Goal: Task Accomplishment & Management: Manage account settings

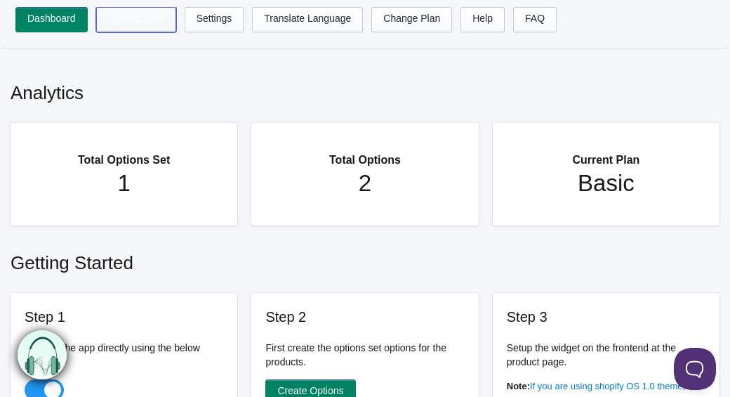
click at [135, 24] on link "Options Sets" at bounding box center [136, 19] width 80 height 25
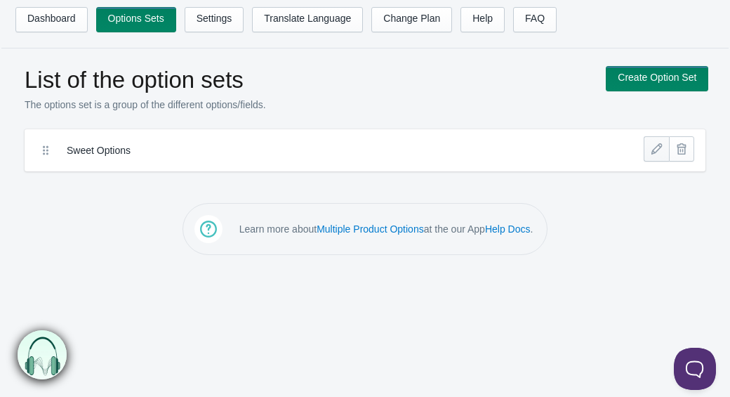
click at [652, 153] on link at bounding box center [656, 148] width 25 height 25
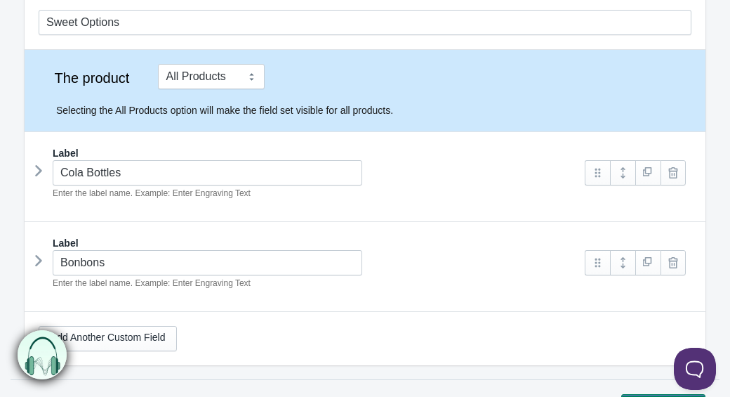
scroll to position [146, 0]
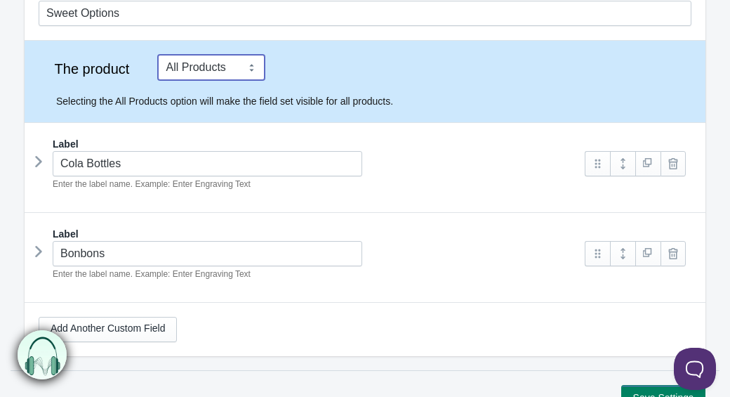
click at [223, 72] on select "Tag Vendor Type URL Handle All Products" at bounding box center [211, 67] width 107 height 25
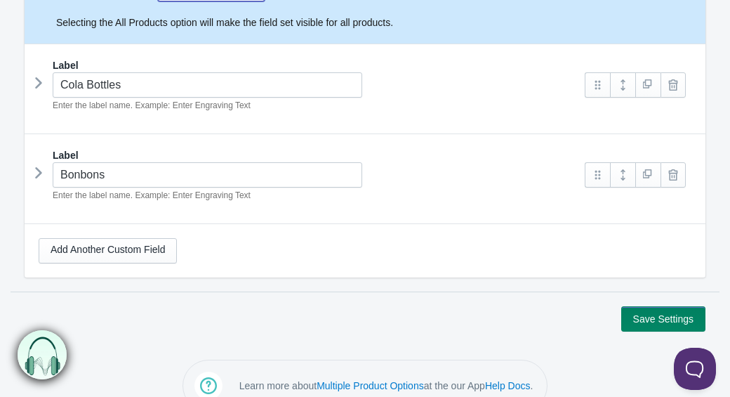
scroll to position [222, 0]
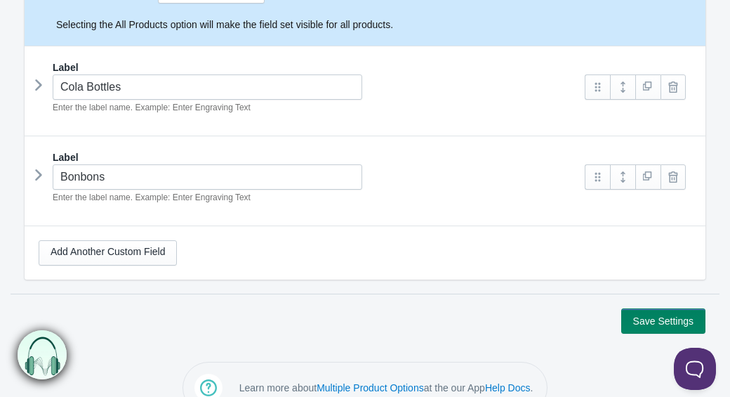
click at [45, 358] on img at bounding box center [43, 354] width 50 height 50
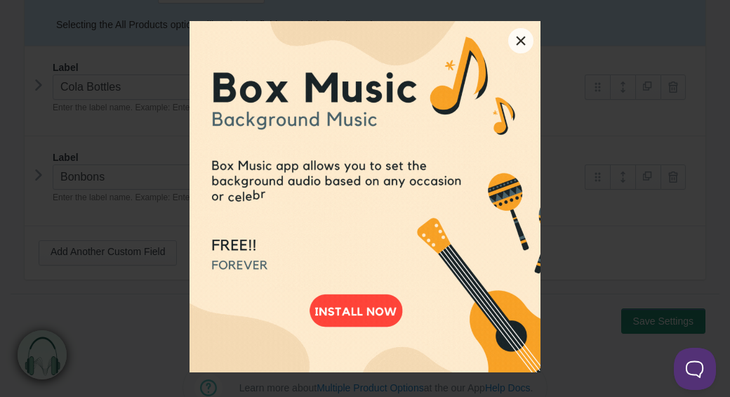
click at [520, 39] on button "×" at bounding box center [520, 40] width 25 height 25
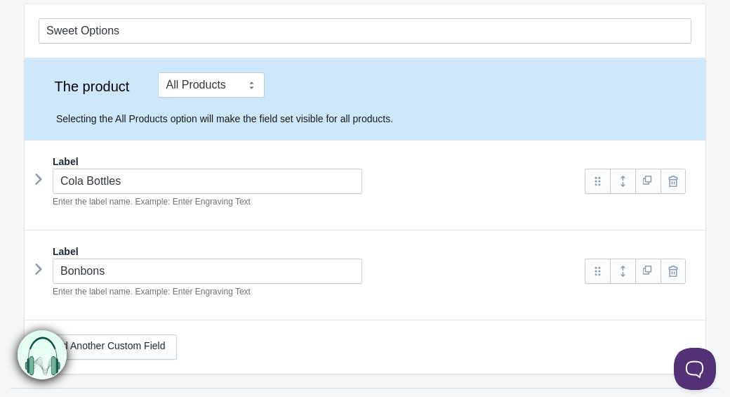
scroll to position [253, 0]
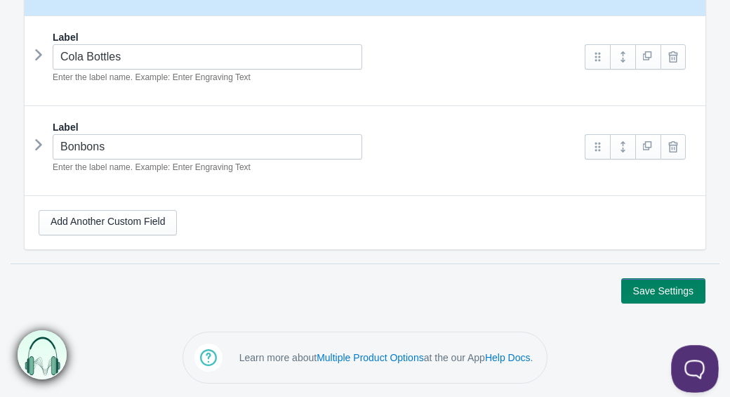
click at [699, 364] on button at bounding box center [692, 366] width 42 height 42
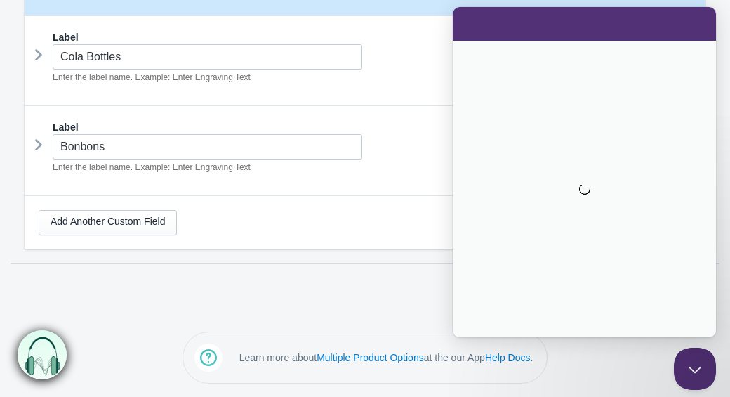
scroll to position [0, 0]
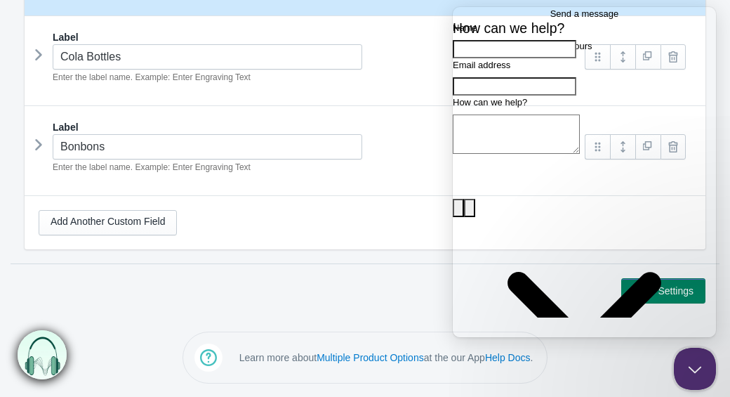
click at [411, 295] on div "Save Settings" at bounding box center [365, 290] width 681 height 25
click at [362, 285] on div "Save Settings" at bounding box center [365, 290] width 681 height 25
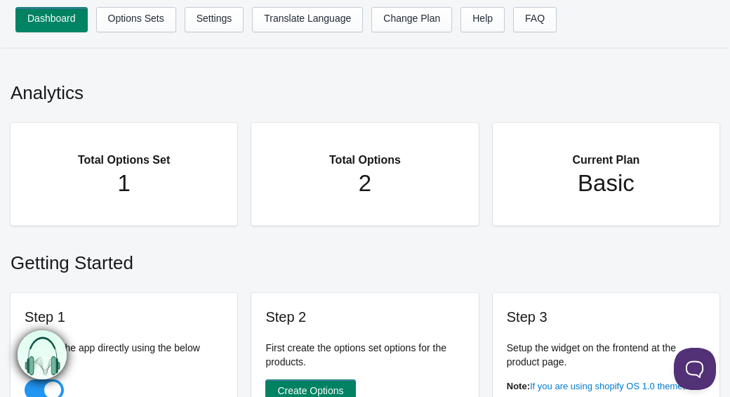
click at [365, 180] on h1 "2" at bounding box center [364, 183] width 171 height 28
click at [128, 14] on link "Options Sets" at bounding box center [136, 19] width 80 height 25
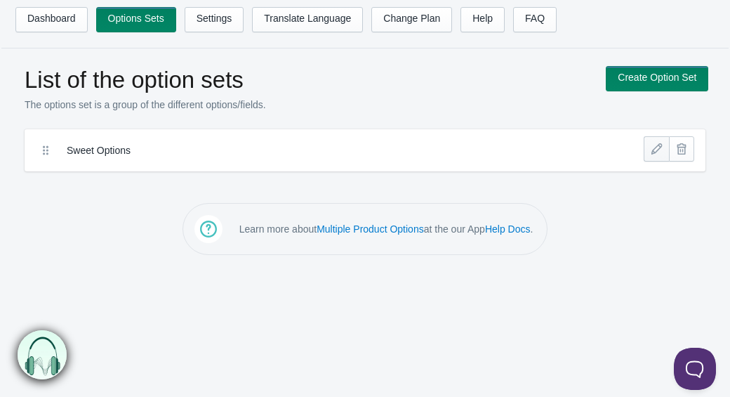
click at [659, 150] on link at bounding box center [656, 148] width 25 height 25
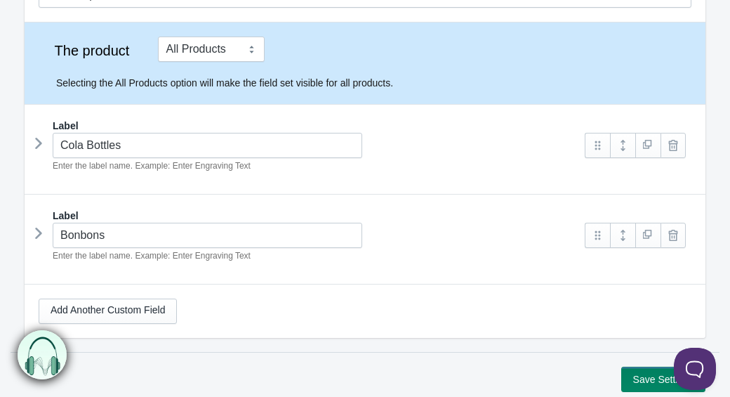
scroll to position [168, 0]
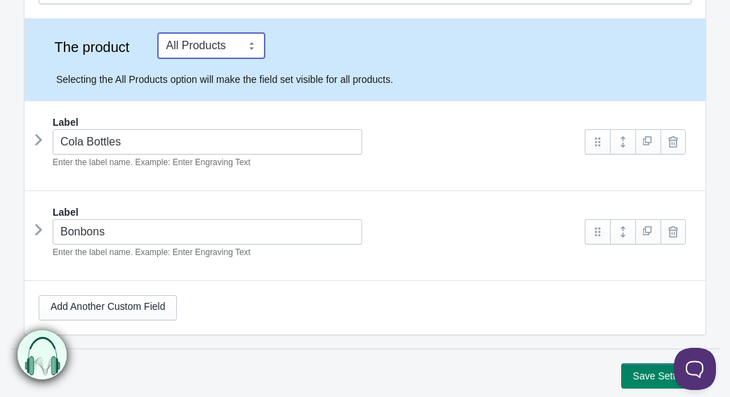
click at [222, 38] on select "Tag Vendor Type URL Handle All Products" at bounding box center [211, 45] width 107 height 25
select select "1"
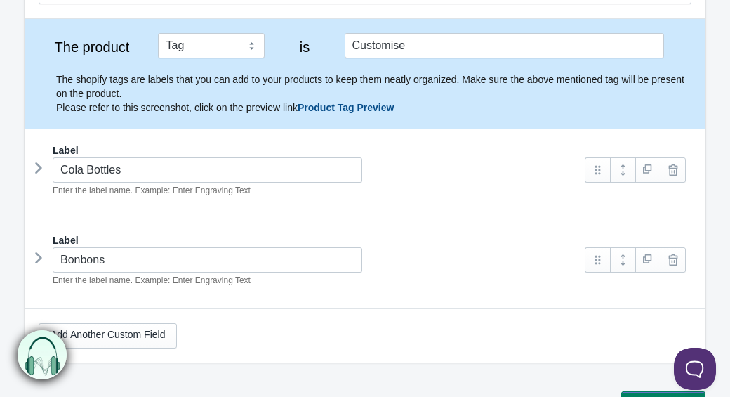
click at [382, 107] on link "Product Tag Preview" at bounding box center [346, 107] width 96 height 11
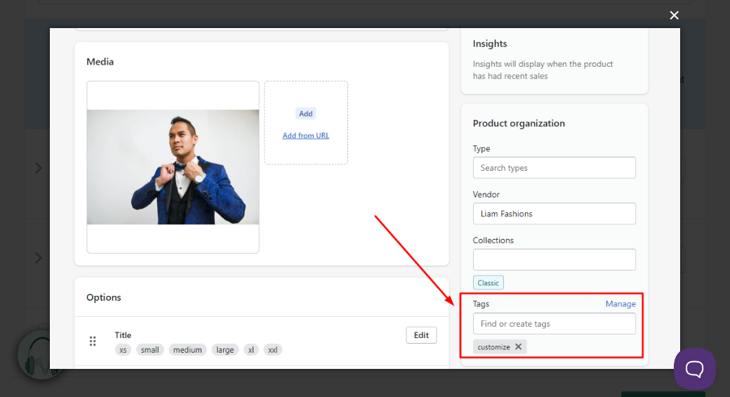
click at [680, 22] on button "×" at bounding box center [369, 15] width 630 height 31
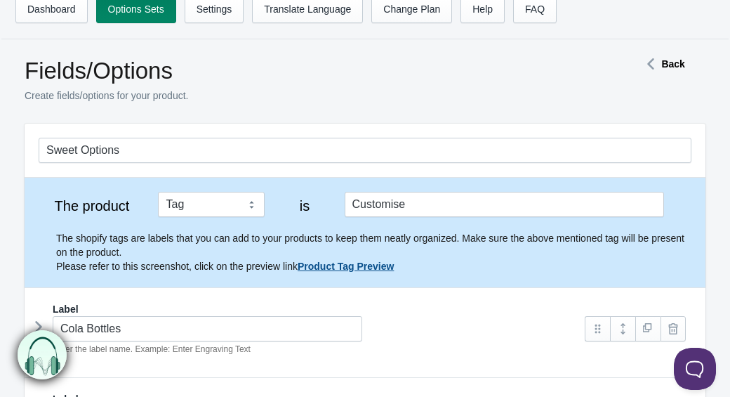
scroll to position [0, 0]
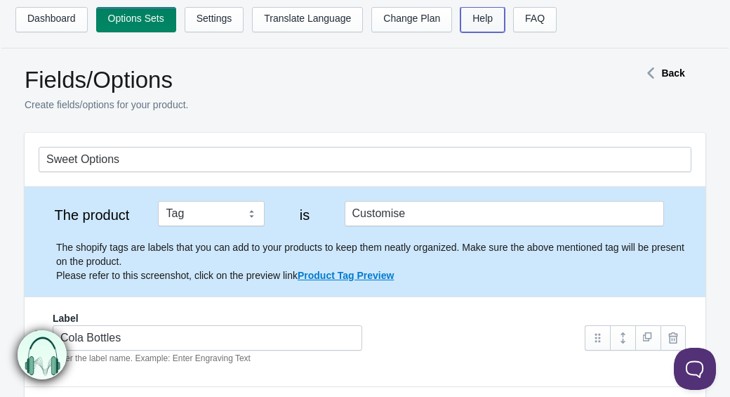
click at [491, 20] on link "Help" at bounding box center [482, 19] width 44 height 25
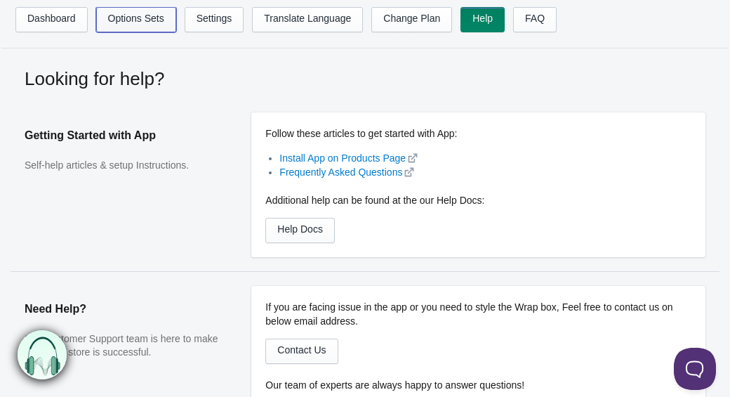
click at [140, 15] on link "Options Sets" at bounding box center [136, 19] width 80 height 25
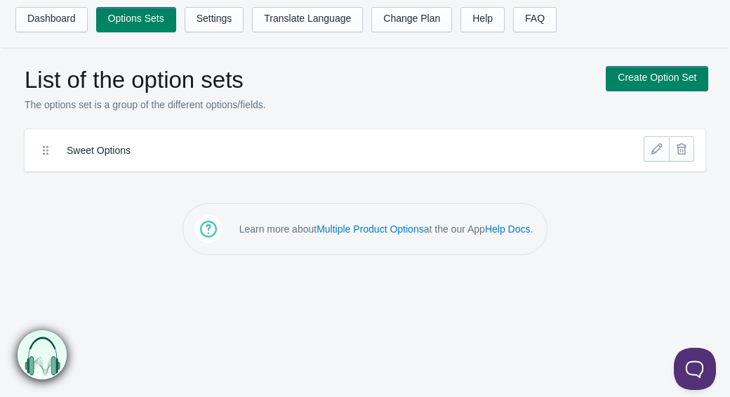
click at [44, 148] on icon at bounding box center [46, 150] width 14 height 14
click at [656, 152] on link at bounding box center [656, 148] width 25 height 25
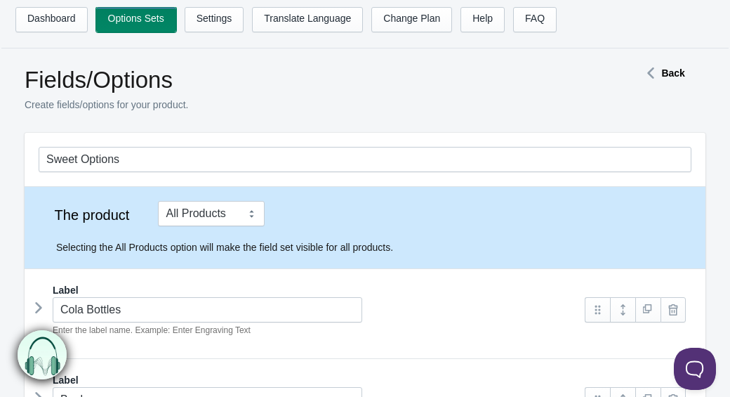
click at [117, 19] on link "Options Sets" at bounding box center [136, 19] width 80 height 25
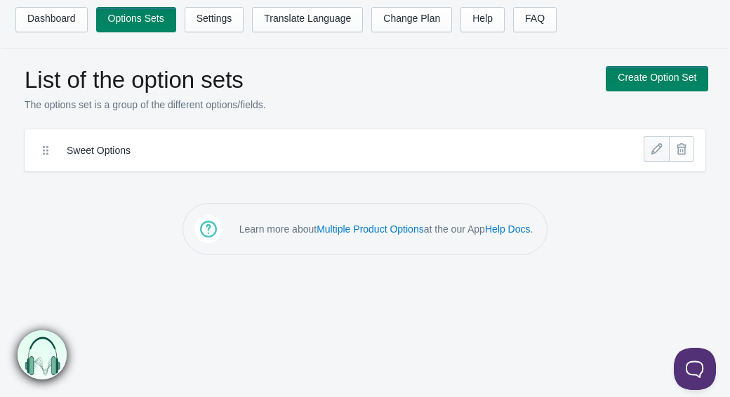
click at [657, 147] on link at bounding box center [656, 148] width 25 height 25
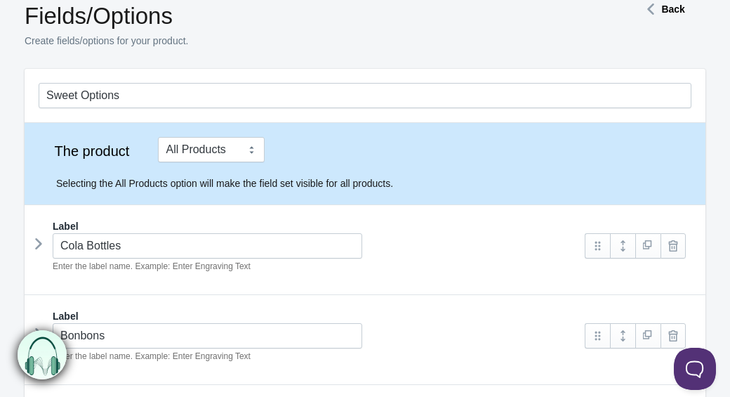
scroll to position [80, 0]
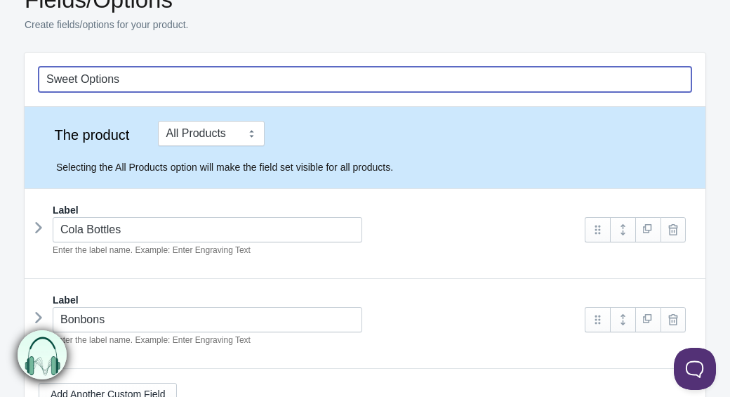
click at [345, 78] on input "Sweet Options" at bounding box center [365, 79] width 653 height 25
click at [339, 77] on input "Sweet Options" at bounding box center [365, 79] width 653 height 25
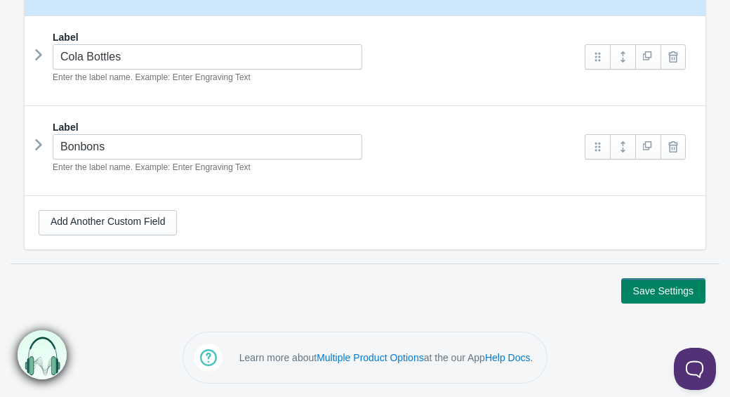
scroll to position [251, 0]
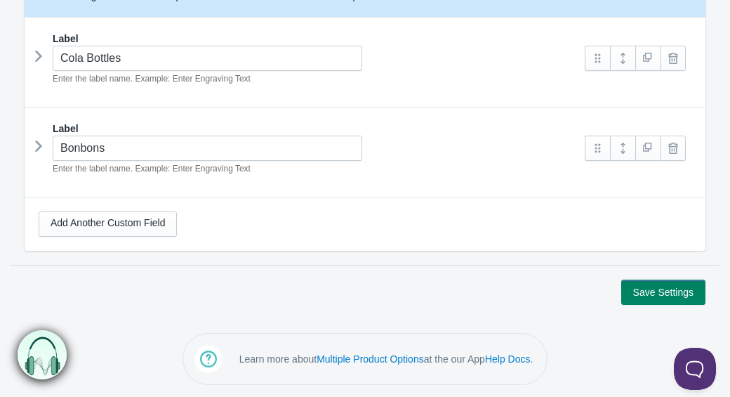
click at [39, 141] on icon at bounding box center [39, 145] width 0 height 21
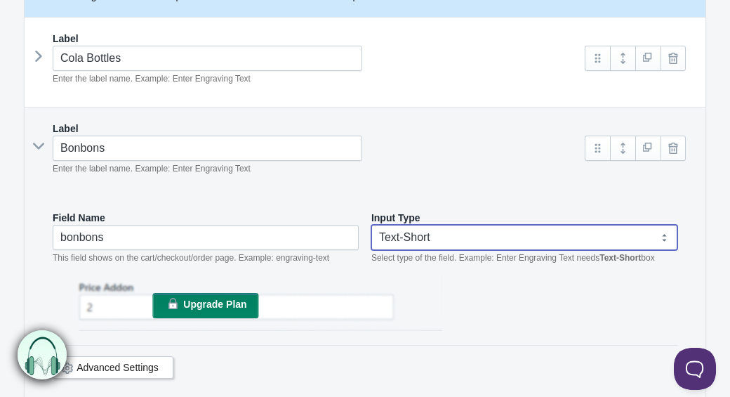
click at [660, 237] on select "Text-Short Text-Long Radio button Drop-down select Image Checkbox Datepicker" at bounding box center [524, 237] width 306 height 25
select select "6"
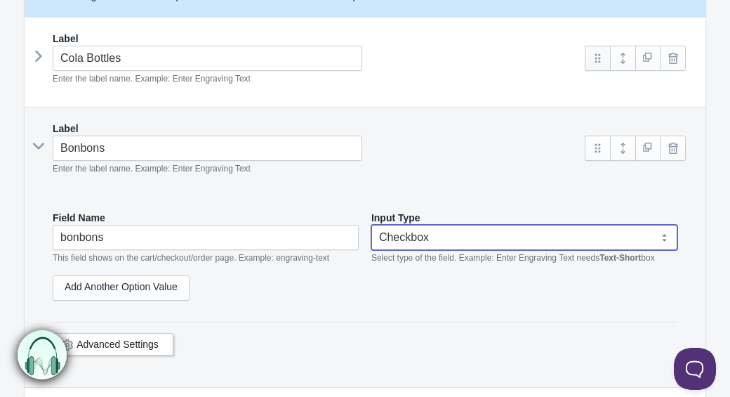
click at [598, 61] on link at bounding box center [597, 58] width 25 height 25
click at [335, 81] on div "Cola Bottles Enter the label name. Example: Enter Engraving Text" at bounding box center [305, 66] width 533 height 40
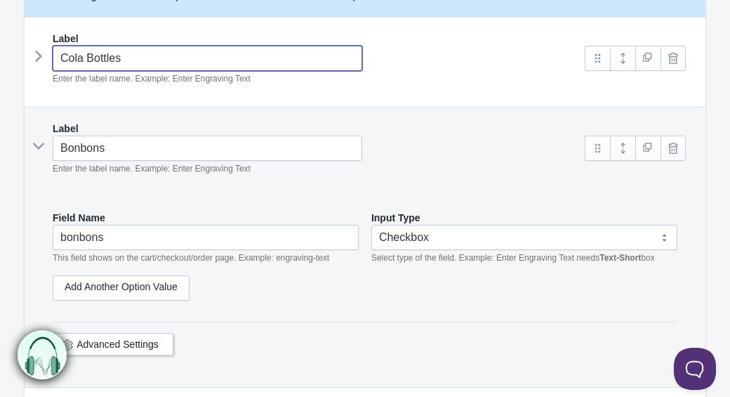
click at [204, 64] on input "Cola Bottles" at bounding box center [208, 58] width 310 height 25
click at [47, 57] on div "Cola Bottles Enter the label name. Example: Enter Engraving Text" at bounding box center [305, 66] width 533 height 40
click at [39, 56] on icon at bounding box center [39, 56] width 0 height 21
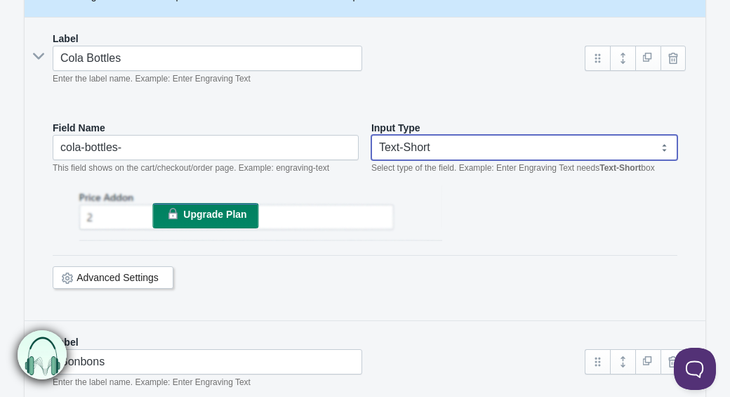
click at [412, 150] on select "Text-Short Text-Long Radio button Drop-down select Image Checkbox Datepicker" at bounding box center [524, 147] width 306 height 25
select select "4"
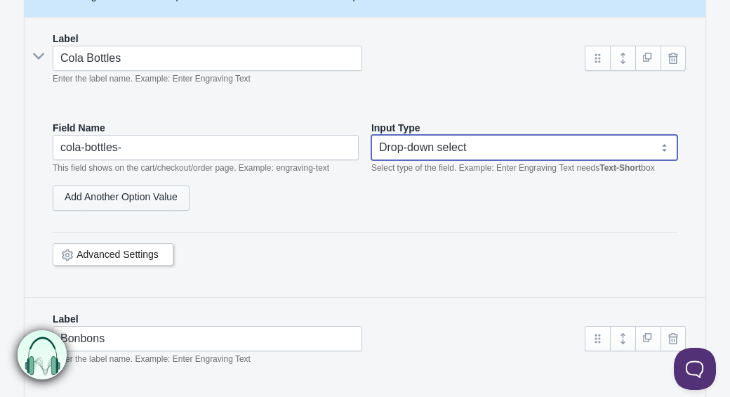
click at [145, 211] on link "Add Another Option Value" at bounding box center [121, 197] width 137 height 25
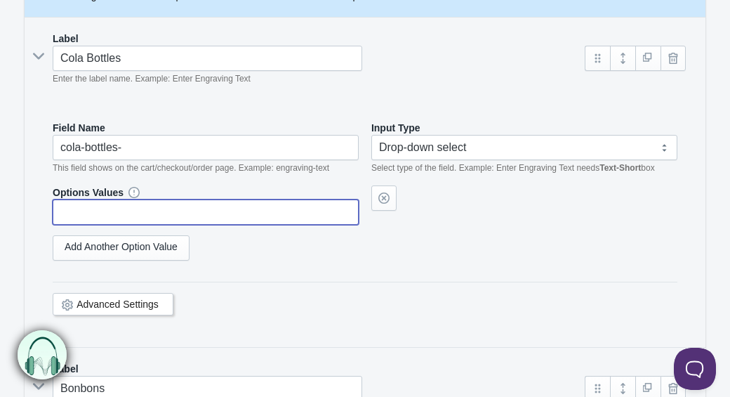
click at [126, 225] on input "text" at bounding box center [206, 211] width 306 height 25
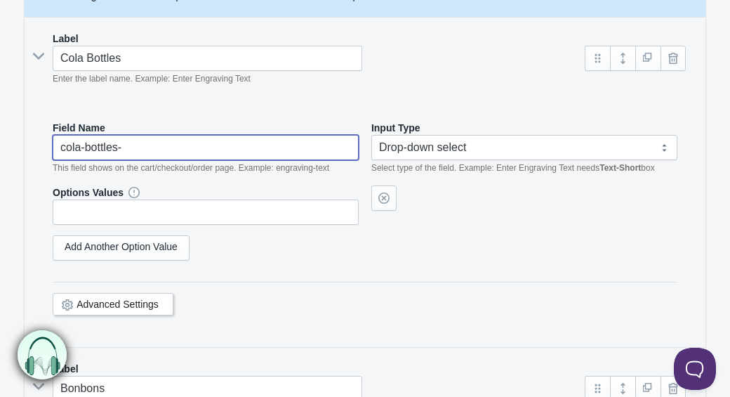
drag, startPoint x: 142, startPoint y: 152, endPoint x: 8, endPoint y: 132, distance: 134.8
click at [8, 132] on main "Fields/Options Create fields/options for your product. Back Sweet Options The p…" at bounding box center [365, 273] width 730 height 924
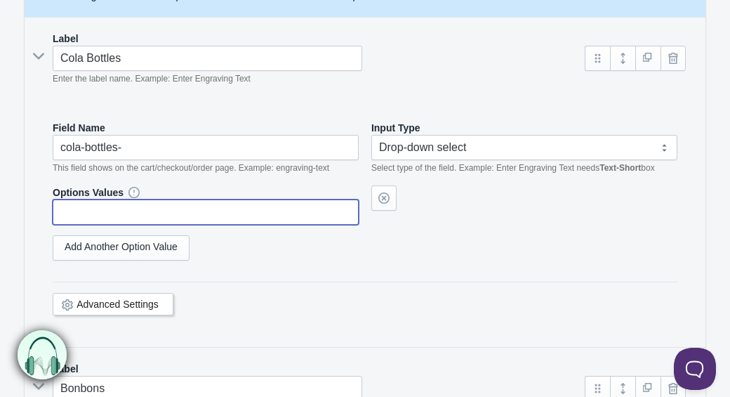
click at [100, 225] on input "text" at bounding box center [206, 211] width 306 height 25
click at [87, 260] on link "Add Another Option Value" at bounding box center [121, 247] width 137 height 25
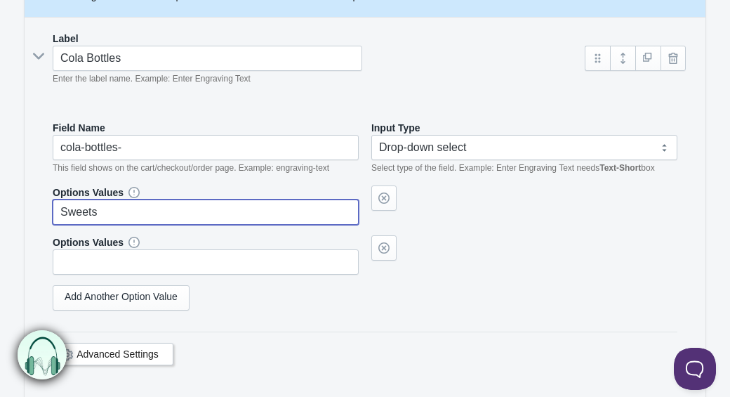
type input "Sweets"
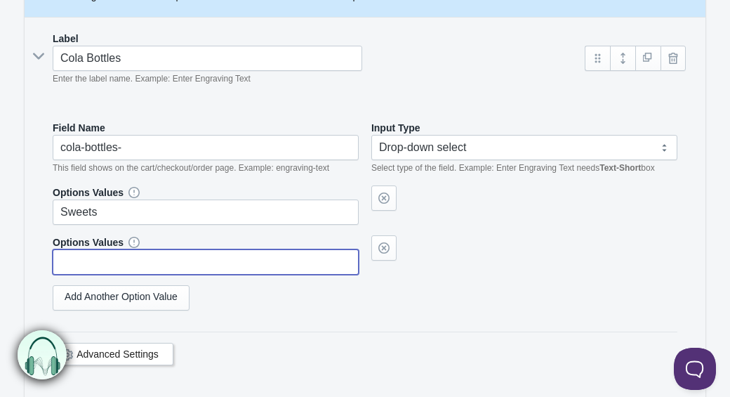
click at [87, 272] on input "text" at bounding box center [206, 261] width 306 height 25
type input "s"
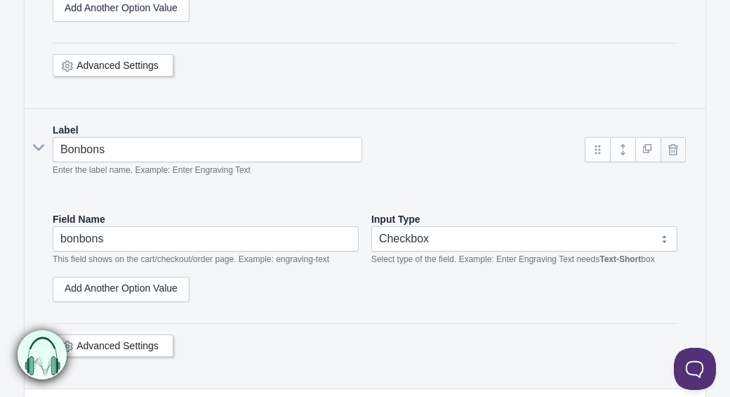
click at [670, 157] on link at bounding box center [672, 149] width 25 height 25
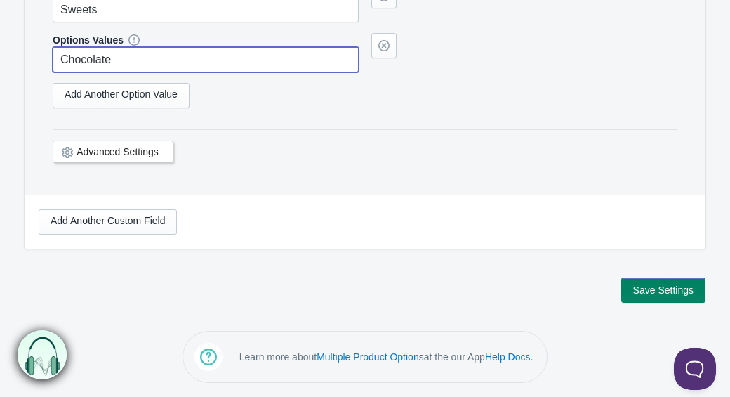
scroll to position [467, 0]
type input "Chocolate"
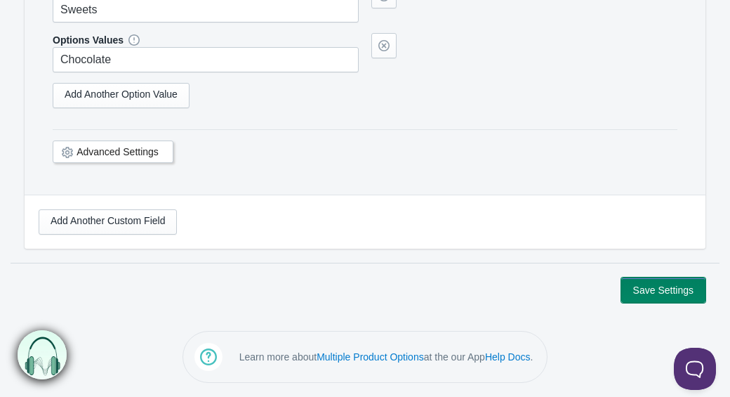
click at [668, 288] on button "Save Settings" at bounding box center [663, 289] width 84 height 25
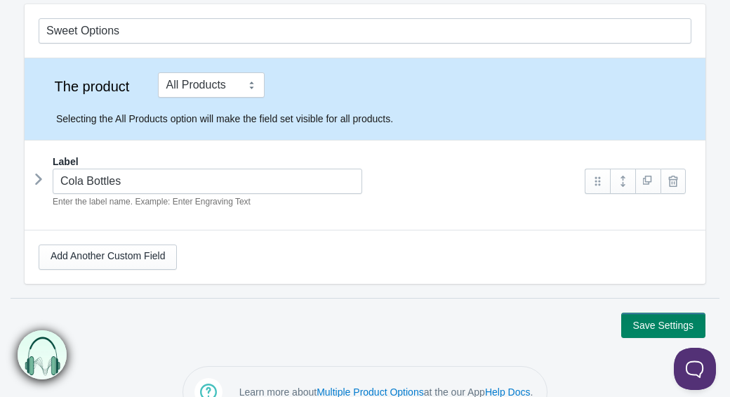
scroll to position [142, 0]
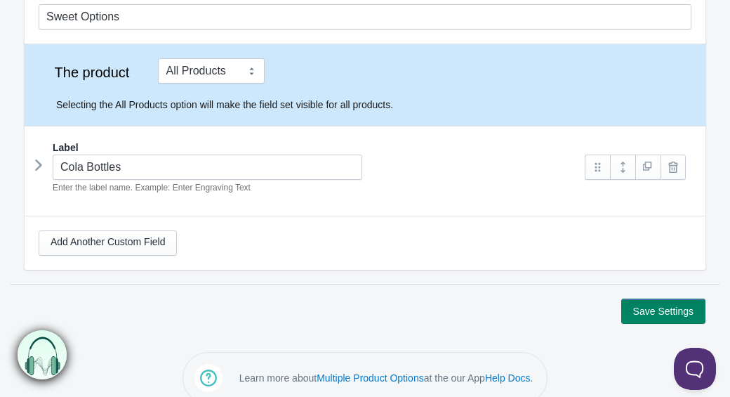
click at [462, 171] on div "Cola Bottles Enter the label name. Example: Enter Engraving Text" at bounding box center [305, 174] width 533 height 40
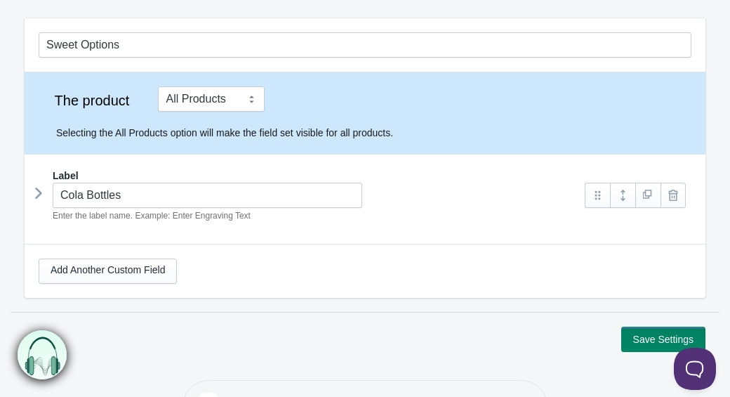
scroll to position [131, 0]
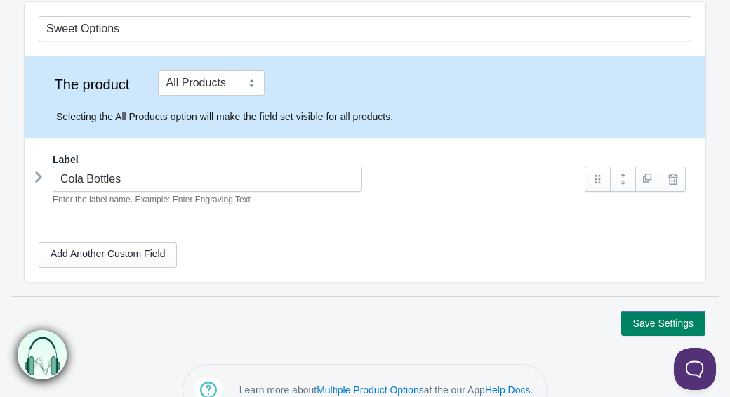
click at [39, 175] on icon at bounding box center [39, 176] width 0 height 21
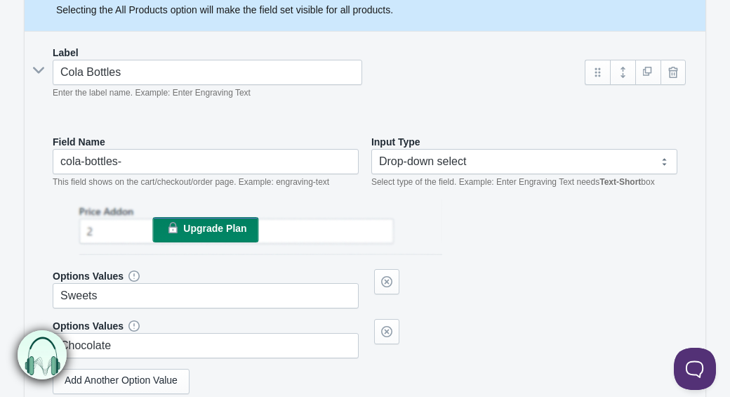
scroll to position [240, 0]
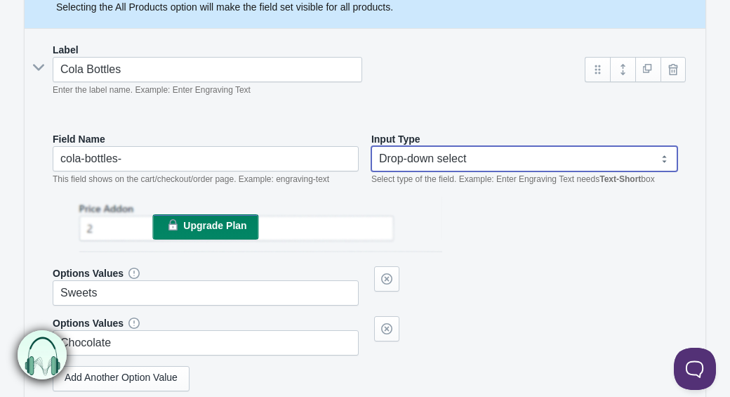
click at [405, 170] on select "Text-Short Text-Long Radio button Drop-down select Image Checkbox Datepicker" at bounding box center [524, 158] width 306 height 25
select select "6"
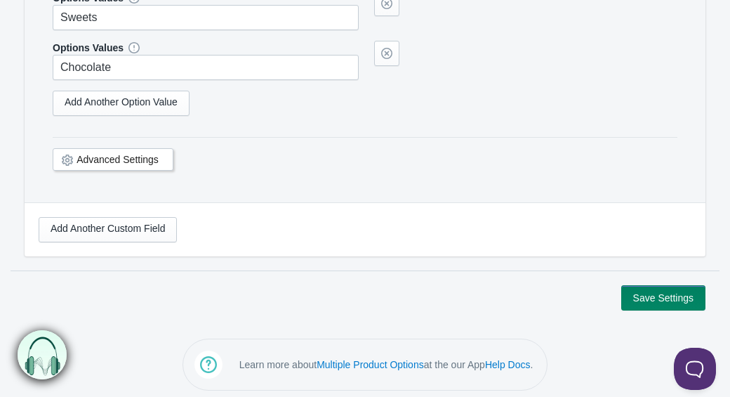
scroll to position [467, 0]
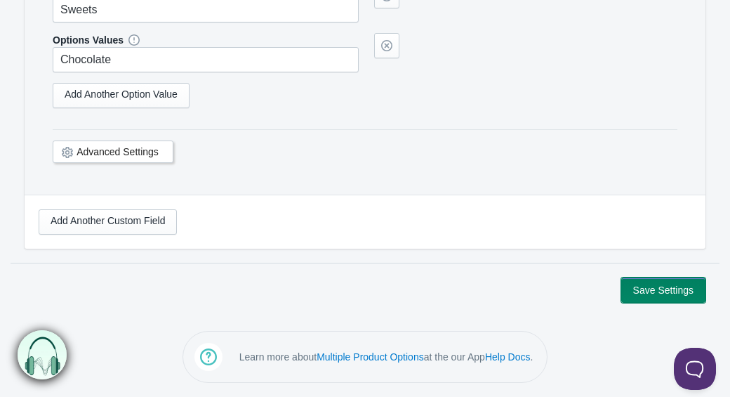
click at [667, 297] on button "Save Settings" at bounding box center [663, 289] width 84 height 25
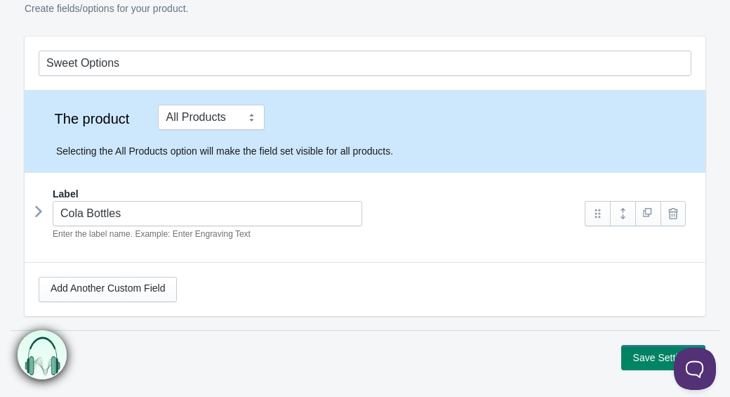
scroll to position [159, 0]
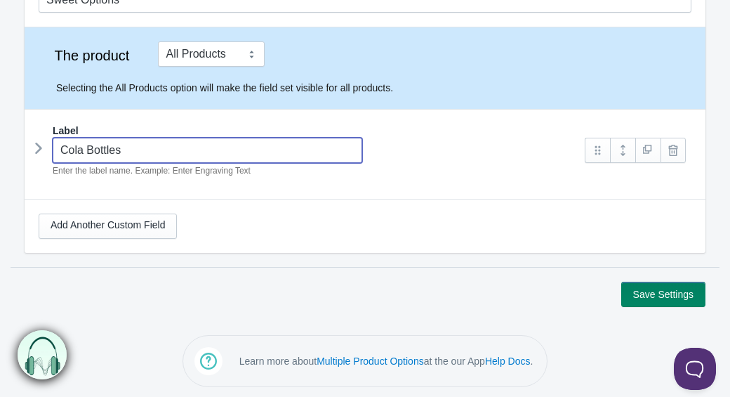
drag, startPoint x: 137, startPoint y: 153, endPoint x: -96, endPoint y: 122, distance: 235.0
click at [0, 122] on html "Dashboard Options Sets Settings Translate Language Change Plan Help FAQ Hook te…" at bounding box center [365, 39] width 730 height 397
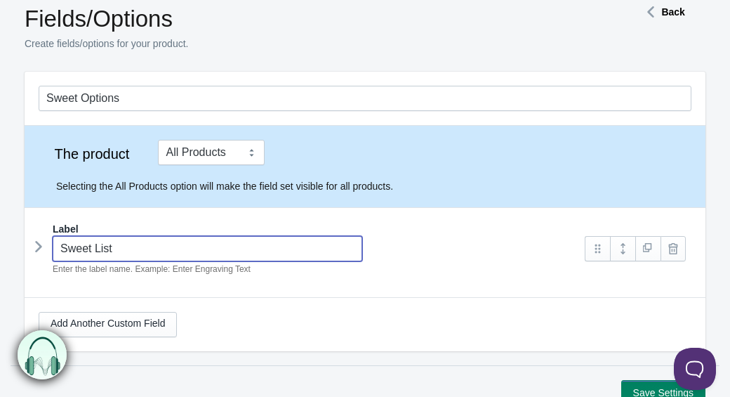
scroll to position [60, 0]
click at [39, 250] on icon at bounding box center [39, 247] width 0 height 21
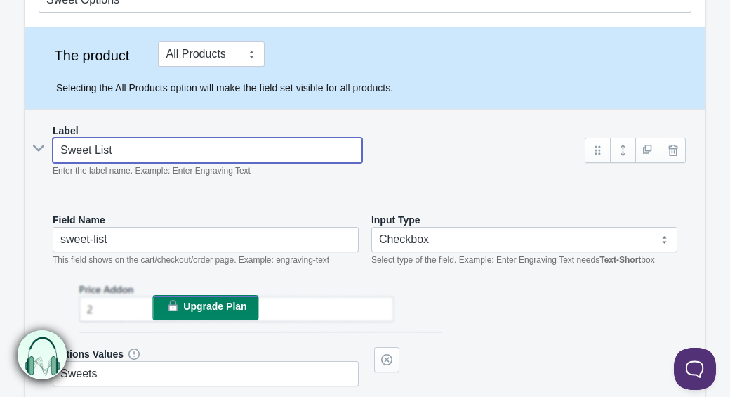
scroll to position [165, 0]
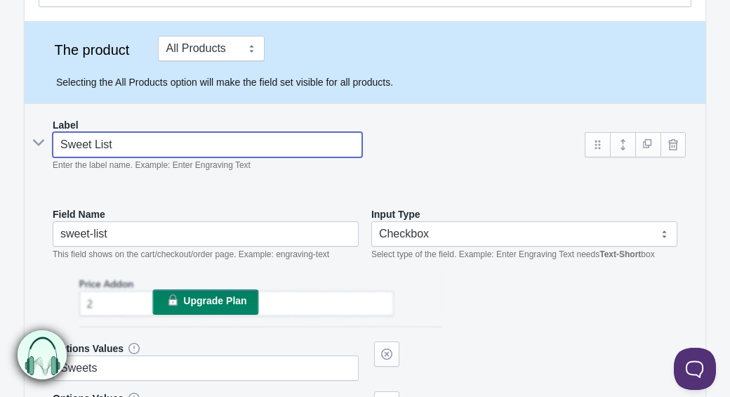
type input "Sweet List"
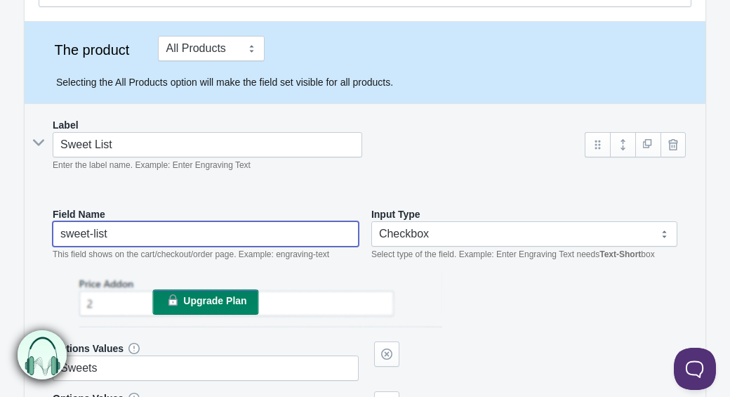
drag, startPoint x: 118, startPoint y: 239, endPoint x: -8, endPoint y: 238, distance: 126.3
click at [0, 232] on html "Dashboard Options Sets Settings Translate Language Change Plan Help FAQ Hook te…" at bounding box center [365, 33] width 730 height 397
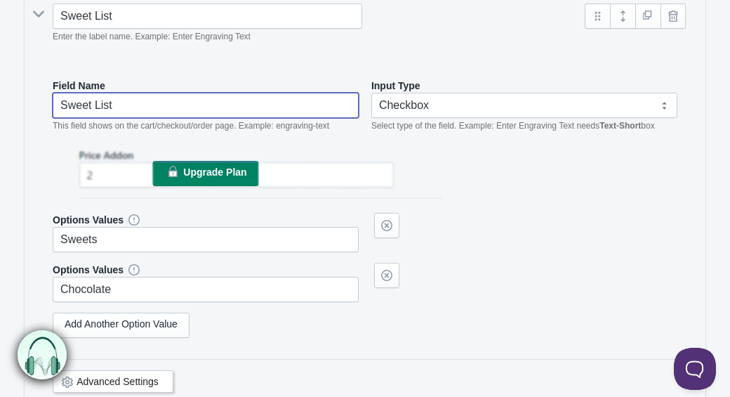
scroll to position [295, 0]
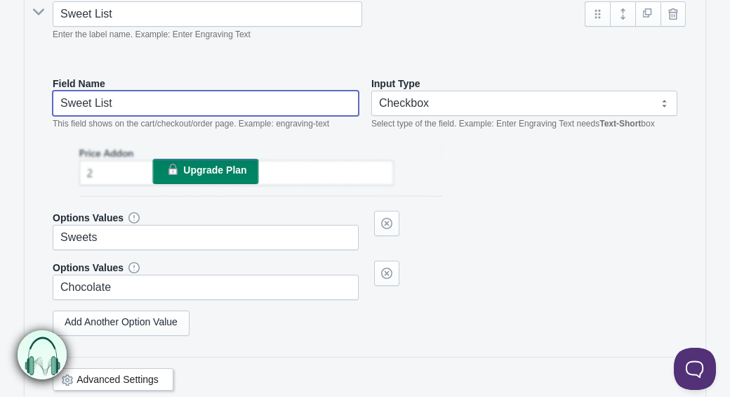
type input "Sweet List"
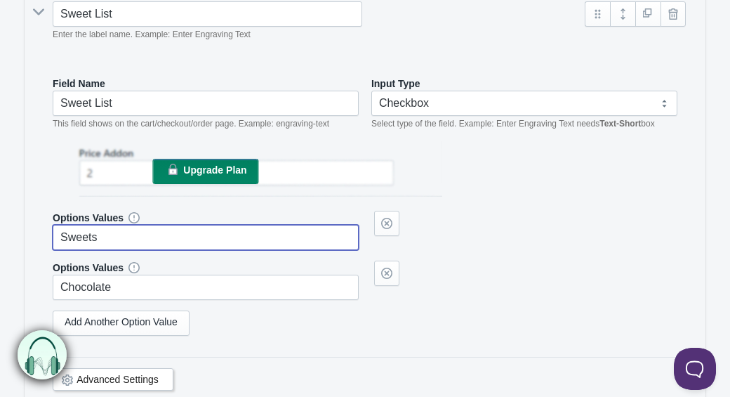
drag, startPoint x: 126, startPoint y: 255, endPoint x: -60, endPoint y: 213, distance: 190.5
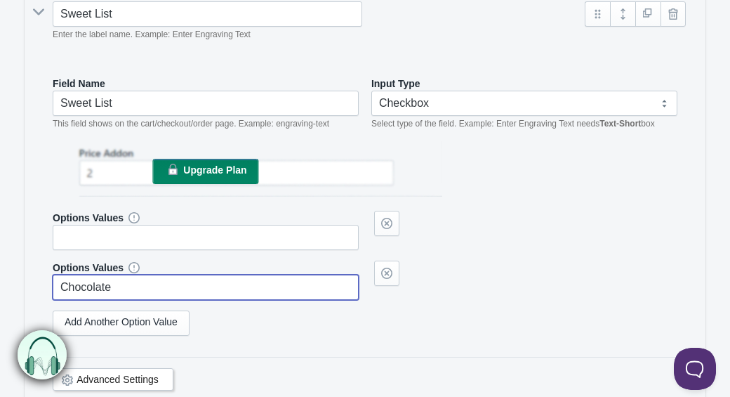
drag, startPoint x: 137, startPoint y: 303, endPoint x: 4, endPoint y: 294, distance: 133.0
click at [4, 294] on main "Fields/Options Create fields/options for your product. Back Sweet Options The p…" at bounding box center [365, 148] width 730 height 763
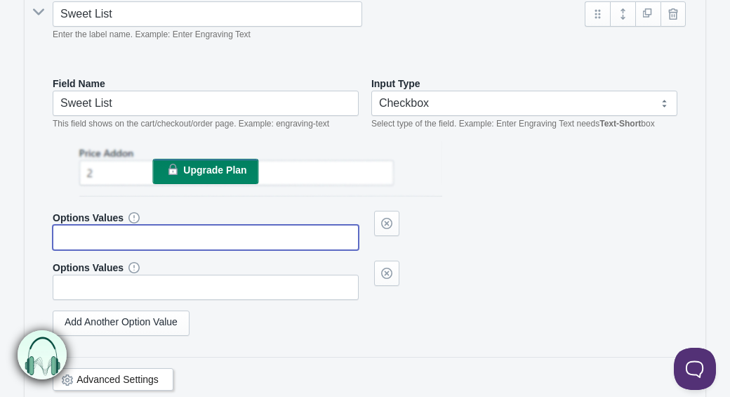
click at [77, 250] on input "text" at bounding box center [206, 237] width 306 height 25
click at [134, 218] on icon at bounding box center [134, 218] width 0 height 0
click at [122, 247] on input "text" at bounding box center [206, 237] width 306 height 25
type input "White Choc Mice"
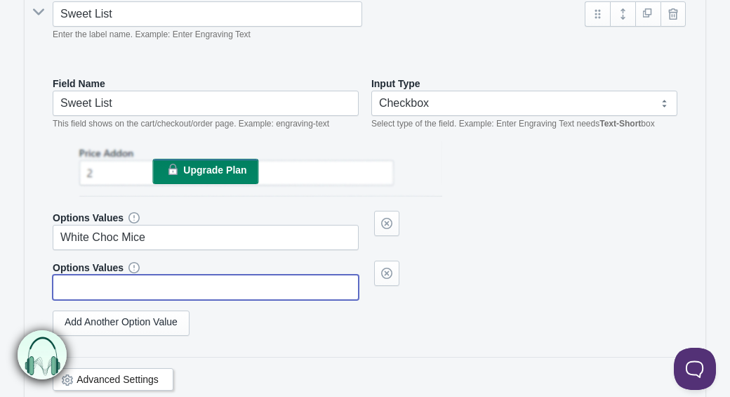
click at [202, 300] on input "text" at bounding box center [206, 286] width 306 height 25
click at [172, 335] on link "Add Another Option Value" at bounding box center [121, 322] width 137 height 25
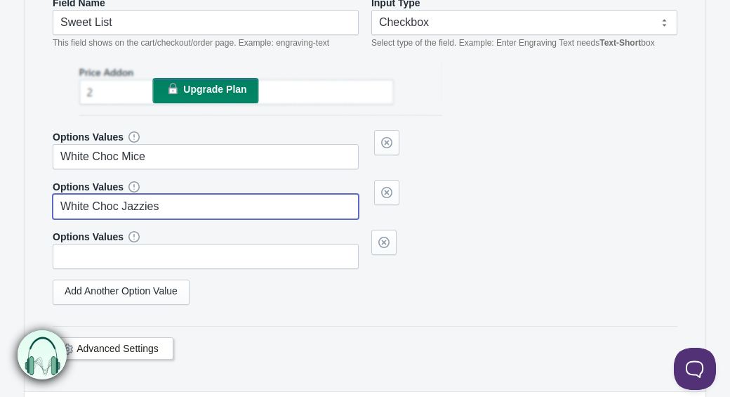
scroll to position [385, 0]
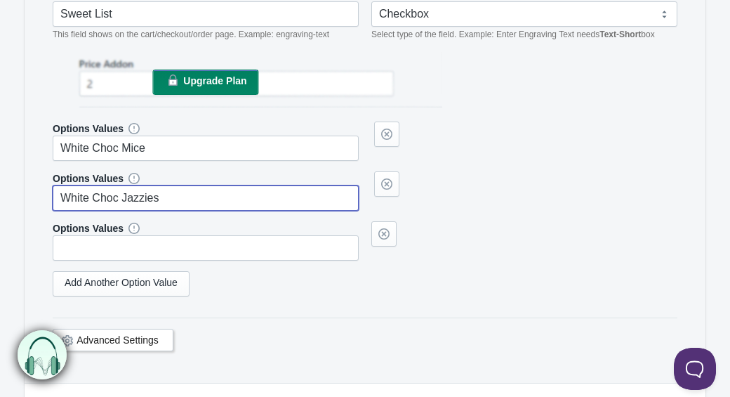
type input "White Choc Jazzies"
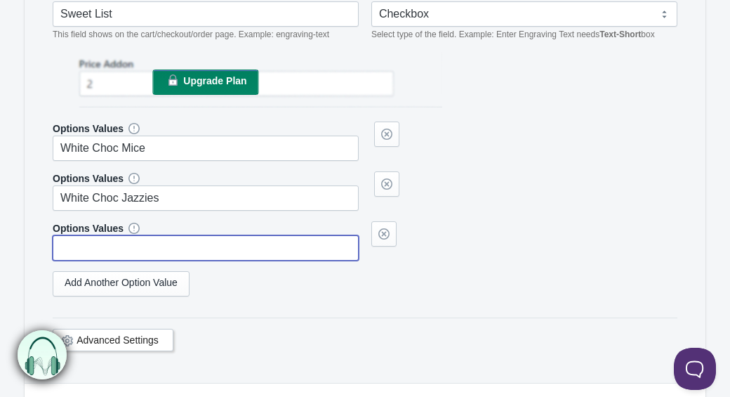
click at [147, 257] on input "text" at bounding box center [206, 247] width 306 height 25
type input "Milk Choc Jazzies"
drag, startPoint x: 208, startPoint y: 270, endPoint x: -22, endPoint y: 238, distance: 231.7
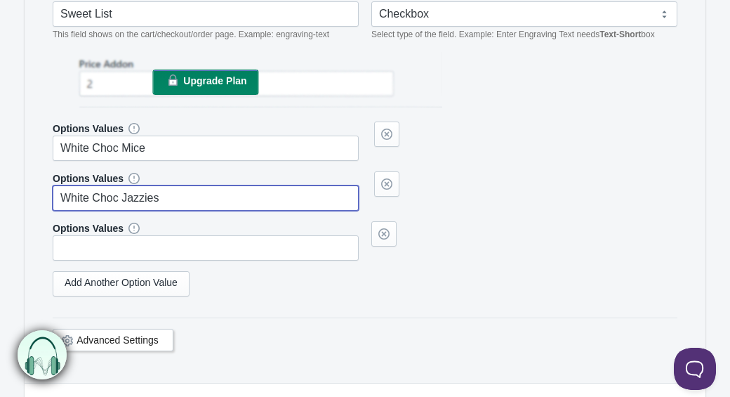
drag, startPoint x: 195, startPoint y: 206, endPoint x: -26, endPoint y: 204, distance: 221.1
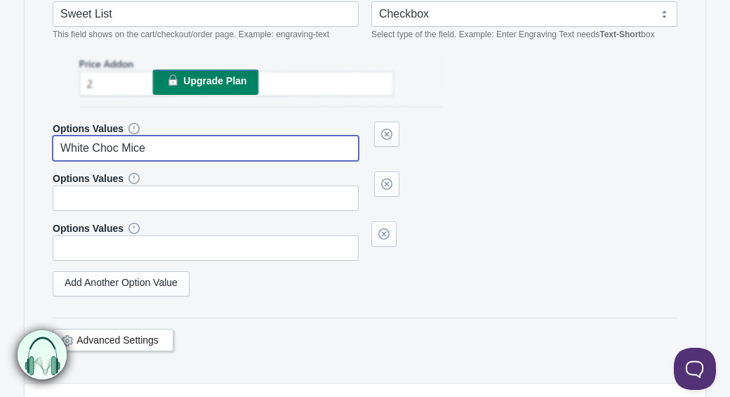
drag, startPoint x: 163, startPoint y: 168, endPoint x: -1, endPoint y: 138, distance: 166.3
type input "V"
type input "Red Paintballs"
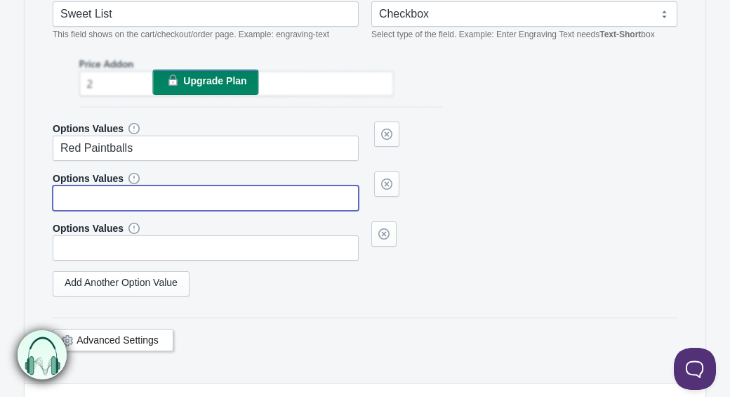
click at [90, 211] on input "text" at bounding box center [206, 197] width 306 height 25
type input "Pink Paintballs"
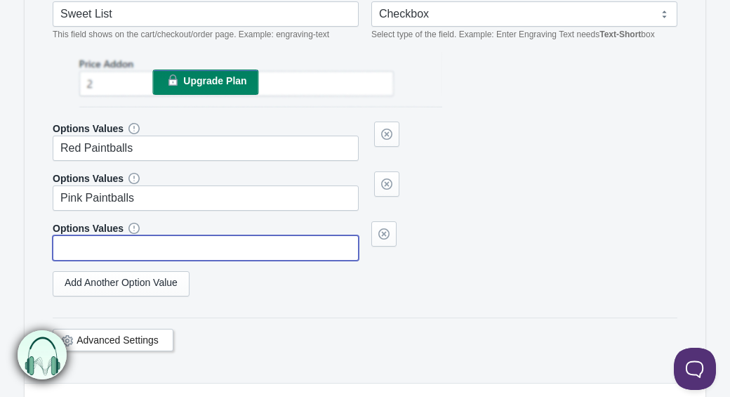
click at [114, 260] on input "text" at bounding box center [206, 247] width 306 height 25
type input "Blue Paintballs"
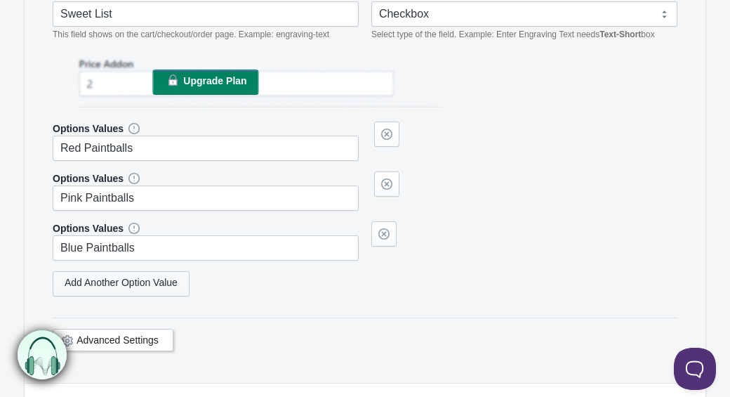
scroll to position [384, 0]
click at [159, 307] on div "Options Values Red Paintballs" at bounding box center [365, 214] width 625 height 185
click at [159, 297] on link "Add Another Option Value" at bounding box center [121, 284] width 137 height 25
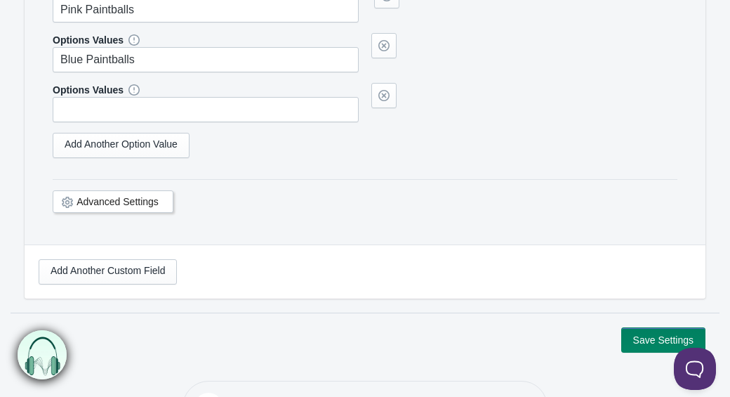
scroll to position [434, 0]
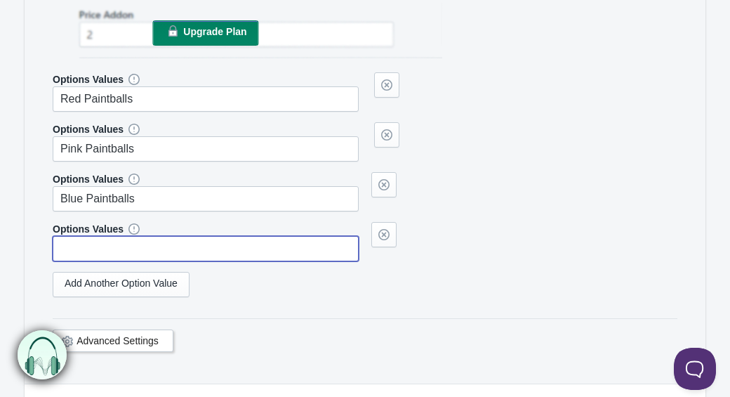
click at [93, 255] on input "text" at bounding box center [206, 248] width 306 height 25
click at [147, 297] on link "Add Another Option Value" at bounding box center [121, 284] width 137 height 25
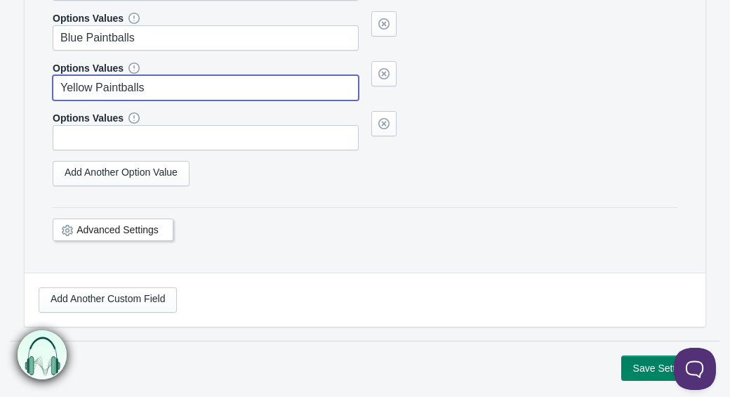
scroll to position [592, 0]
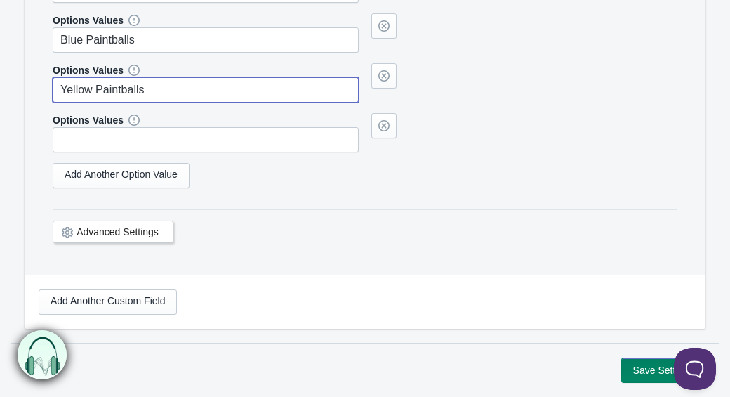
type input "Yellow Paintballs"
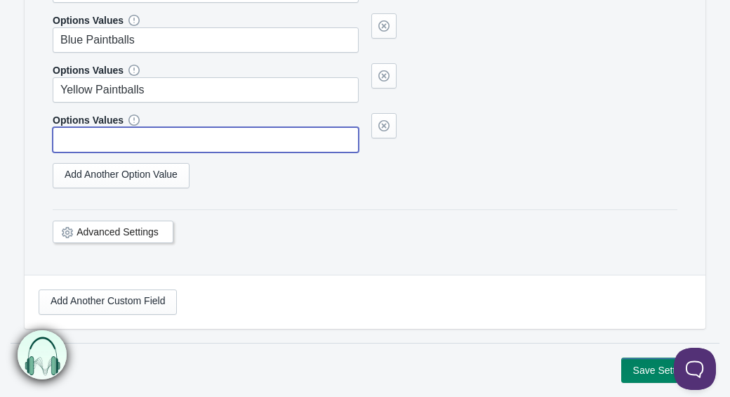
click at [97, 152] on input "text" at bounding box center [206, 139] width 306 height 25
click at [81, 188] on link "Add Another Option Value" at bounding box center [121, 175] width 137 height 25
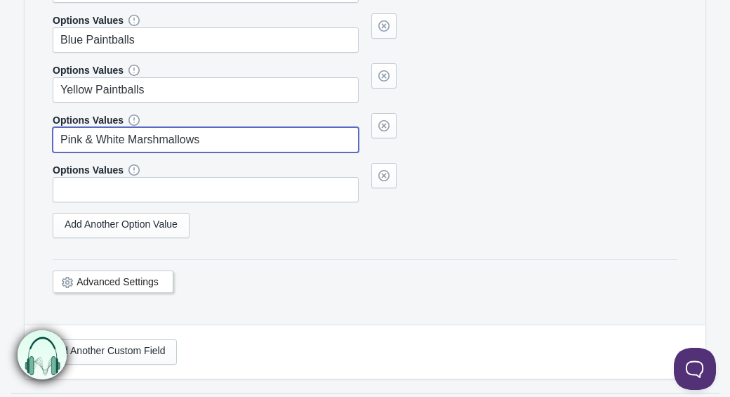
type input "Pink & White Marshmallows"
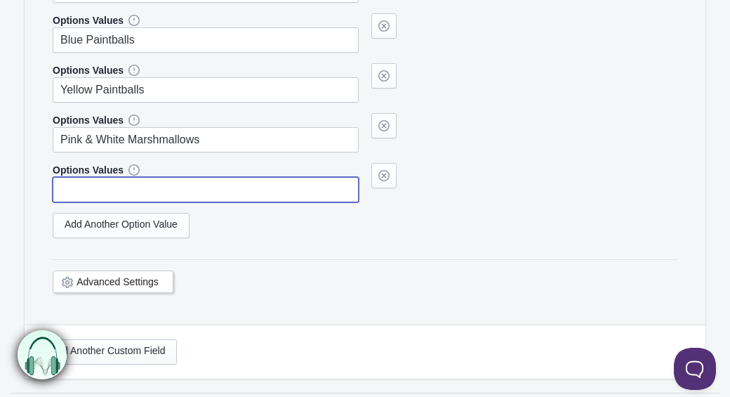
click at [71, 202] on input "text" at bounding box center [206, 189] width 306 height 25
click at [99, 234] on link "Add Another Option Value" at bounding box center [121, 225] width 137 height 25
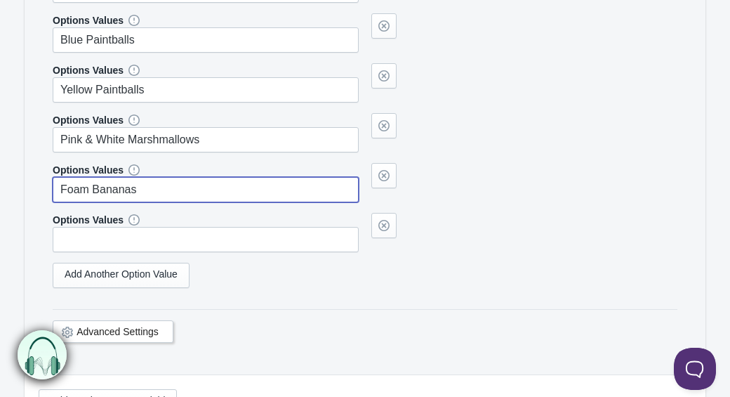
type input "Foam Bananas"
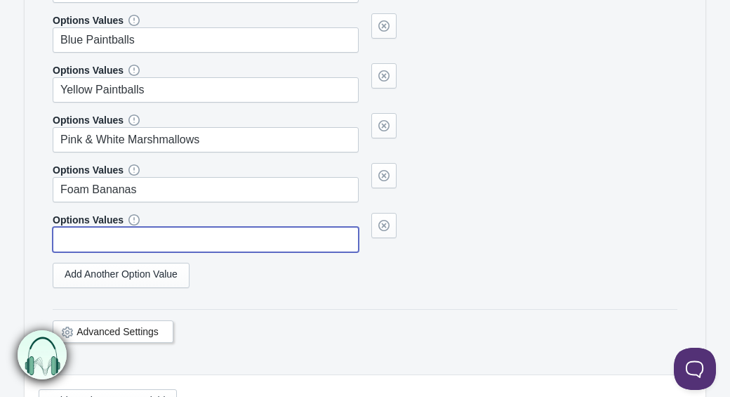
click at [96, 246] on input "text" at bounding box center [206, 239] width 306 height 25
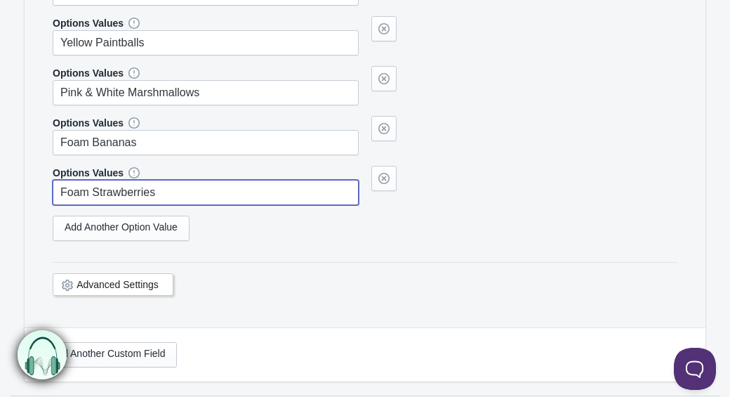
scroll to position [646, 0]
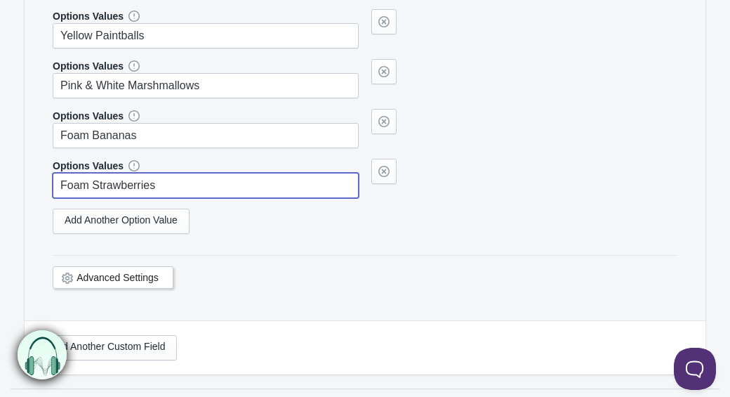
drag, startPoint x: 175, startPoint y: 204, endPoint x: 100, endPoint y: 202, distance: 75.1
click at [100, 198] on input "Foam Strawberries" at bounding box center [206, 185] width 306 height 25
click at [110, 234] on link "Add Another Option Value" at bounding box center [121, 220] width 137 height 25
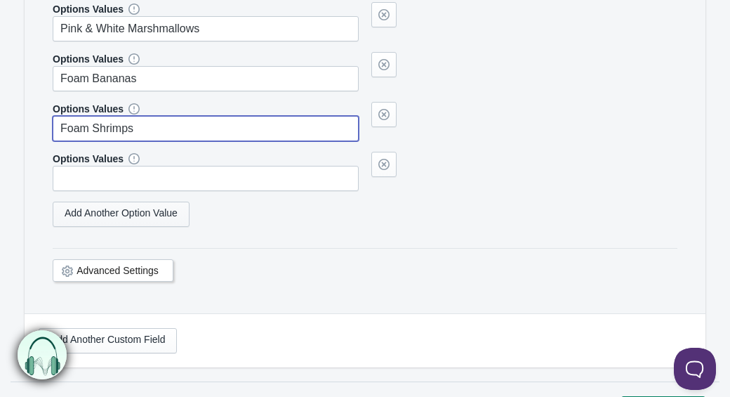
scroll to position [714, 0]
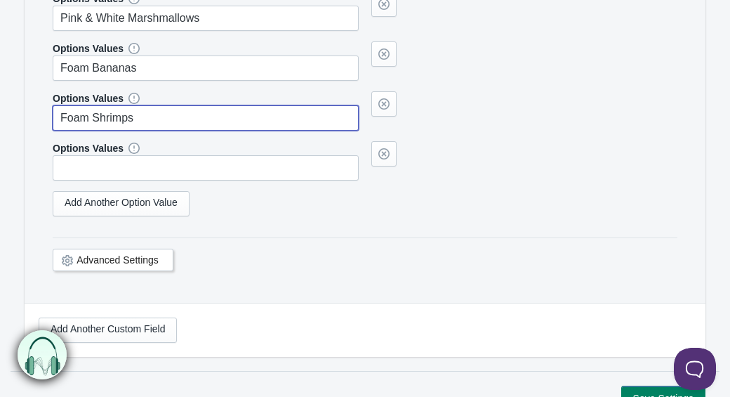
type input "Foam Shrimps"
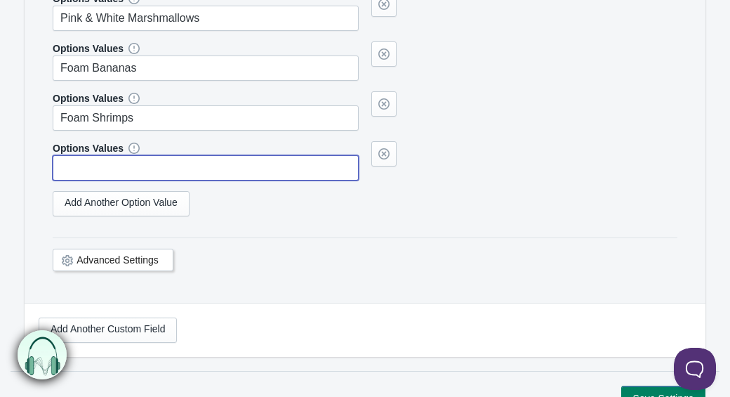
click at [83, 180] on input "text" at bounding box center [206, 167] width 306 height 25
type input "Pink Mushrooms"
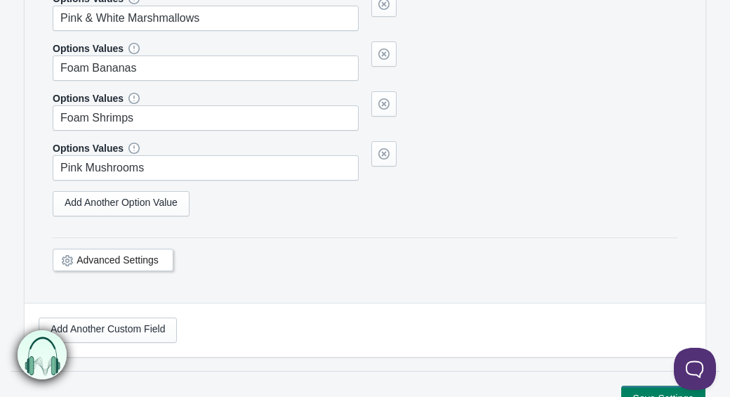
scroll to position [633, 0]
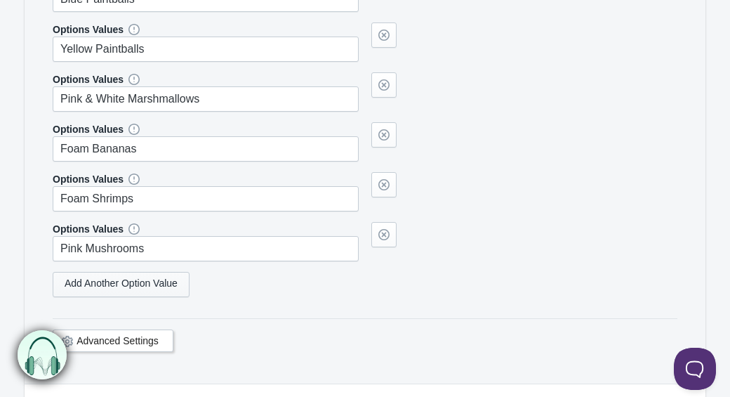
click at [126, 288] on link "Add Another Option Value" at bounding box center [121, 284] width 137 height 25
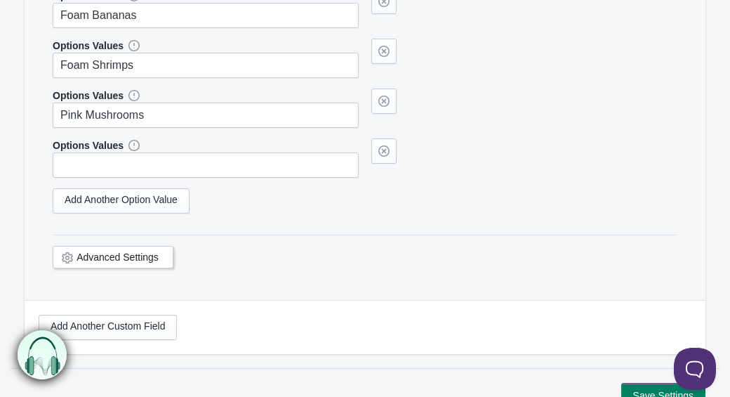
scroll to position [780, 0]
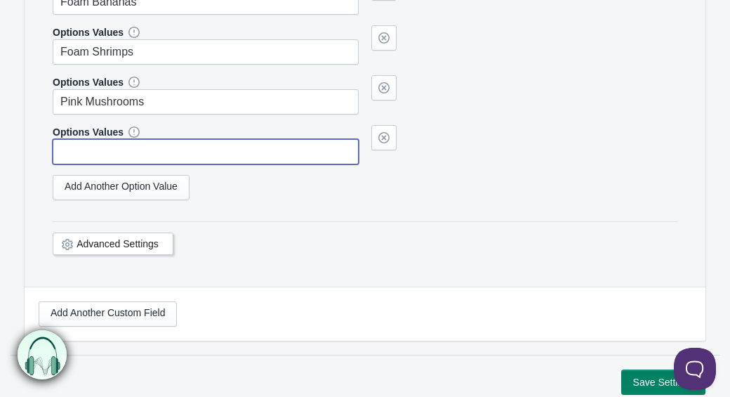
click at [110, 164] on input "text" at bounding box center [206, 151] width 306 height 25
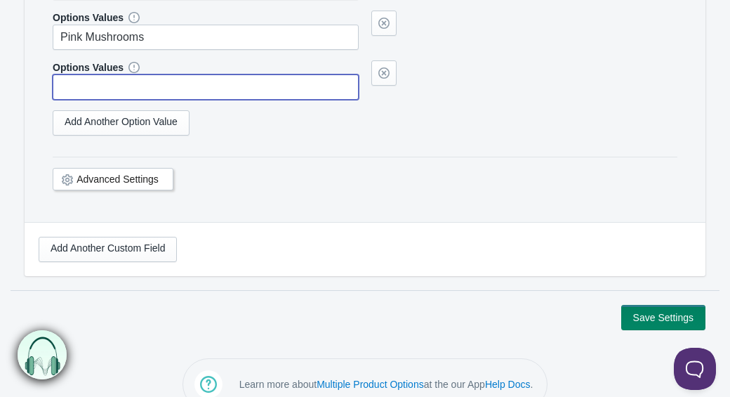
scroll to position [860, 0]
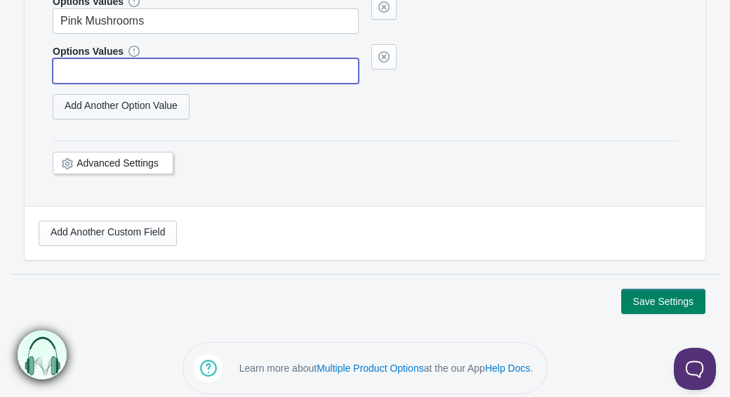
click at [70, 119] on link "Add Another Option Value" at bounding box center [121, 106] width 137 height 25
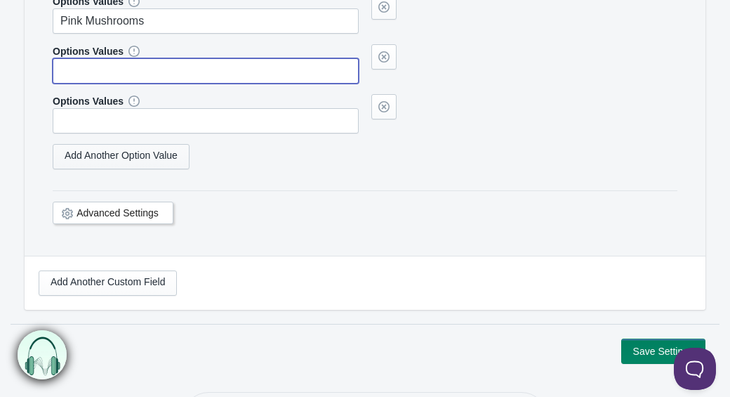
click at [75, 169] on link "Add Another Option Value" at bounding box center [121, 156] width 137 height 25
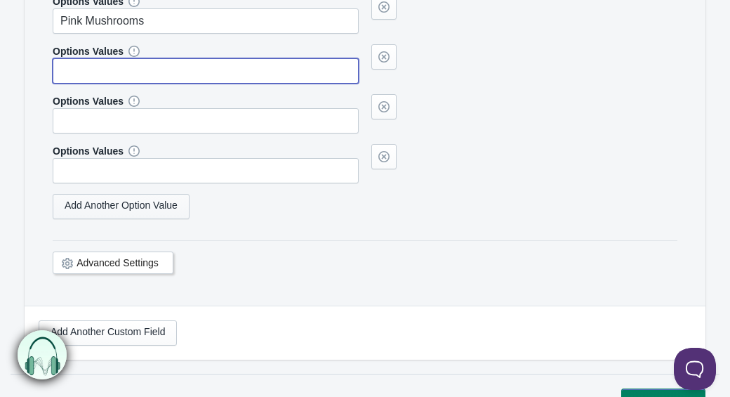
click at [80, 219] on link "Add Another Option Value" at bounding box center [121, 206] width 137 height 25
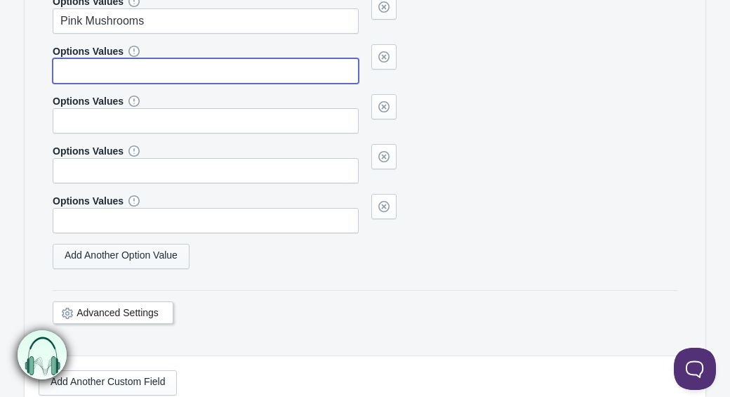
click at [86, 269] on link "Add Another Option Value" at bounding box center [121, 256] width 137 height 25
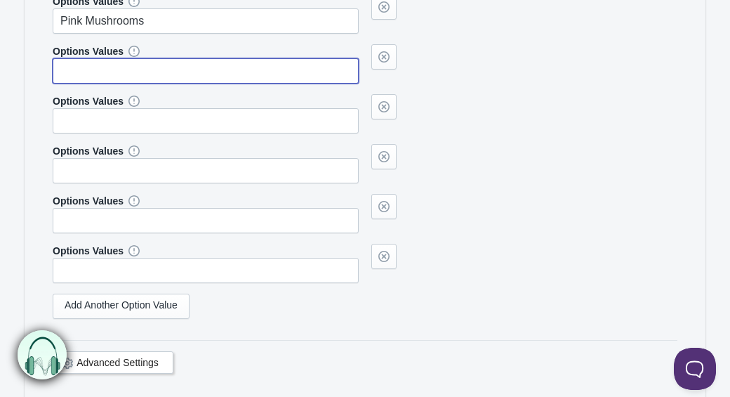
click at [99, 84] on input "text" at bounding box center [206, 70] width 306 height 25
type input "Red Heart Throbs"
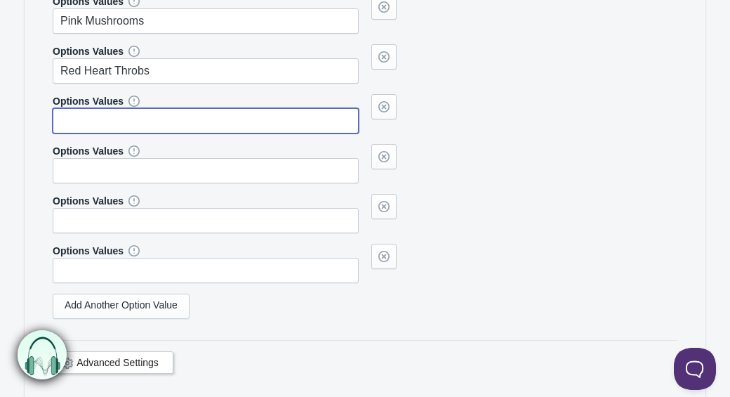
click at [205, 133] on input "text" at bounding box center [206, 120] width 306 height 25
type input "Juicy Lips"
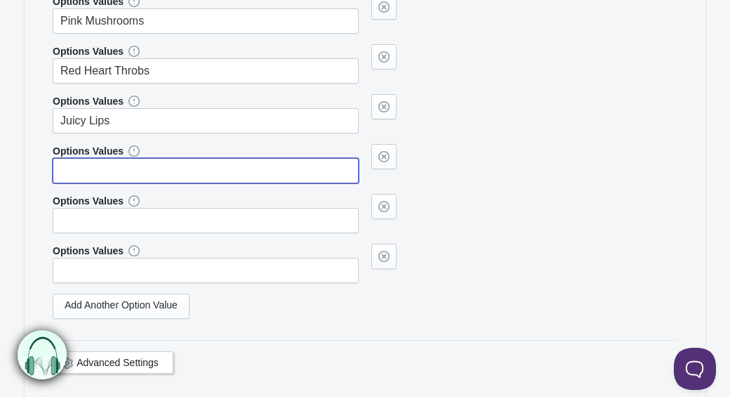
click at [204, 183] on input "text" at bounding box center [206, 170] width 306 height 25
type input "Squashies"
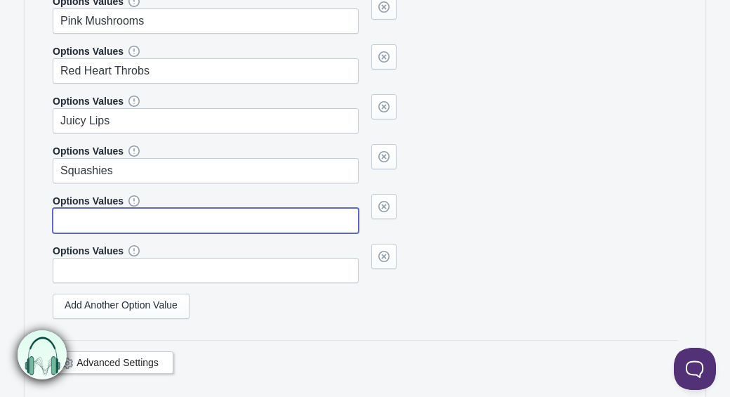
click at [193, 233] on input "text" at bounding box center [206, 220] width 306 height 25
type input "Jelly Babies"
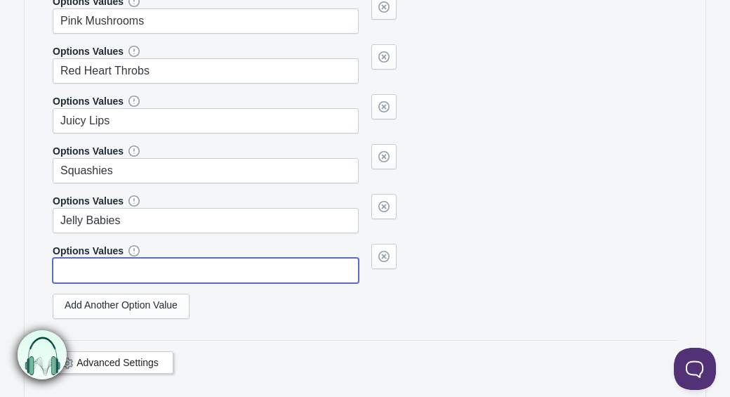
click at [189, 277] on input "text" at bounding box center [206, 270] width 306 height 25
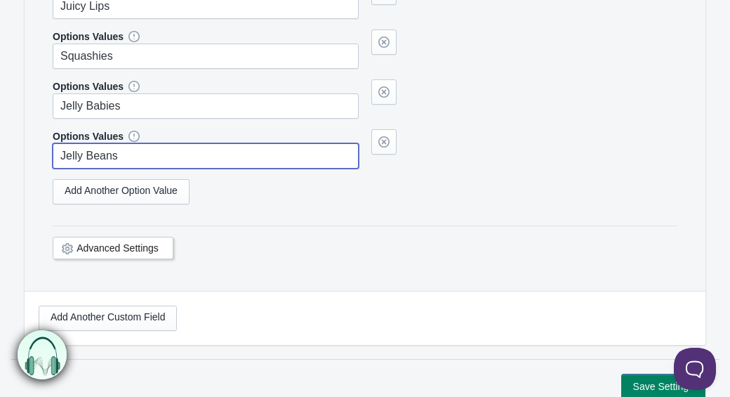
scroll to position [1019, 0]
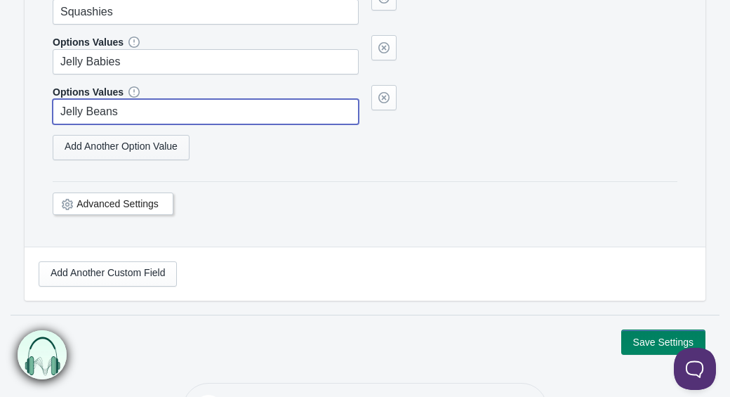
click at [158, 155] on link "Add Another Option Value" at bounding box center [121, 147] width 137 height 25
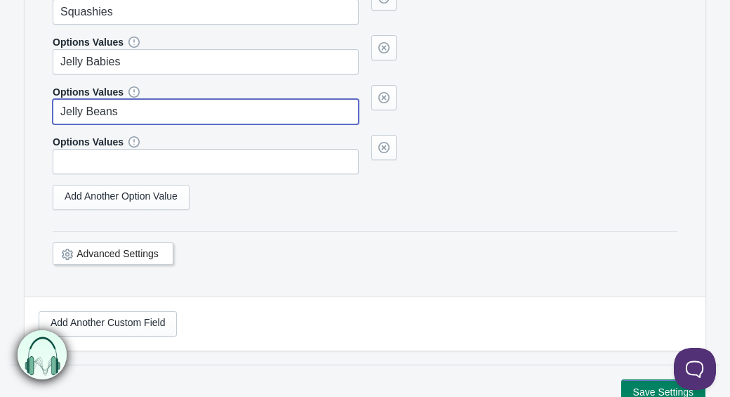
type input "Jelly Beans"
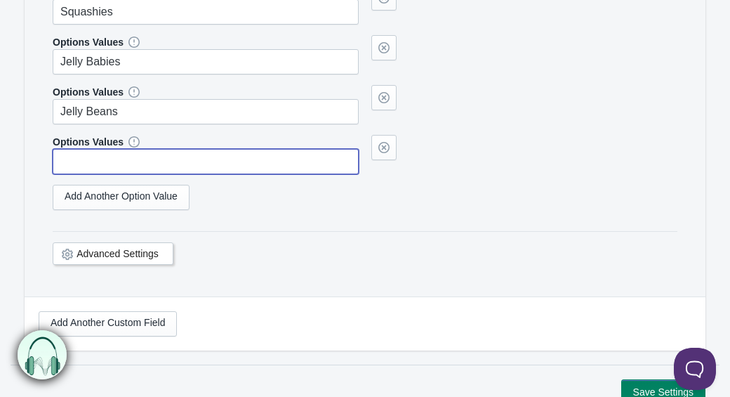
click at [142, 173] on input "text" at bounding box center [206, 161] width 306 height 25
click at [146, 210] on link "Add Another Option Value" at bounding box center [121, 197] width 137 height 25
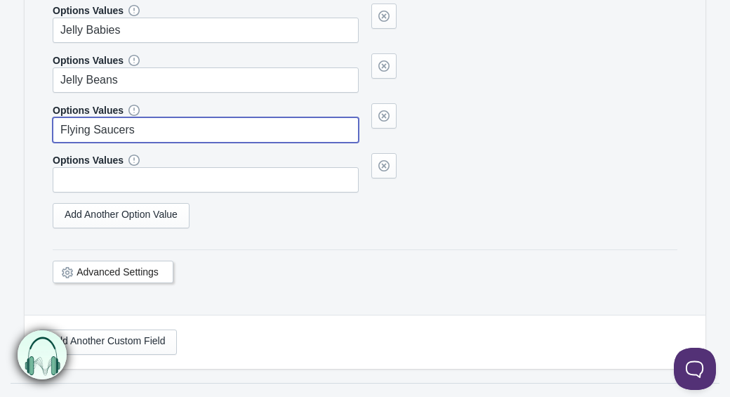
scroll to position [1050, 0]
type input "Flying Saucers"
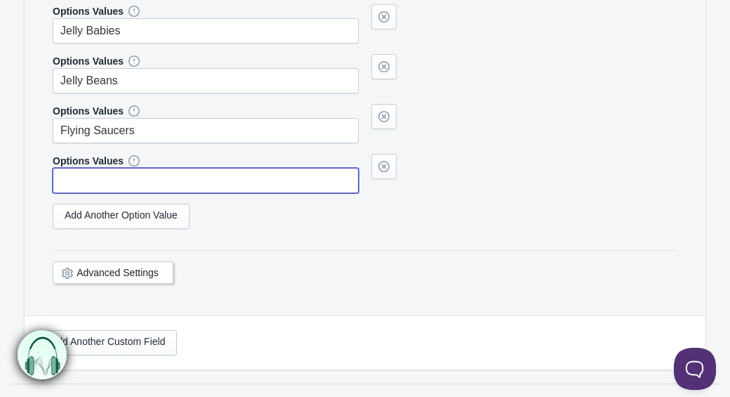
click at [157, 193] on input "text" at bounding box center [206, 180] width 306 height 25
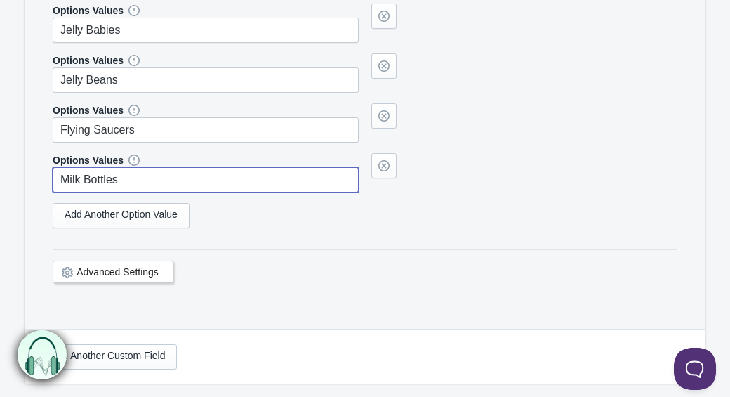
scroll to position [982, 0]
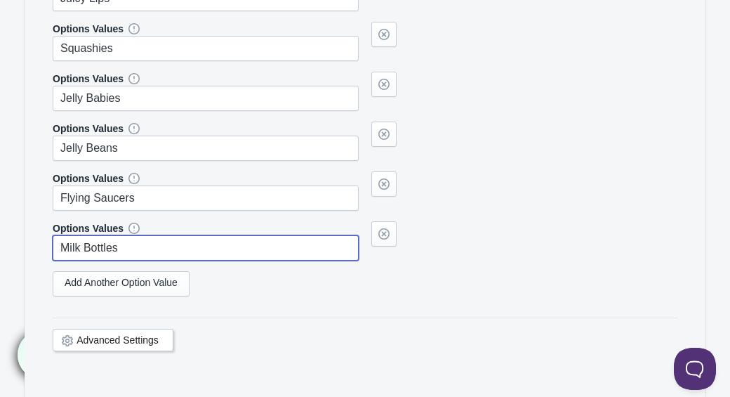
type input "Milk Bottles"
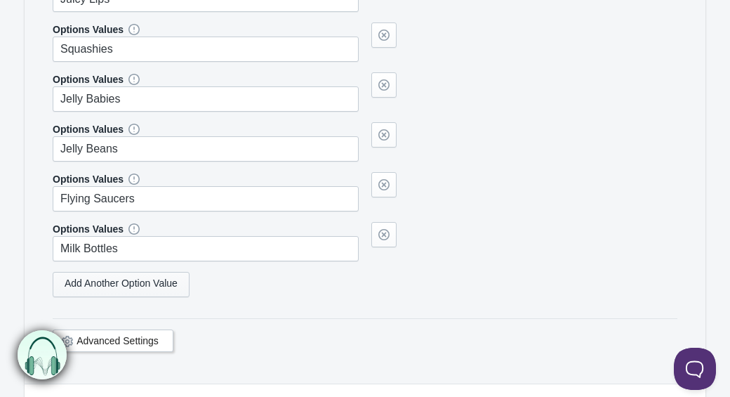
click at [131, 297] on link "Add Another Option Value" at bounding box center [121, 284] width 137 height 25
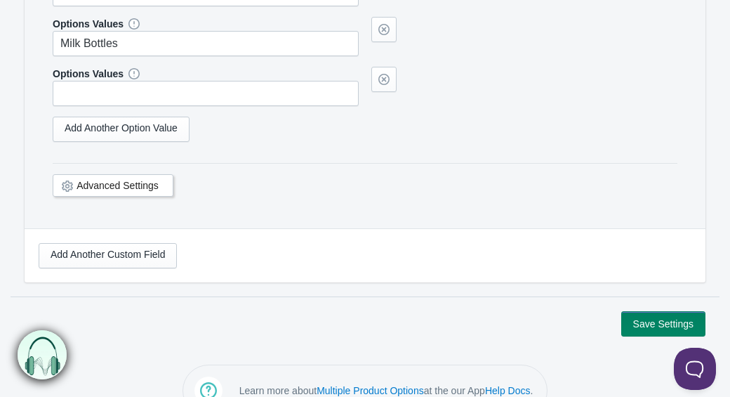
scroll to position [1196, 0]
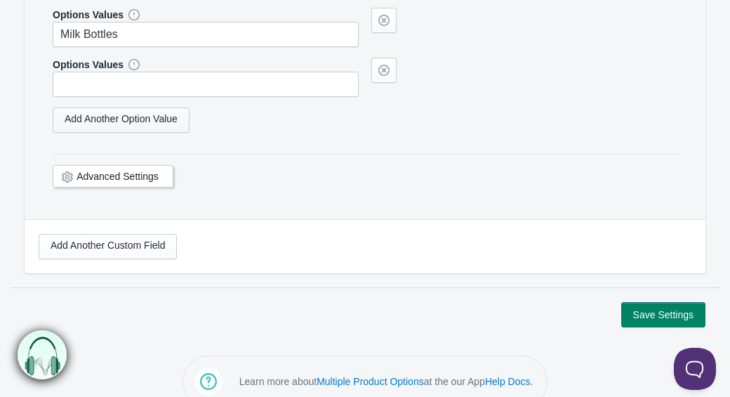
click at [136, 133] on link "Add Another Option Value" at bounding box center [121, 119] width 137 height 25
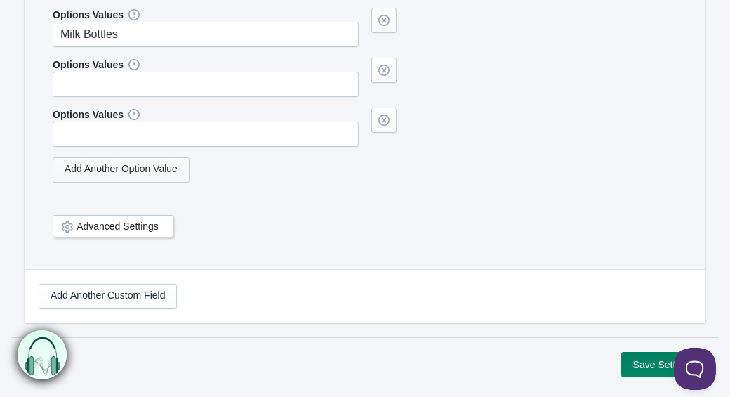
click at [130, 182] on link "Add Another Option Value" at bounding box center [121, 169] width 137 height 25
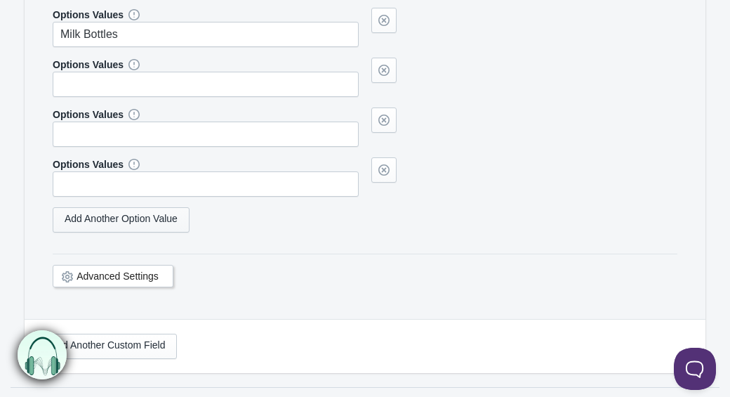
click at [128, 232] on link "Add Another Option Value" at bounding box center [121, 219] width 137 height 25
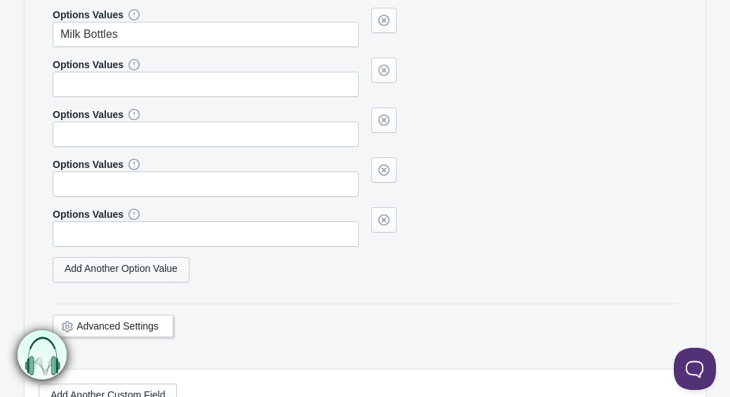
click at [125, 282] on link "Add Another Option Value" at bounding box center [121, 269] width 137 height 25
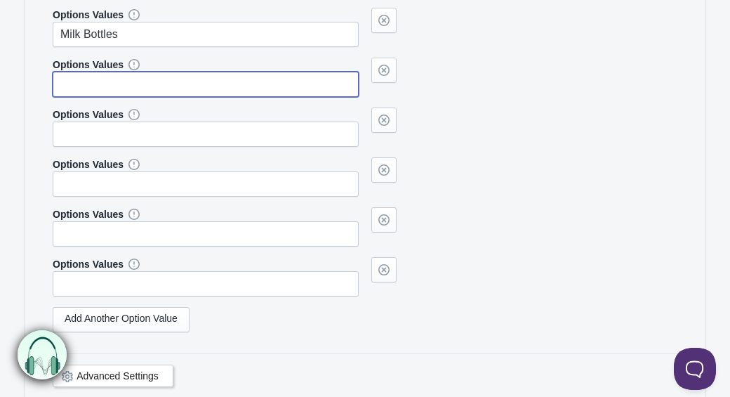
click at [90, 97] on input "text" at bounding box center [206, 84] width 306 height 25
type input "Fried Eggs"
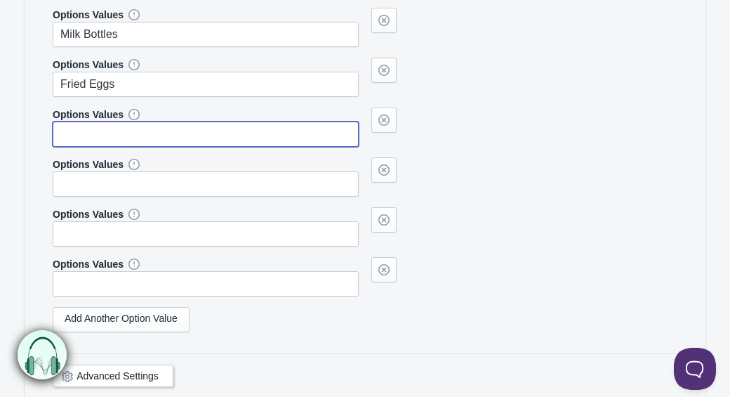
click at [82, 147] on input "text" at bounding box center [206, 133] width 306 height 25
type input "Teeth 'n' Tooth"
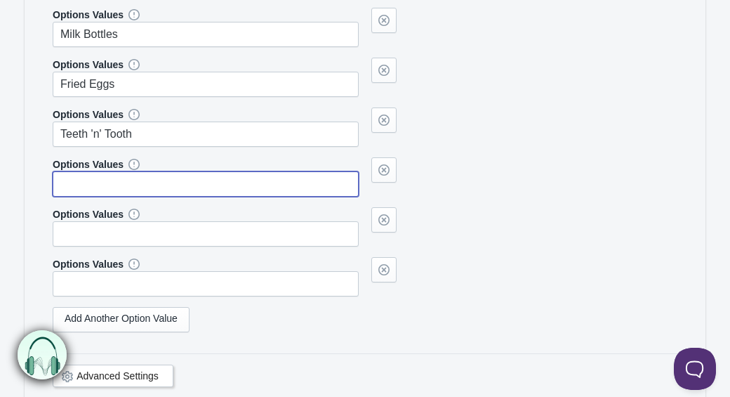
click at [77, 195] on input "text" at bounding box center [206, 183] width 306 height 25
type input "Rhubarb & Custards"
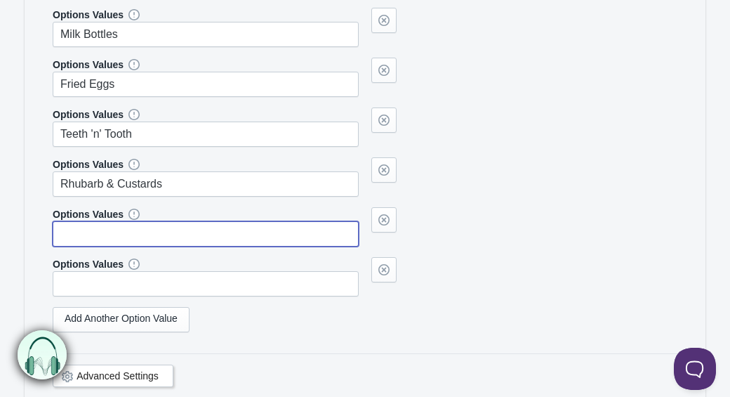
click at [91, 246] on input "text" at bounding box center [206, 233] width 306 height 25
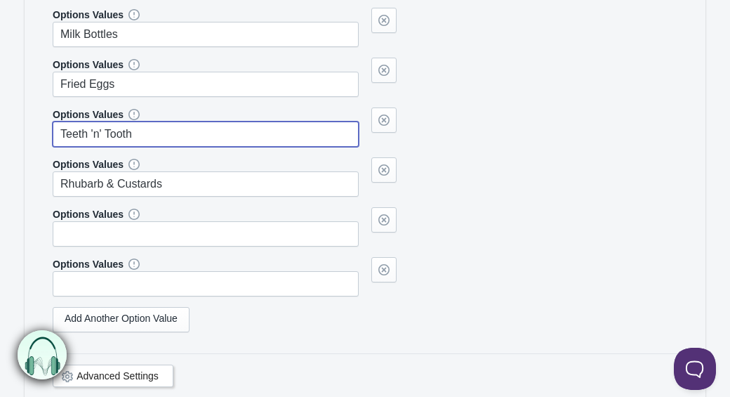
click at [104, 147] on input "Teeth 'n' Tooth" at bounding box center [206, 133] width 306 height 25
type input "Teeth & Tooth"
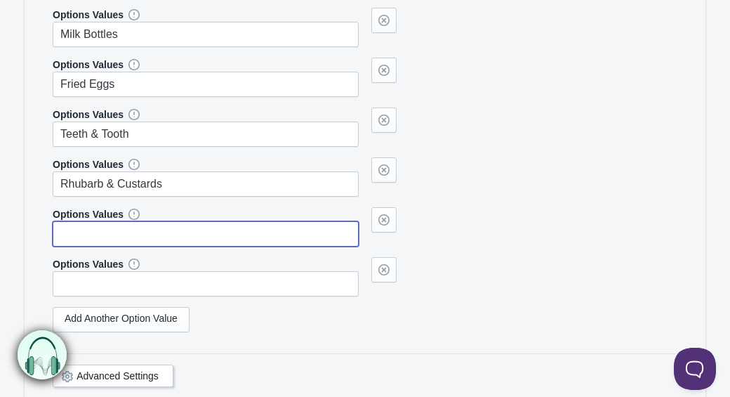
click at [109, 245] on input "text" at bounding box center [206, 233] width 306 height 25
type input "Giant Strawberries"
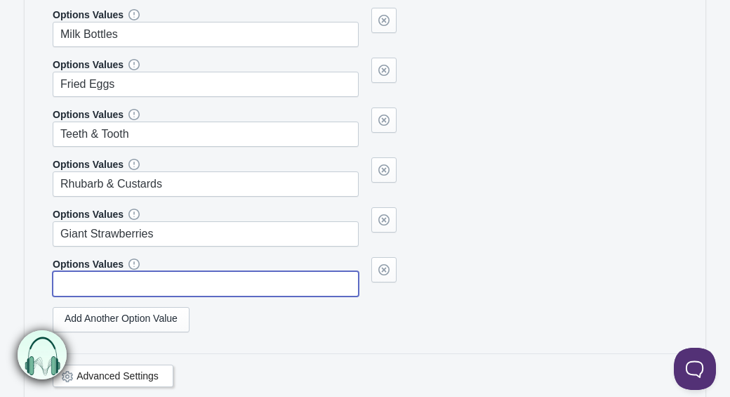
click at [114, 291] on input "text" at bounding box center [206, 283] width 306 height 25
type input "R"
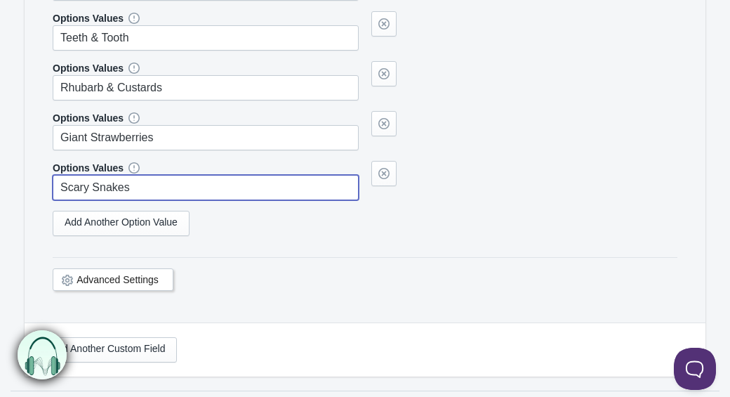
scroll to position [1324, 0]
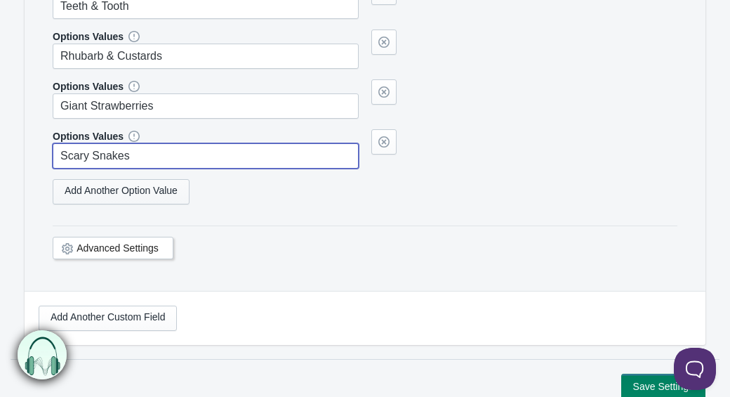
click at [145, 204] on link "Add Another Option Value" at bounding box center [121, 191] width 137 height 25
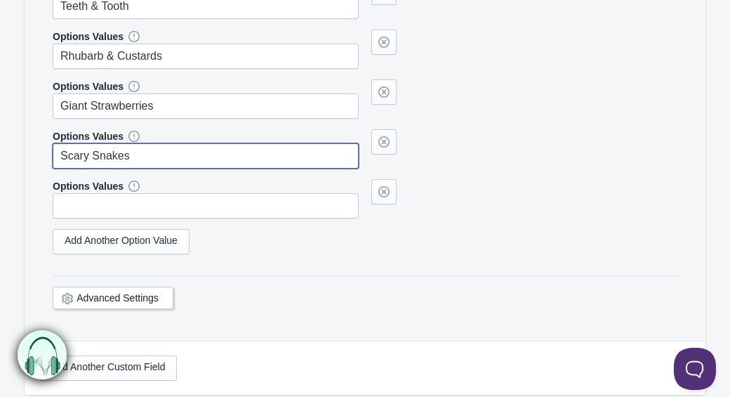
type input "Scary Snakes"
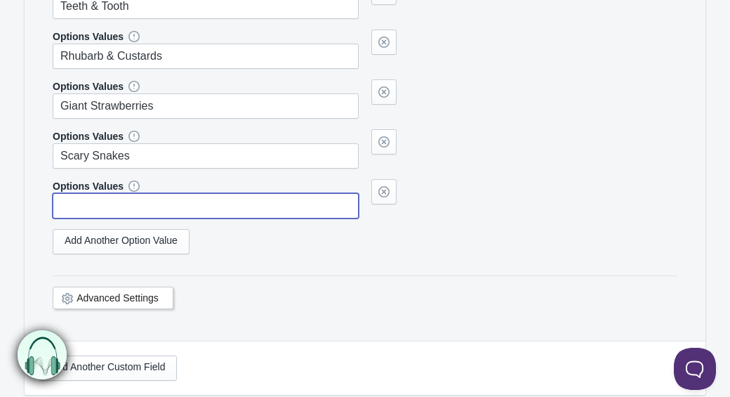
click at [128, 218] on input "text" at bounding box center [206, 205] width 306 height 25
click at [145, 254] on link "Add Another Option Value" at bounding box center [121, 241] width 137 height 25
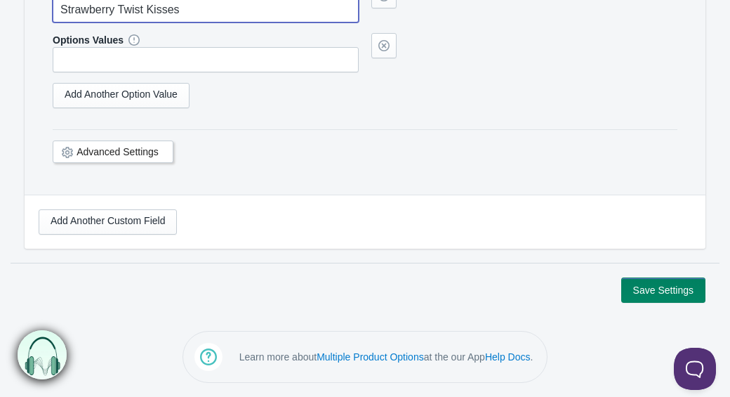
scroll to position [1532, 0]
type input "Strawberry Twist Kisses"
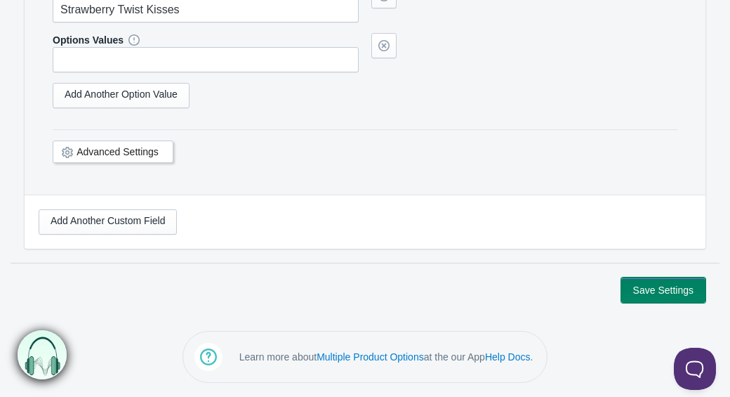
click at [653, 291] on button "Save Settings" at bounding box center [663, 289] width 84 height 25
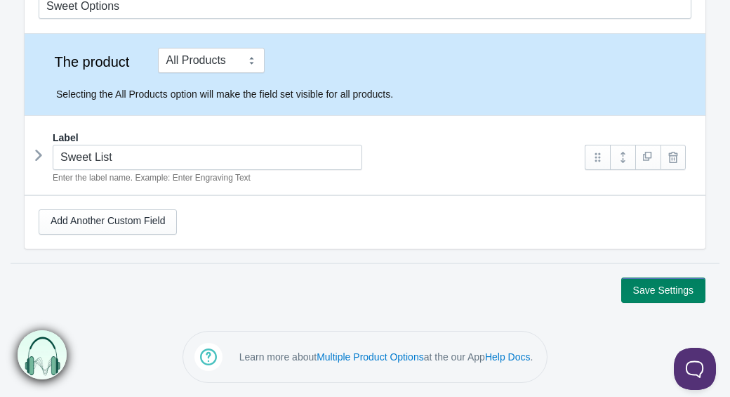
scroll to position [74, 0]
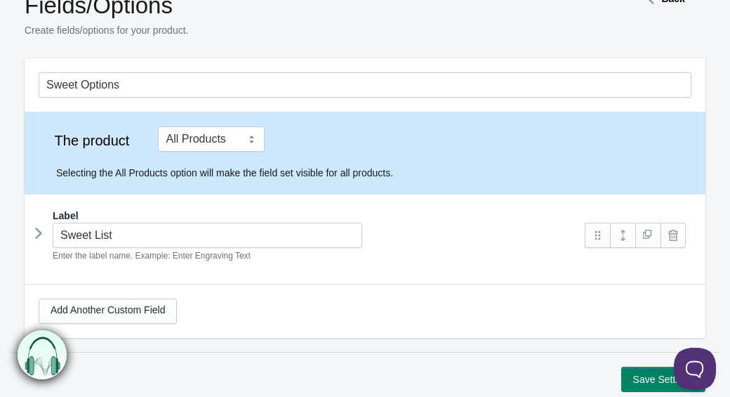
click at [39, 233] on icon at bounding box center [39, 232] width 0 height 21
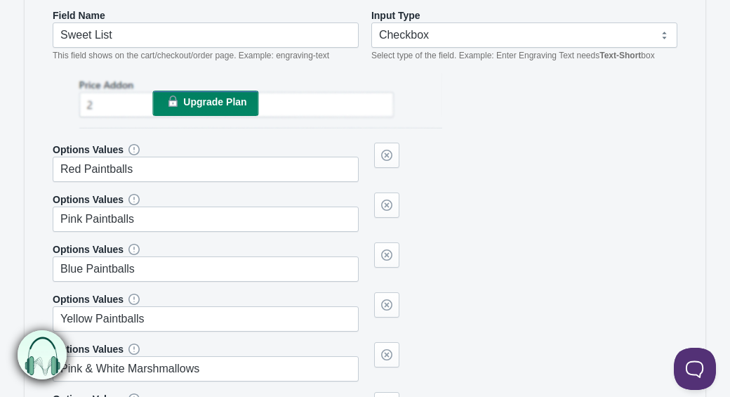
scroll to position [373, 0]
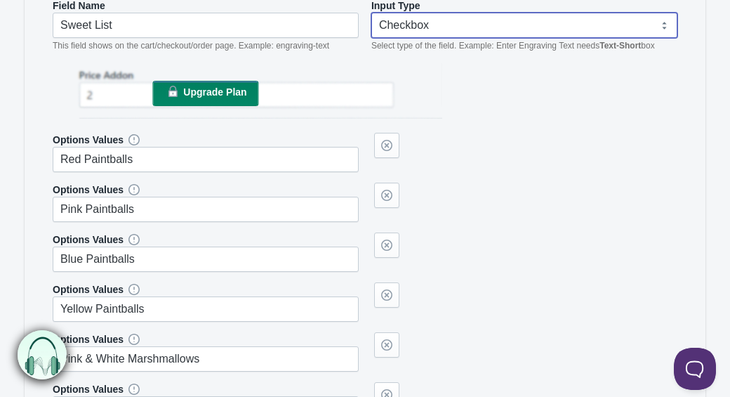
click at [459, 20] on select "Text-Short Text-Long Radio button Drop-down select Image Checkbox Datepicker" at bounding box center [524, 25] width 306 height 25
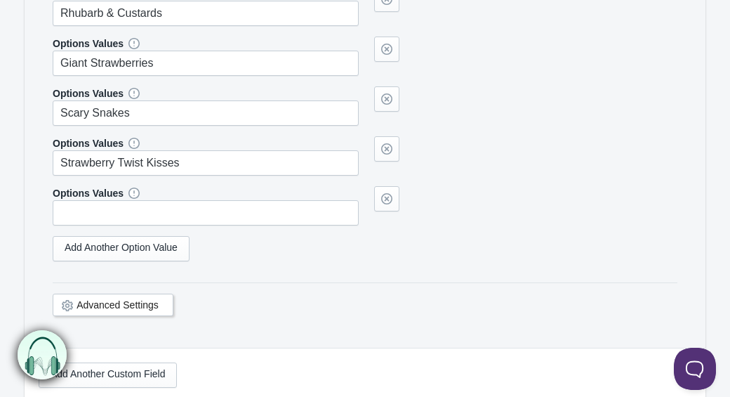
scroll to position [1374, 0]
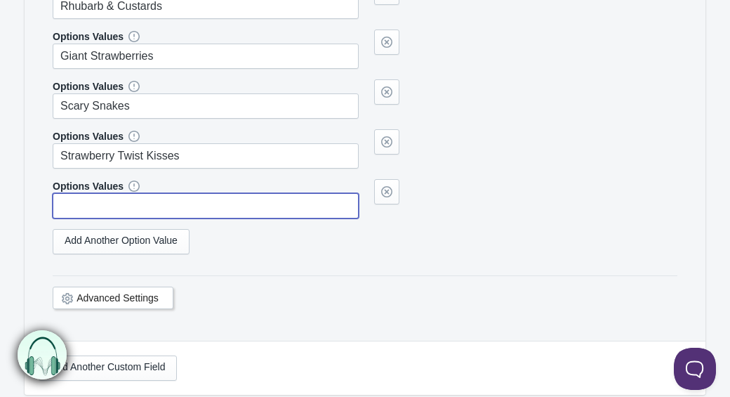
click at [216, 218] on input "text" at bounding box center [206, 205] width 306 height 25
click at [168, 251] on link "Add Another Option Value" at bounding box center [121, 241] width 137 height 25
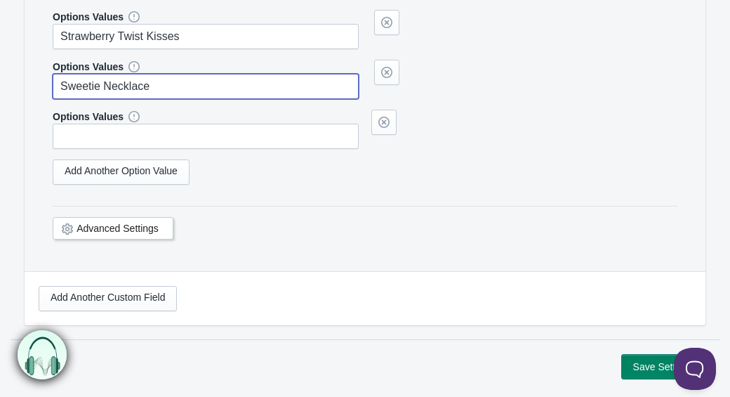
scroll to position [1496, 0]
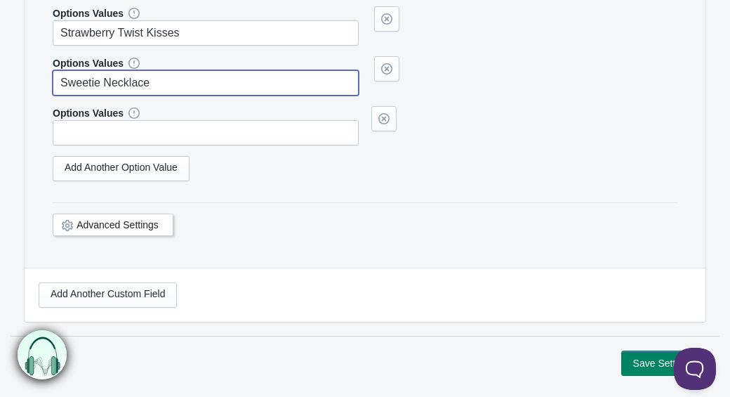
type input "Sweetie Necklace"
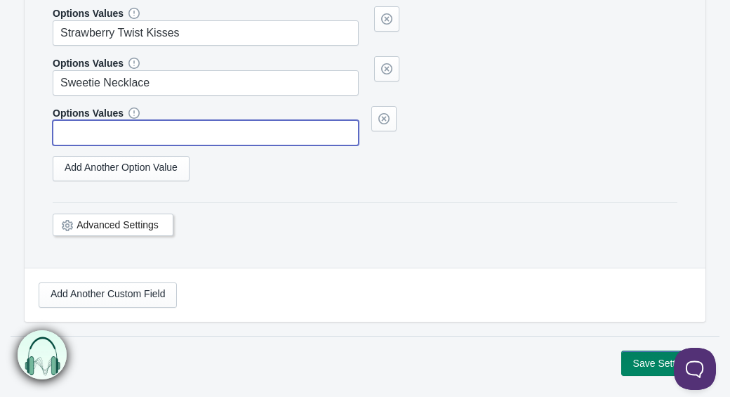
click at [166, 145] on input "text" at bounding box center [206, 132] width 306 height 25
click at [153, 180] on link "Add Another Option Value" at bounding box center [121, 168] width 137 height 25
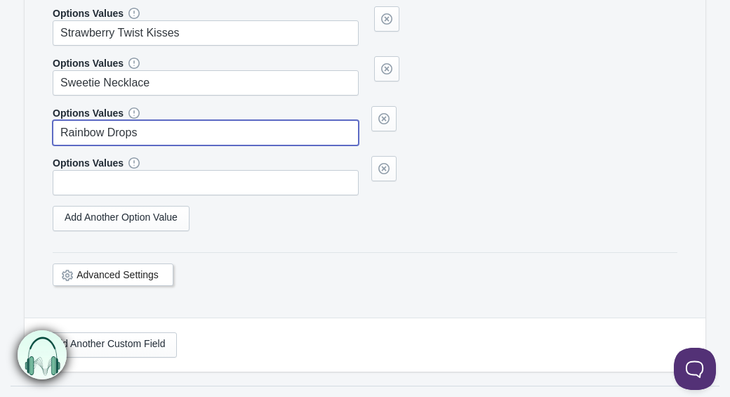
type input "Rainbow Drops"
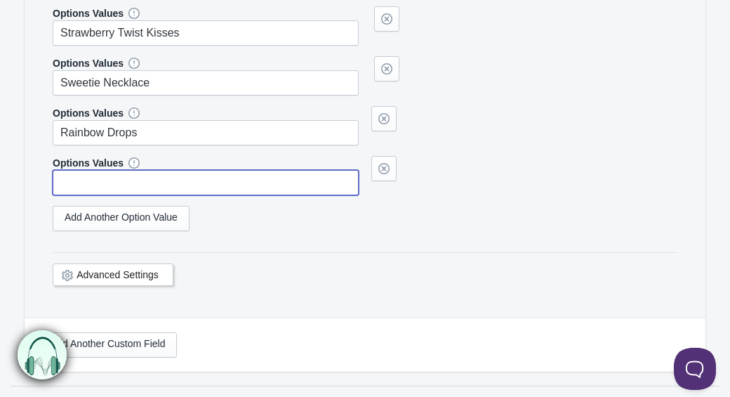
click at [124, 189] on input "text" at bounding box center [206, 182] width 306 height 25
type input "Rainbow Belts"
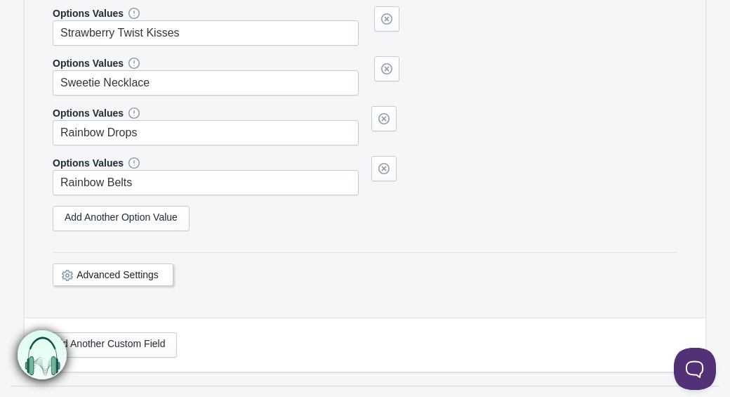
scroll to position [1430, 0]
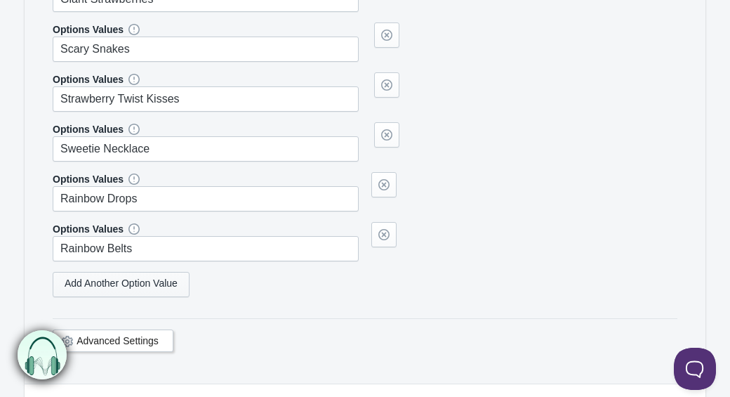
click at [141, 297] on link "Add Another Option Value" at bounding box center [121, 284] width 137 height 25
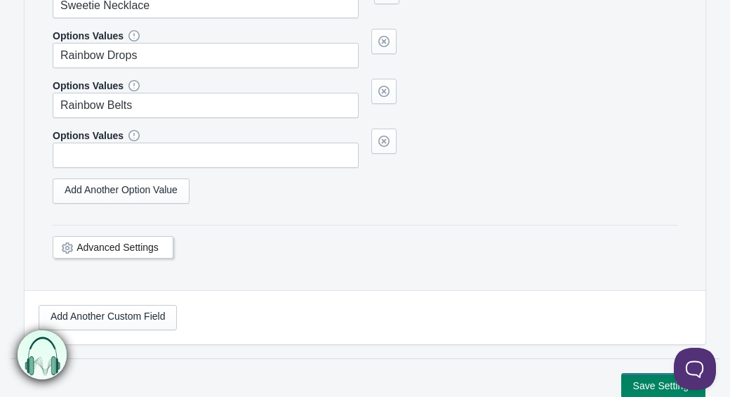
scroll to position [1602, 0]
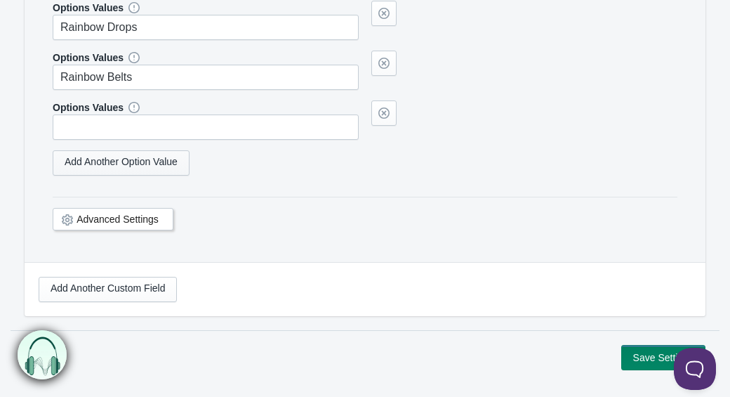
click at [123, 175] on link "Add Another Option Value" at bounding box center [121, 162] width 137 height 25
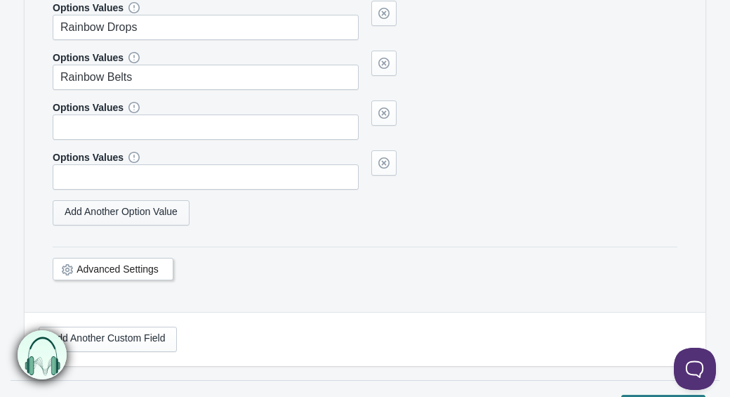
click at [131, 225] on link "Add Another Option Value" at bounding box center [121, 212] width 137 height 25
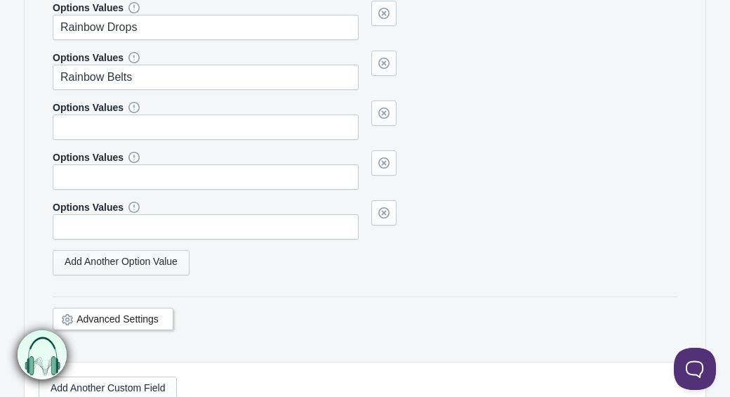
click at [129, 275] on link "Add Another Option Value" at bounding box center [121, 262] width 137 height 25
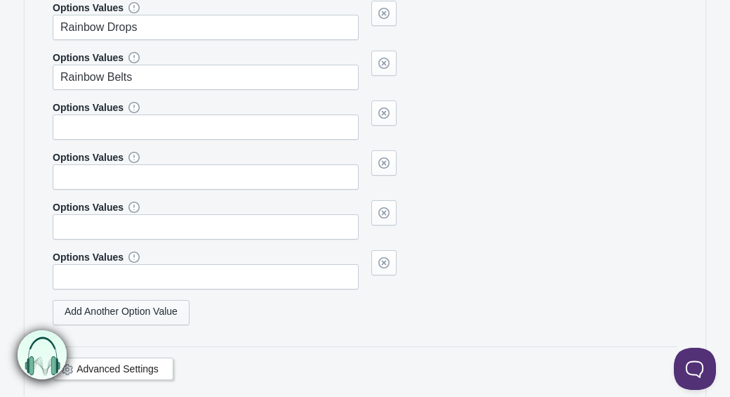
click at [128, 325] on link "Add Another Option Value" at bounding box center [121, 312] width 137 height 25
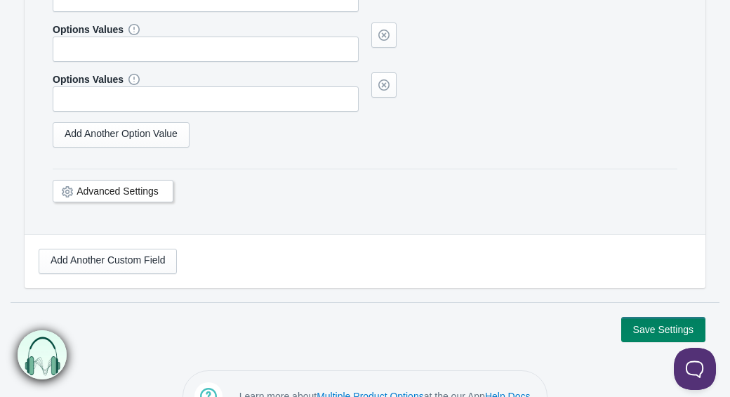
scroll to position [1832, 0]
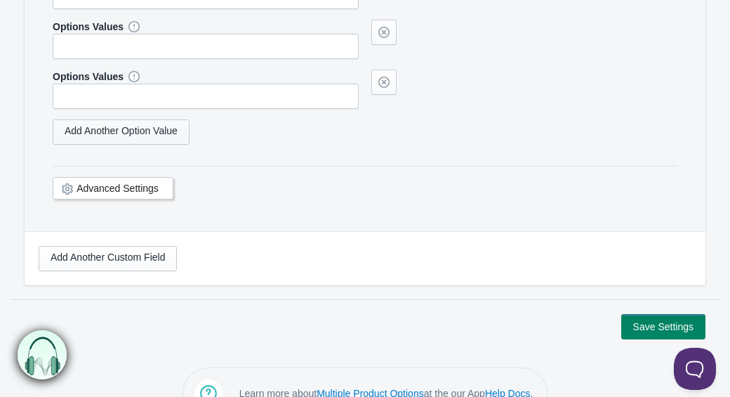
click at [95, 145] on link "Add Another Option Value" at bounding box center [121, 131] width 137 height 25
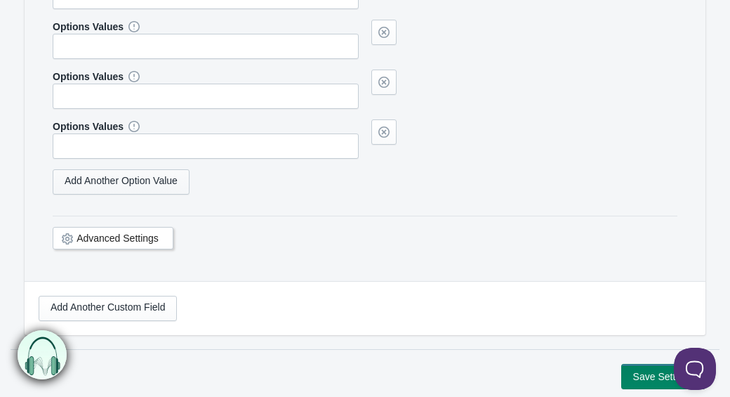
click at [100, 194] on link "Add Another Option Value" at bounding box center [121, 181] width 137 height 25
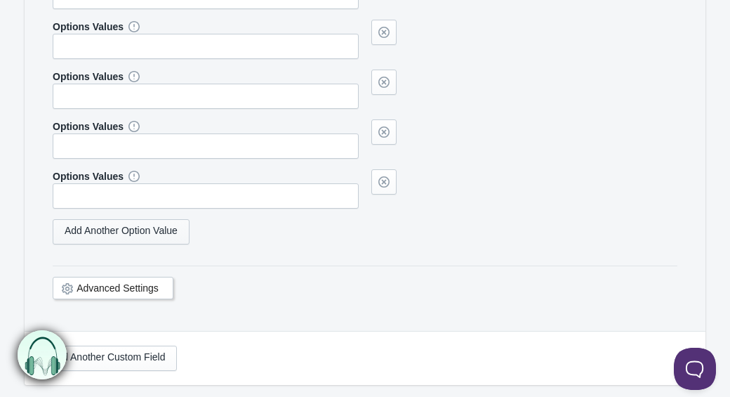
click at [101, 244] on link "Add Another Option Value" at bounding box center [121, 231] width 137 height 25
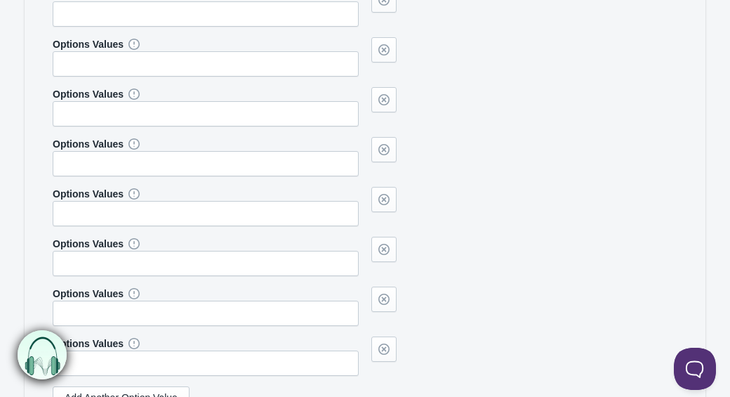
scroll to position [1664, 0]
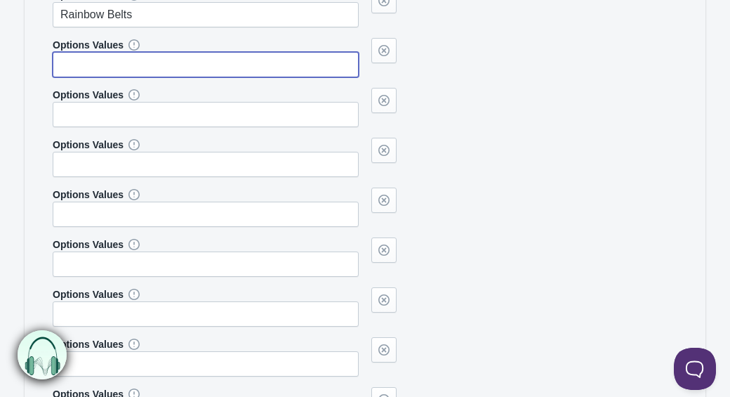
click at [102, 75] on input "text" at bounding box center [206, 64] width 306 height 25
type input "Apple Pencils"
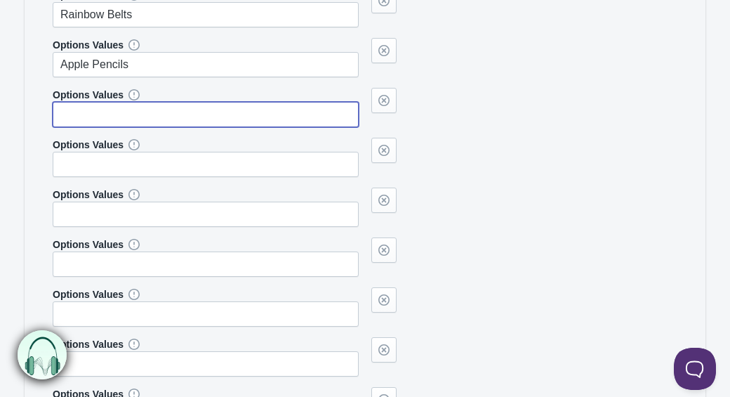
click at [103, 127] on input "text" at bounding box center [206, 114] width 306 height 25
type input "Strawberry Pencils"
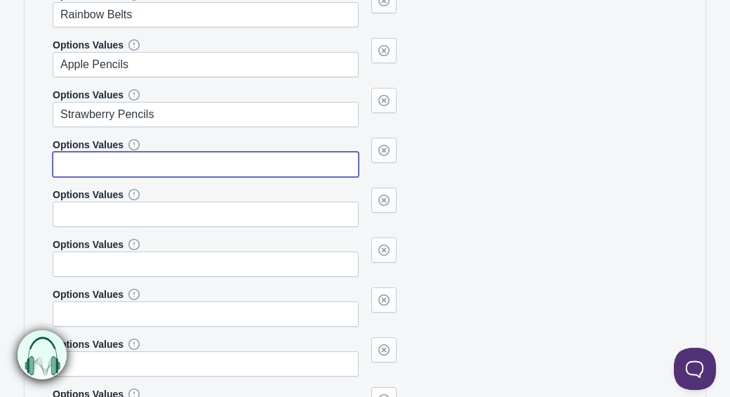
click at [100, 177] on input "text" at bounding box center [206, 164] width 306 height 25
type input "F"
type input "Cola Bottles"
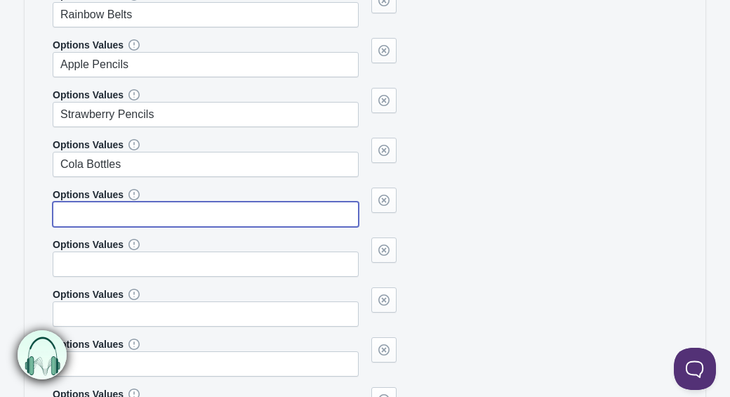
click at [93, 222] on input "text" at bounding box center [206, 213] width 306 height 25
type input "S"
type input "Fizzy Cola Bottles"
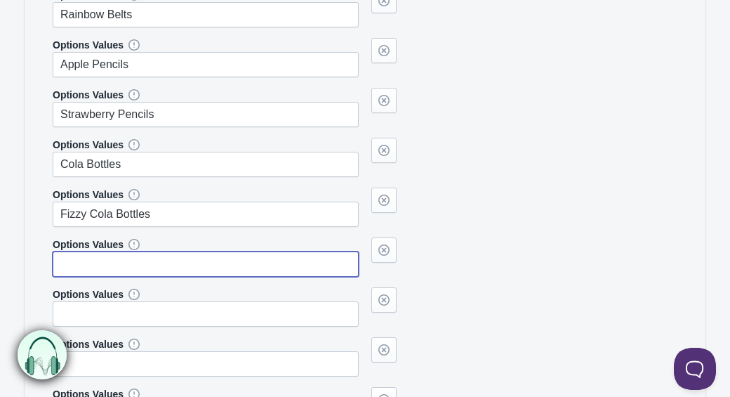
click at [85, 277] on input "text" at bounding box center [206, 263] width 306 height 25
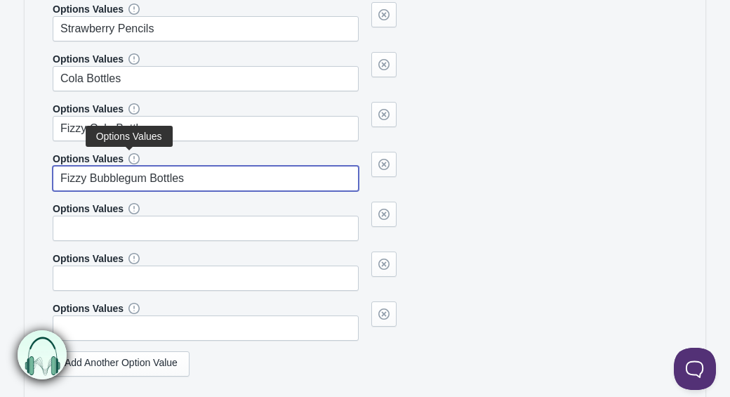
scroll to position [1817, 0]
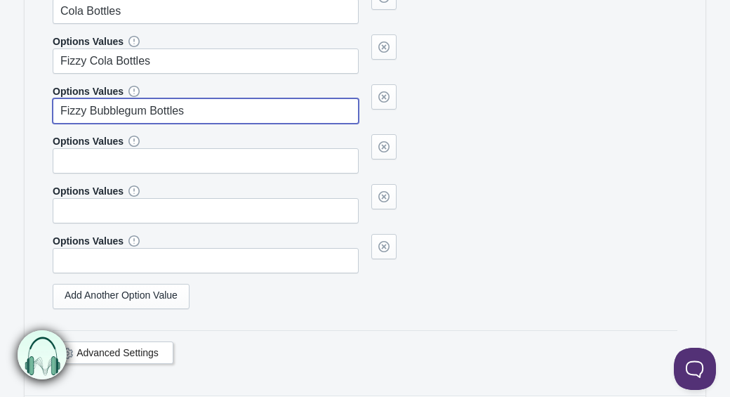
type input "Fizzy Bubblegum Bottles"
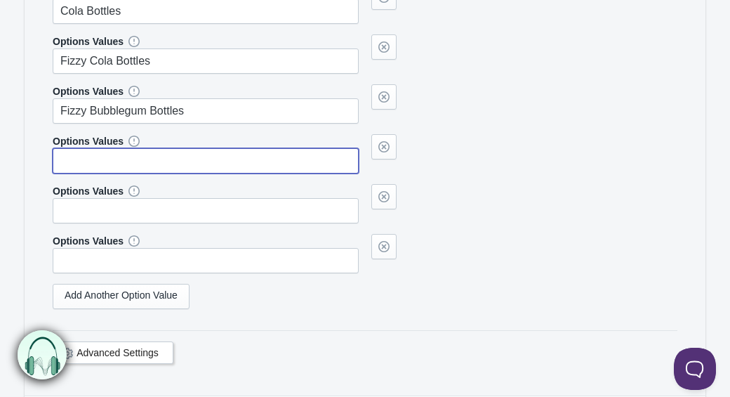
click at [99, 166] on input "text" at bounding box center [206, 160] width 306 height 25
type input "Fizzy Dummies"
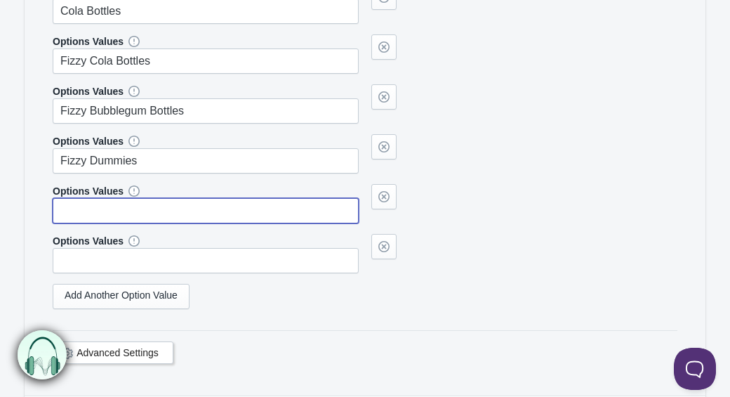
click at [104, 223] on input "text" at bounding box center [206, 210] width 306 height 25
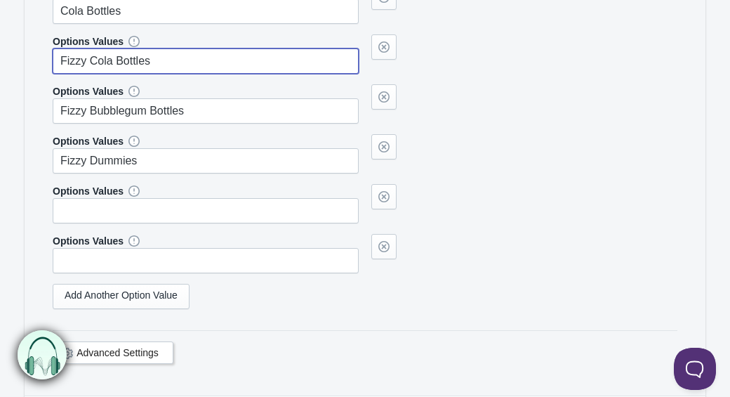
drag, startPoint x: 170, startPoint y: 77, endPoint x: 30, endPoint y: 67, distance: 140.0
type input "Cherries"
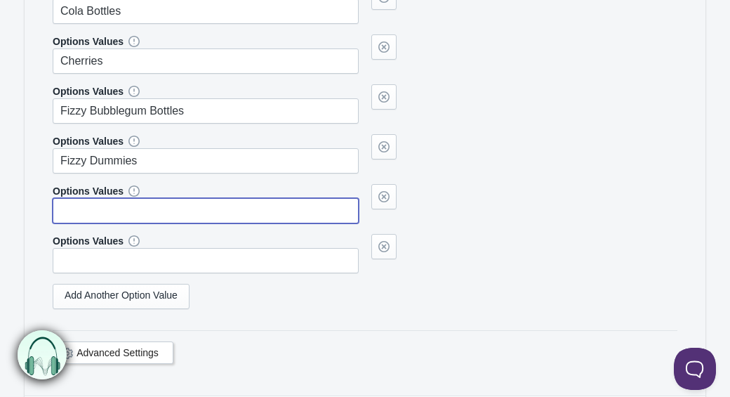
click at [93, 223] on input "text" at bounding box center [206, 210] width 306 height 25
type input "Fizzy Cola Bottles"
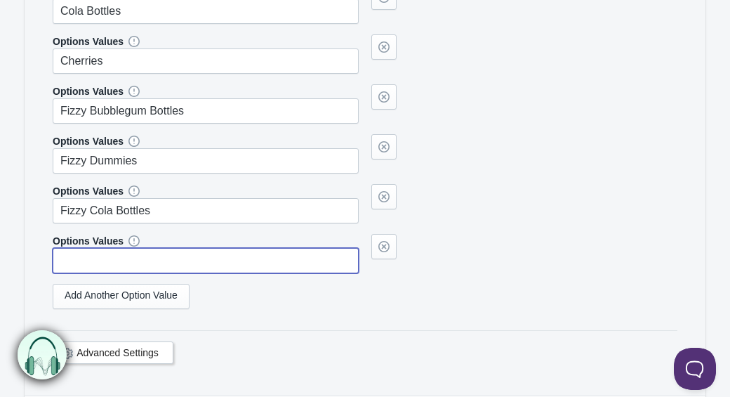
click at [67, 273] on input "text" at bounding box center [206, 260] width 306 height 25
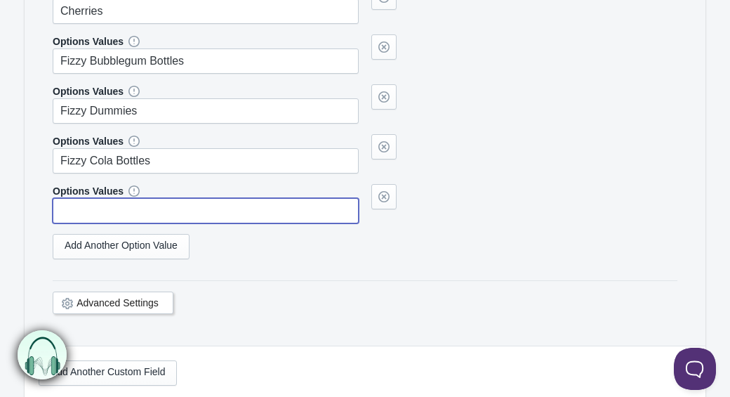
scroll to position [1868, 0]
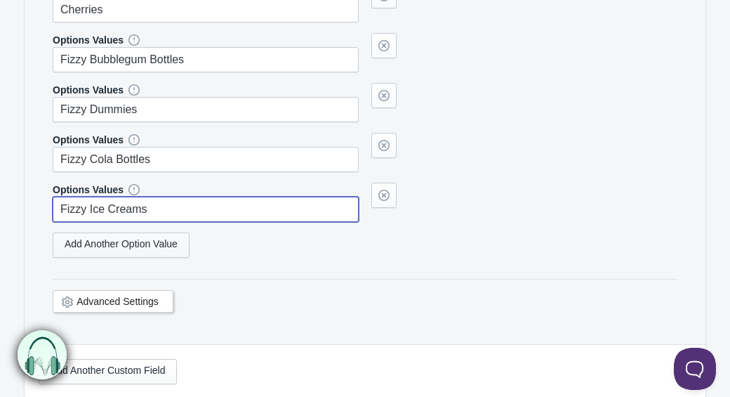
click at [177, 258] on link "Add Another Option Value" at bounding box center [121, 244] width 137 height 25
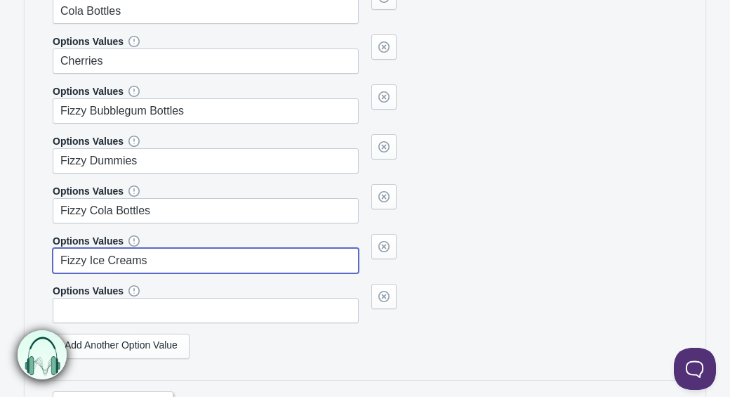
scroll to position [1822, 0]
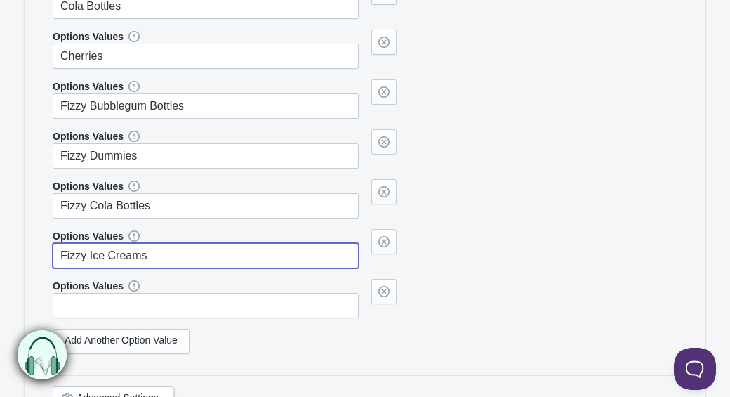
type input "Fizzy Ice Creams"
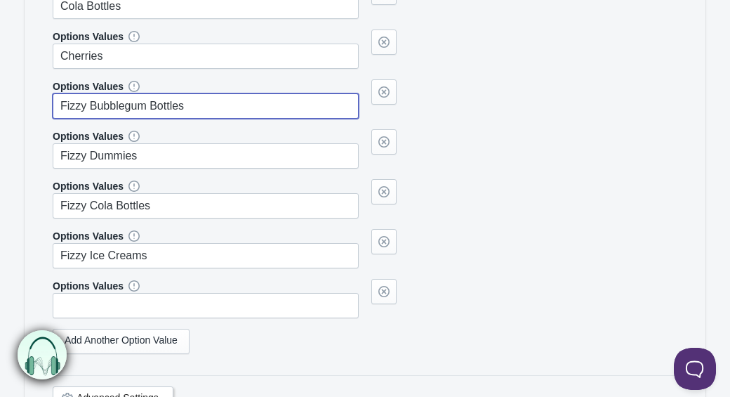
drag, startPoint x: 210, startPoint y: 119, endPoint x: -2, endPoint y: 113, distance: 212.1
type input "Fruit Pastilles"
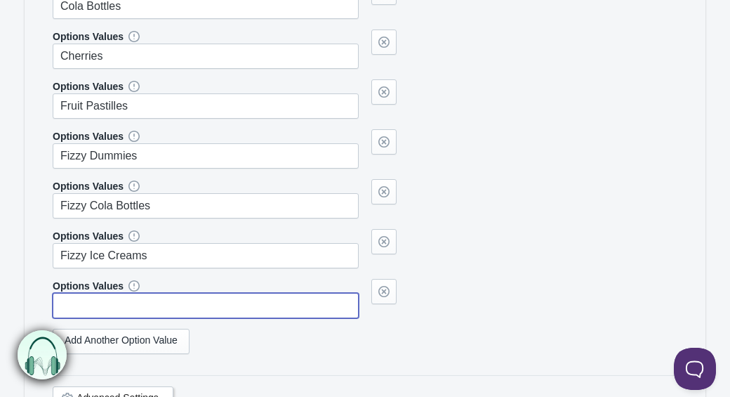
click at [129, 318] on input "text" at bounding box center [206, 305] width 306 height 25
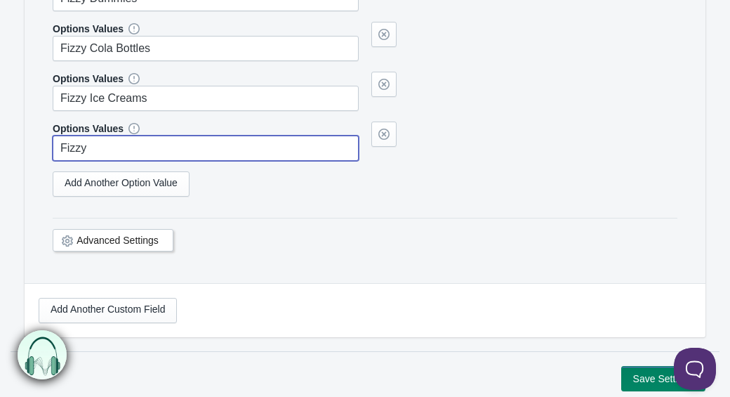
scroll to position [2081, 0]
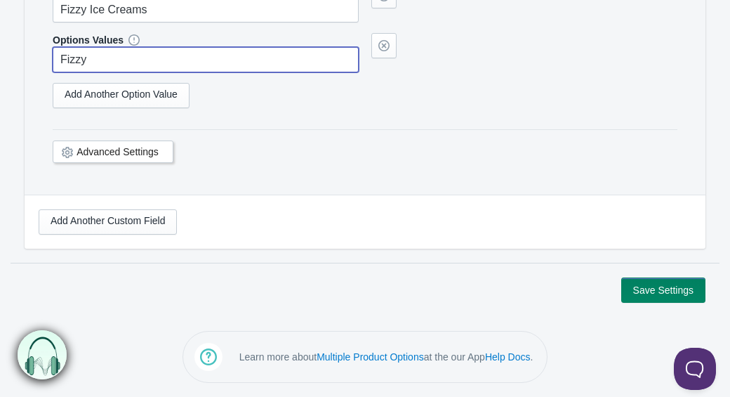
type input "Fizzy"
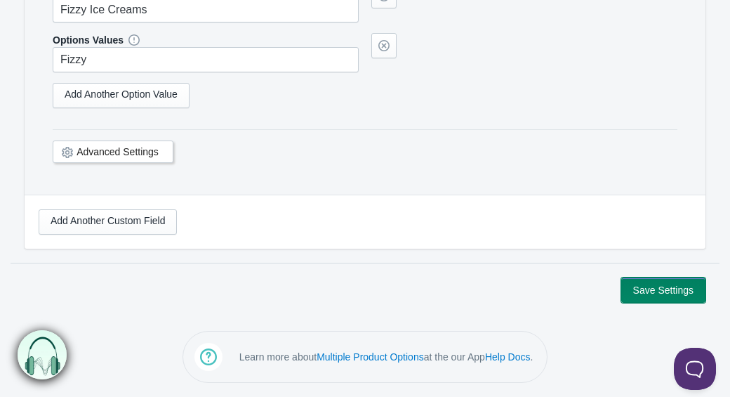
click at [663, 288] on button "Save Settings" at bounding box center [663, 289] width 84 height 25
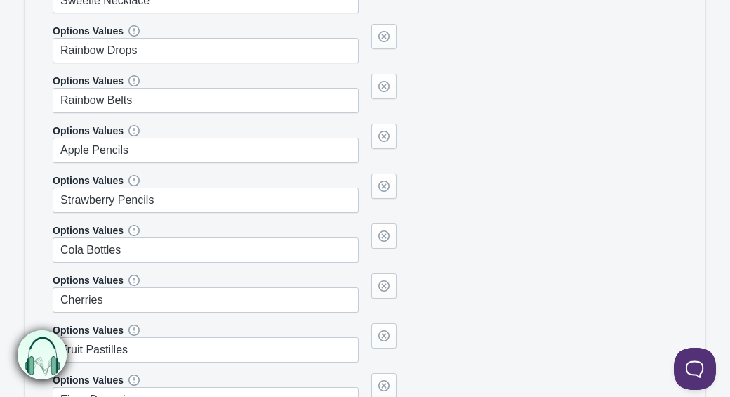
scroll to position [1427, 0]
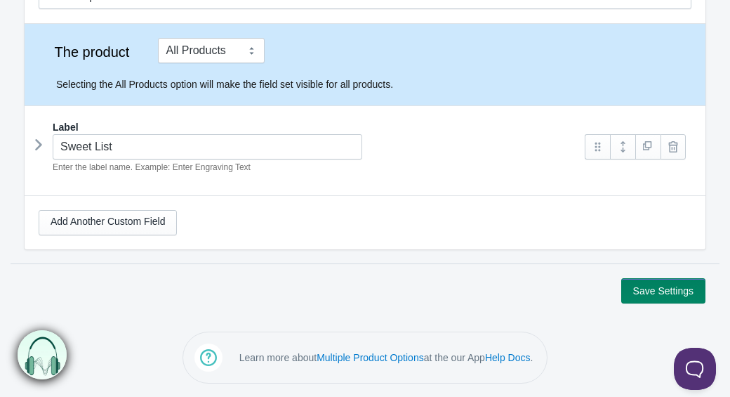
click at [39, 145] on icon at bounding box center [39, 144] width 0 height 21
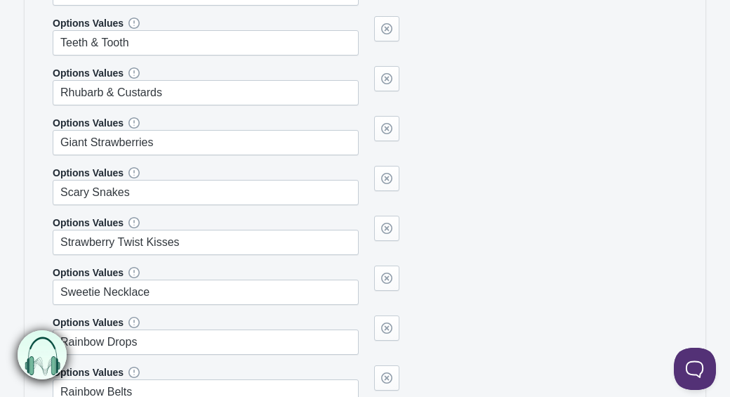
scroll to position [1294, 0]
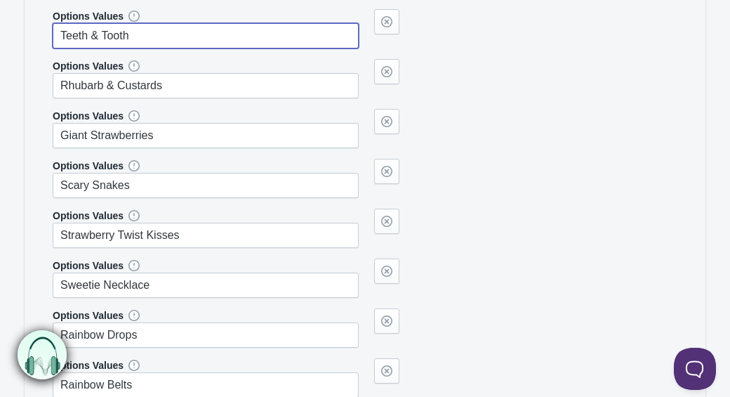
click at [145, 48] on input "Teeth & Tooth" at bounding box center [206, 35] width 306 height 25
type input "Teeth & Toothbrush"
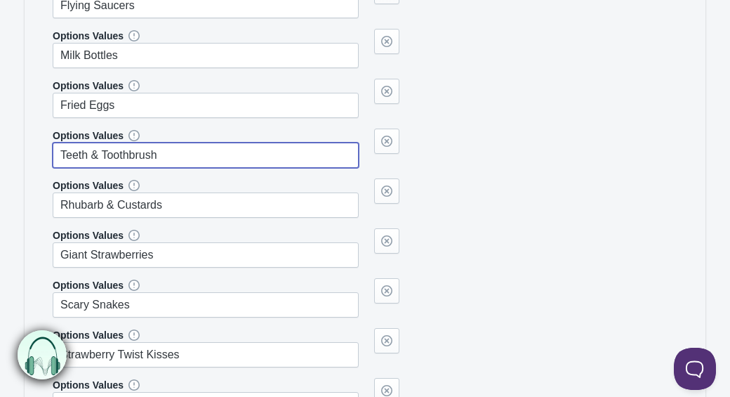
scroll to position [1256, 0]
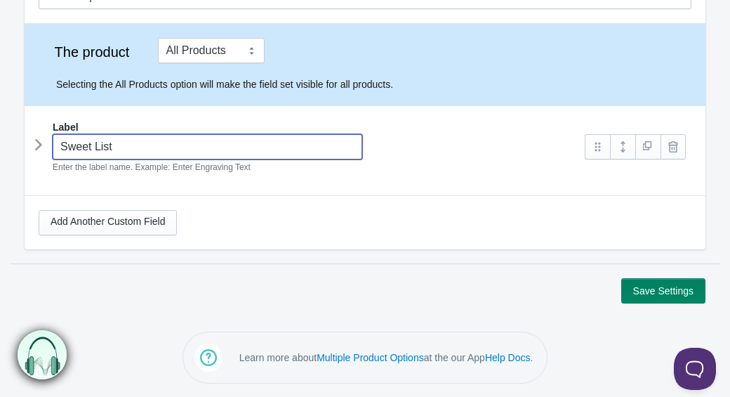
click at [254, 148] on input "Sweet List" at bounding box center [208, 146] width 310 height 25
click at [39, 149] on icon at bounding box center [39, 144] width 0 height 21
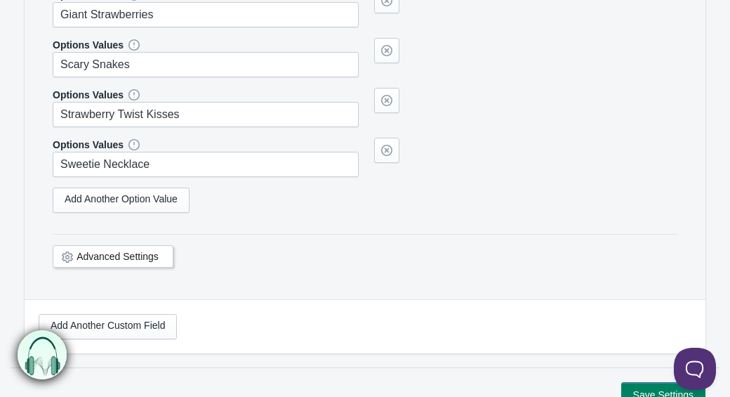
scroll to position [1434, 0]
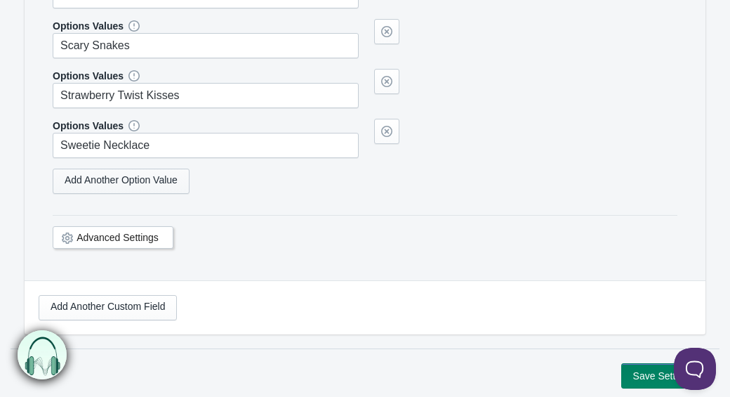
click at [98, 194] on link "Add Another Option Value" at bounding box center [121, 180] width 137 height 25
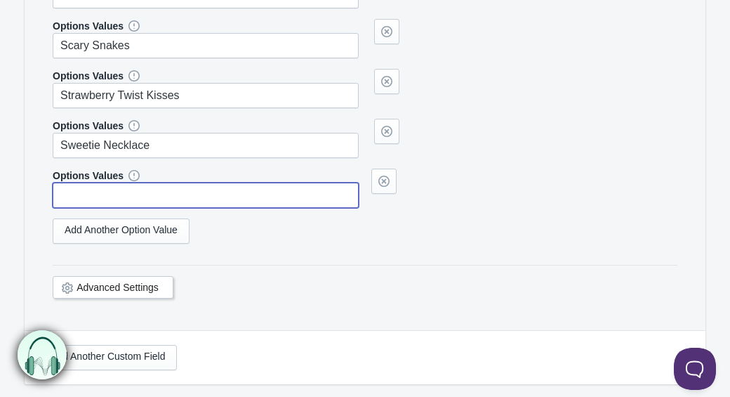
click at [128, 208] on input "text" at bounding box center [206, 194] width 306 height 25
click at [158, 244] on link "Add Another Option Value" at bounding box center [121, 230] width 137 height 25
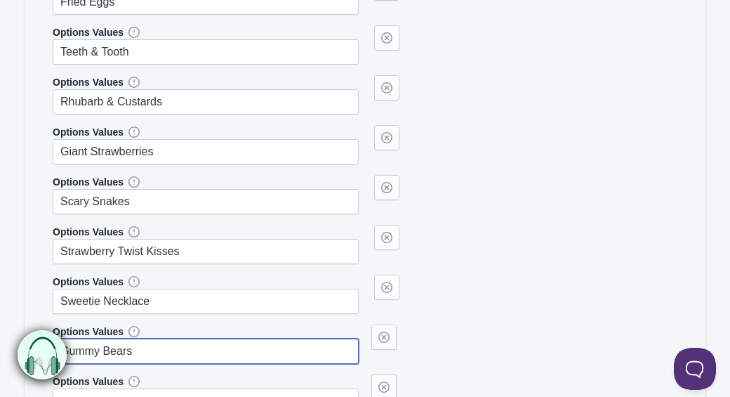
scroll to position [1284, 0]
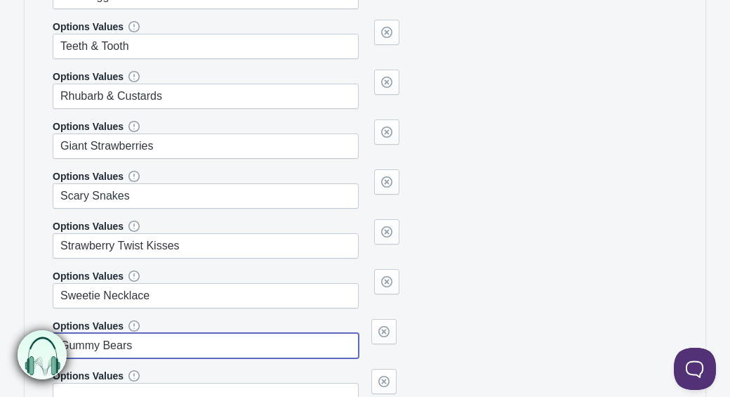
type input "Gummy Bears"
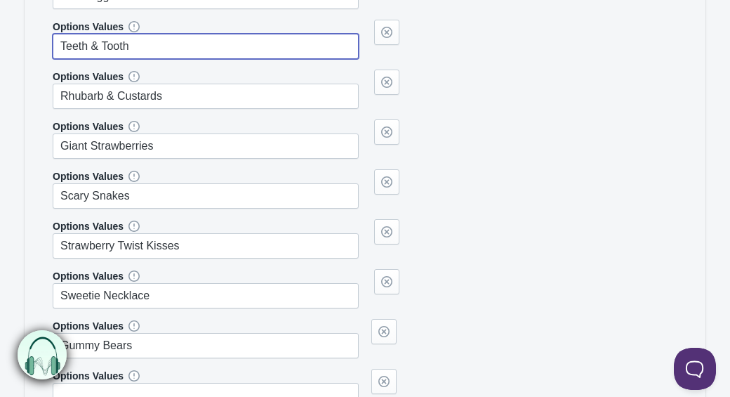
click at [138, 58] on input "Teeth & Tooth" at bounding box center [206, 46] width 306 height 25
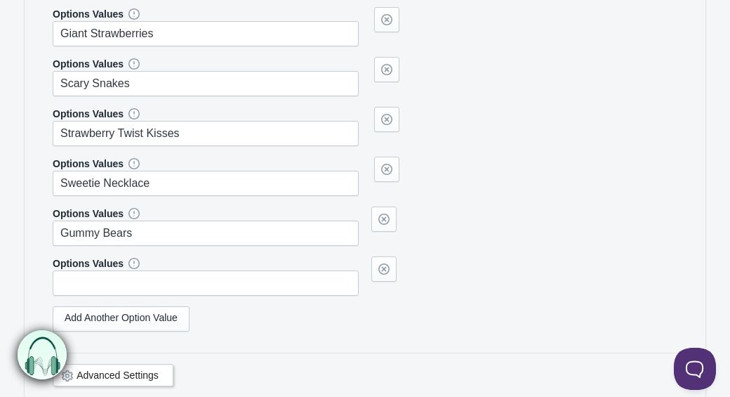
scroll to position [1401, 0]
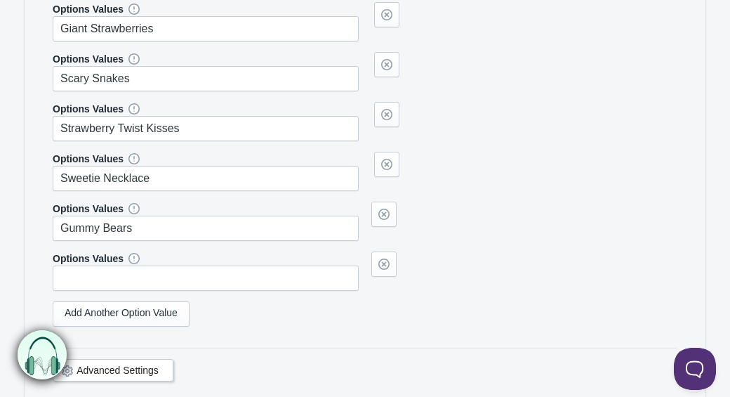
type input "Teeth & Toothbrush"
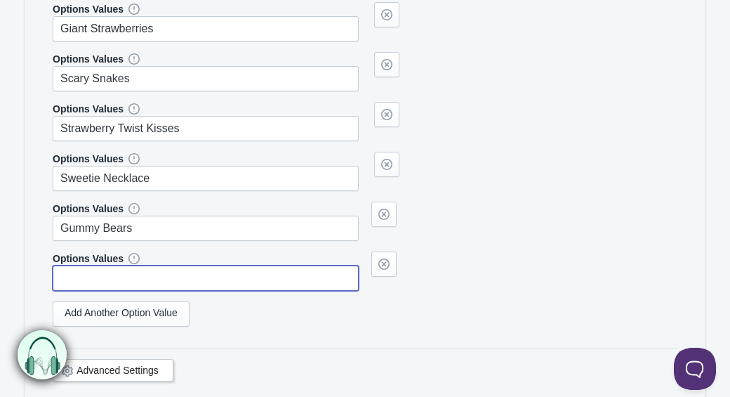
click at [142, 291] on input "text" at bounding box center [206, 277] width 306 height 25
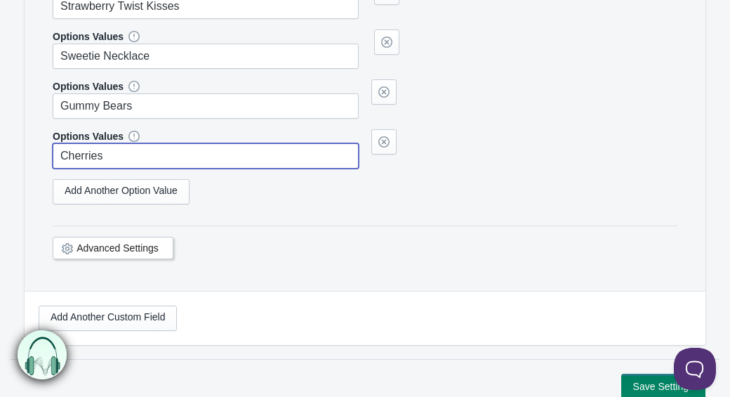
scroll to position [1545, 0]
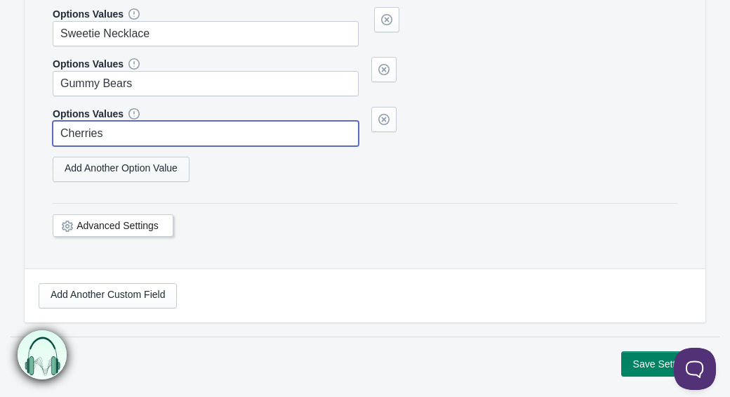
click at [161, 182] on link "Add Another Option Value" at bounding box center [121, 169] width 137 height 25
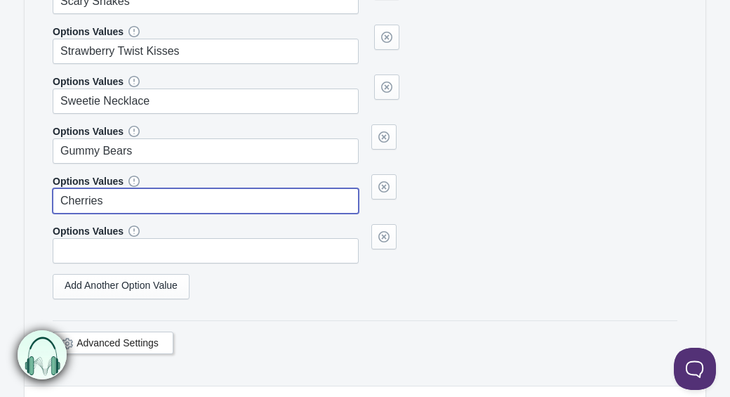
scroll to position [1477, 0]
type input "Cherries"
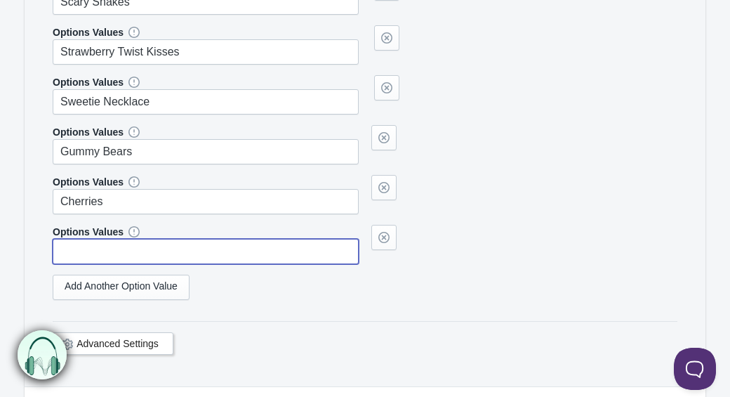
click at [111, 264] on input "text" at bounding box center [206, 251] width 306 height 25
click at [109, 300] on link "Add Another Option Value" at bounding box center [121, 286] width 137 height 25
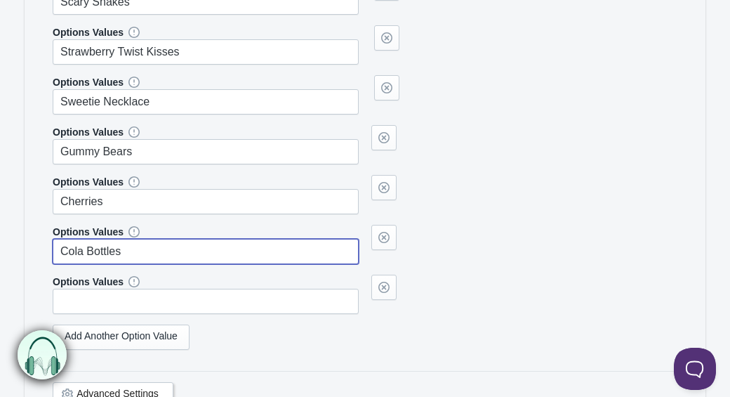
type input "Cola Bottles"
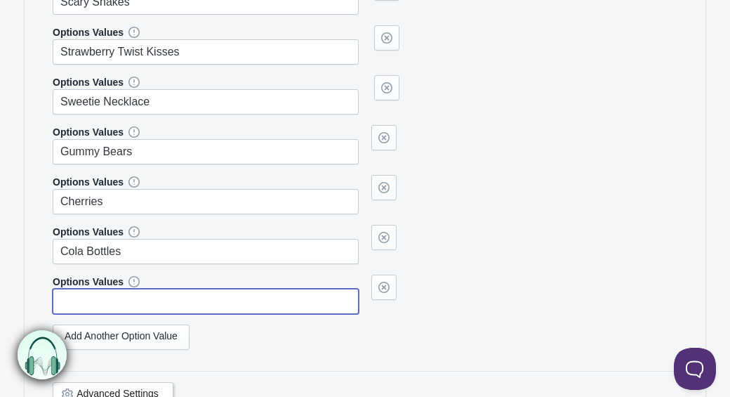
click at [91, 309] on input "text" at bounding box center [206, 300] width 306 height 25
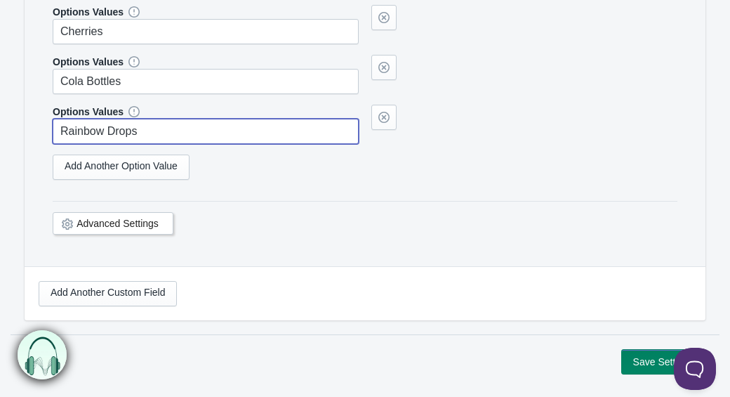
scroll to position [1675, 0]
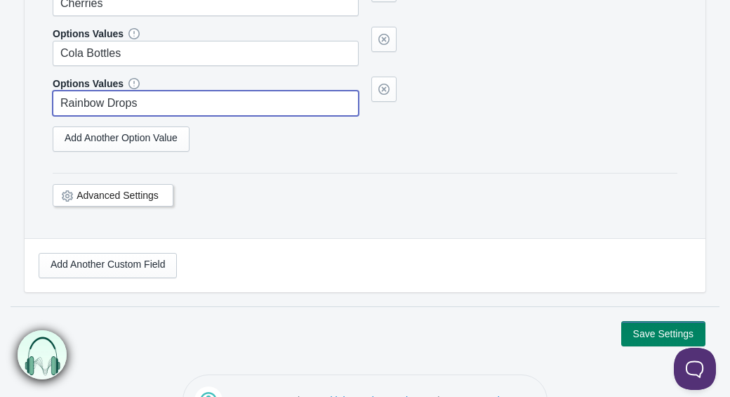
type input "Rainbow Drops"
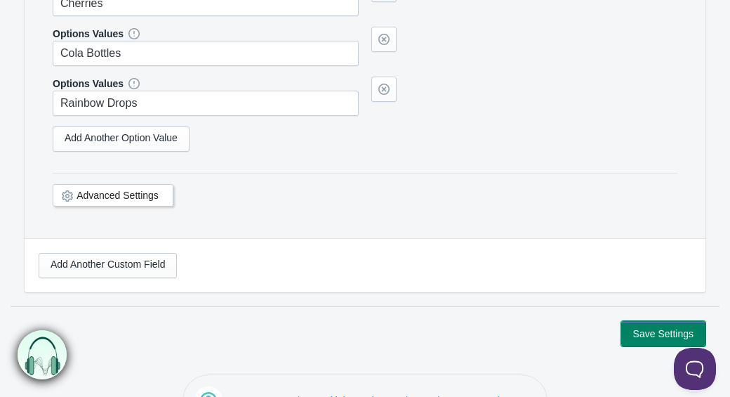
click at [647, 340] on button "Save Settings" at bounding box center [663, 333] width 84 height 25
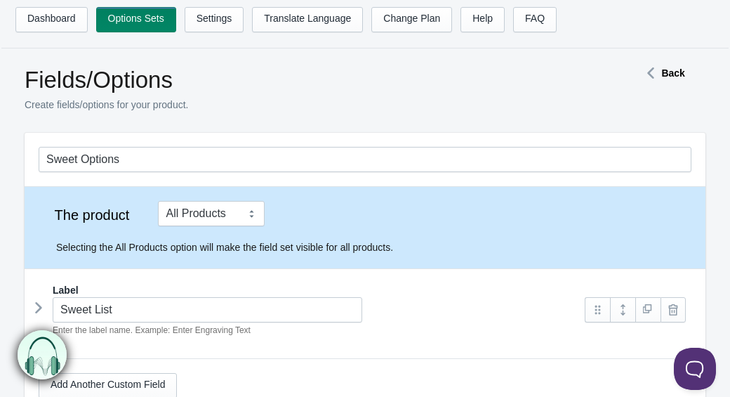
click at [39, 308] on icon at bounding box center [39, 307] width 0 height 21
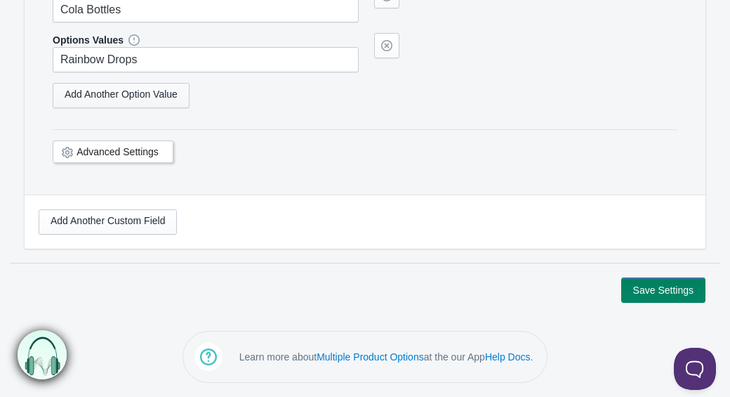
scroll to position [1530, 0]
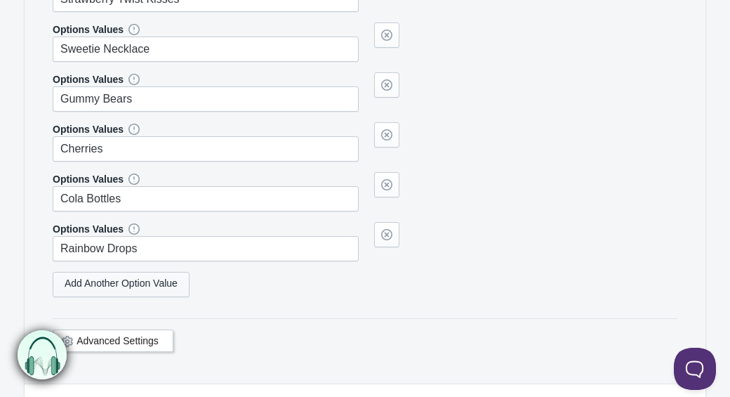
click at [102, 297] on link "Add Another Option Value" at bounding box center [121, 284] width 137 height 25
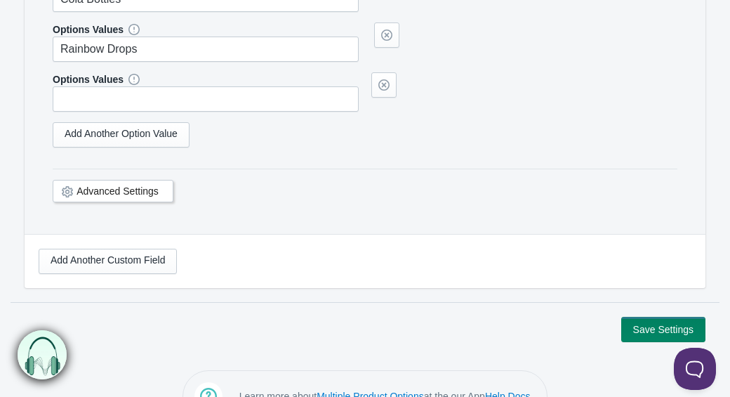
scroll to position [1755, 0]
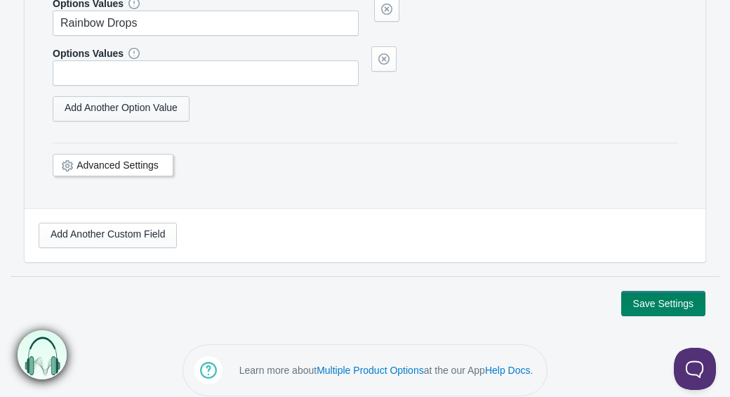
click at [91, 118] on link "Add Another Option Value" at bounding box center [121, 108] width 137 height 25
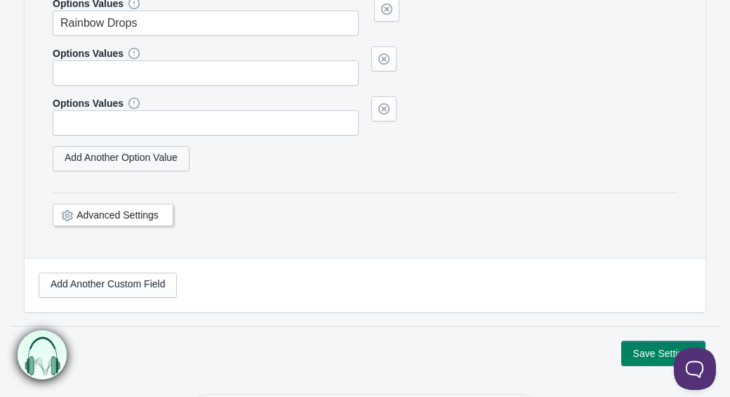
click at [93, 171] on link "Add Another Option Value" at bounding box center [121, 158] width 137 height 25
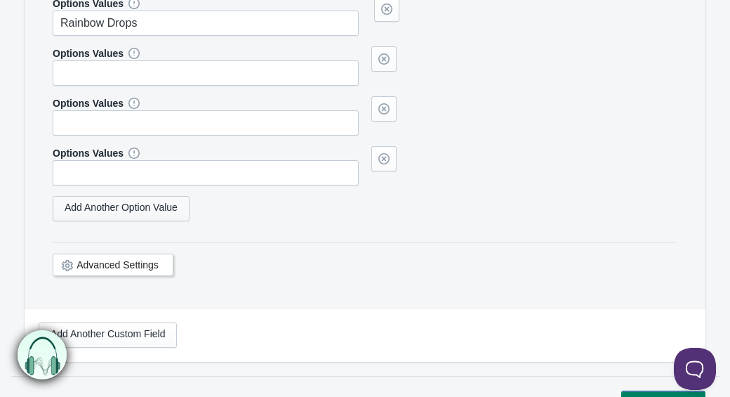
click at [93, 221] on link "Add Another Option Value" at bounding box center [121, 208] width 137 height 25
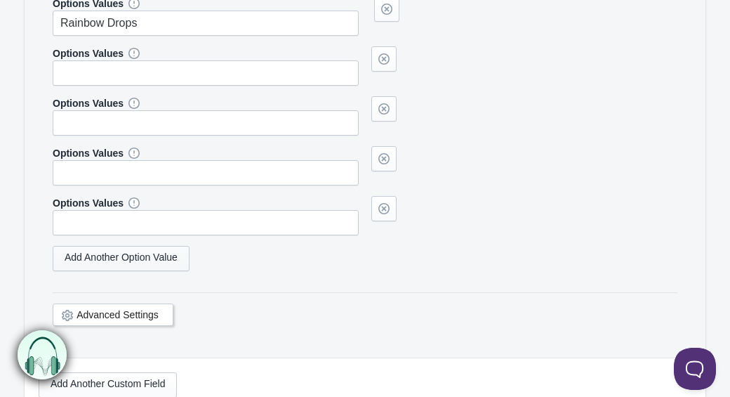
click at [94, 271] on link "Add Another Option Value" at bounding box center [121, 258] width 137 height 25
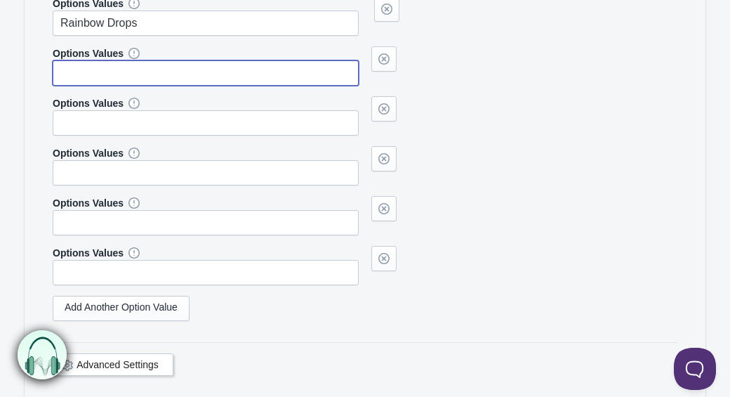
click at [75, 86] on input "text" at bounding box center [206, 72] width 306 height 25
type input "Apple Pencils"
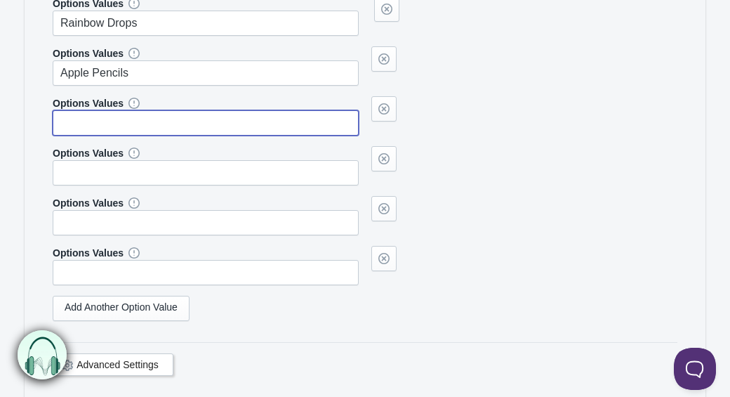
click at [126, 135] on input "text" at bounding box center [206, 122] width 306 height 25
type input "Strawberry Pencils"
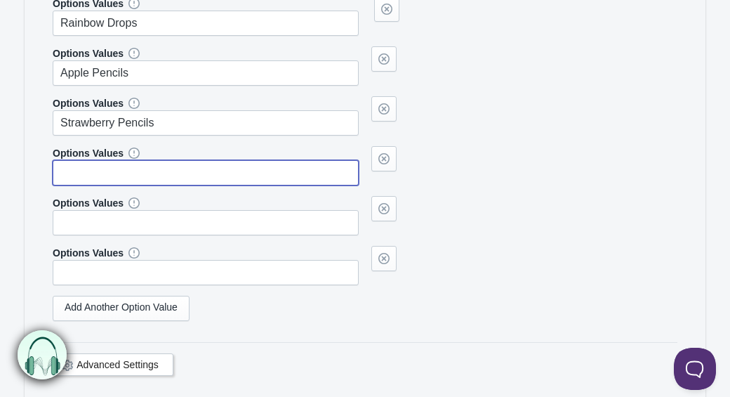
click at [127, 184] on input "text" at bounding box center [206, 172] width 306 height 25
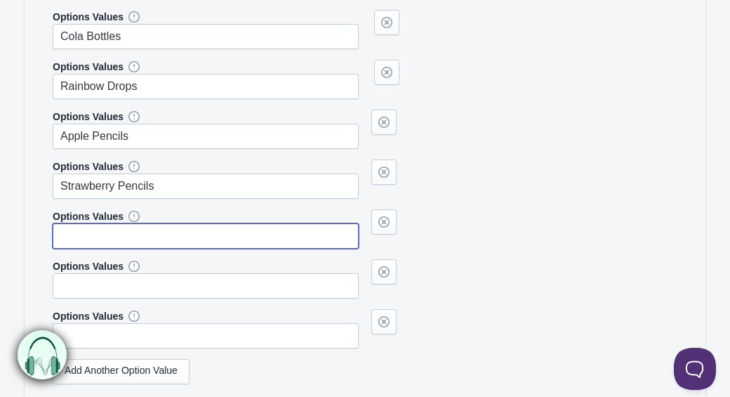
scroll to position [1713, 0]
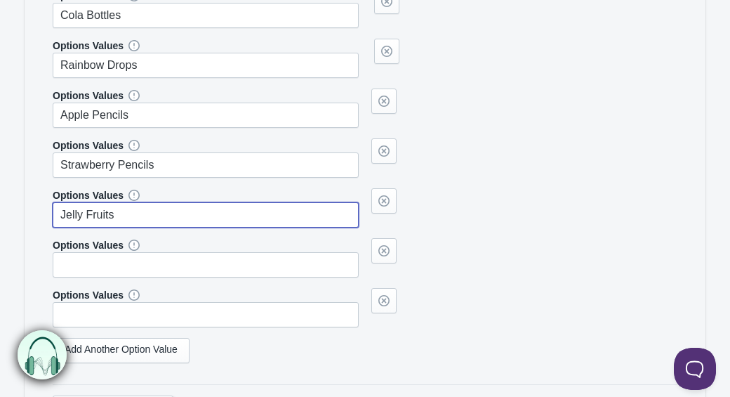
type input "Jelly Fruits"
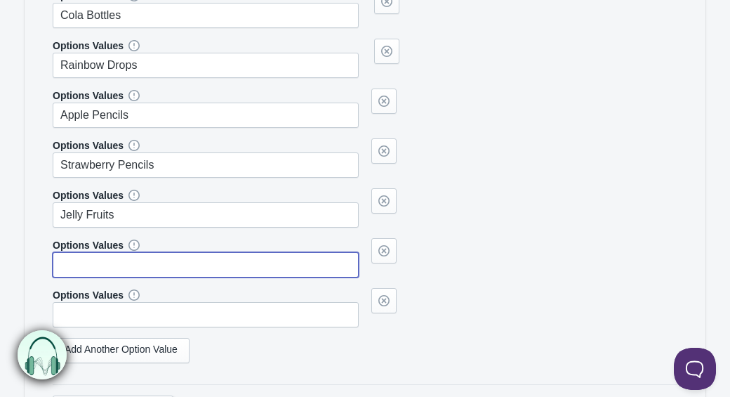
click at [88, 277] on input "text" at bounding box center [206, 264] width 306 height 25
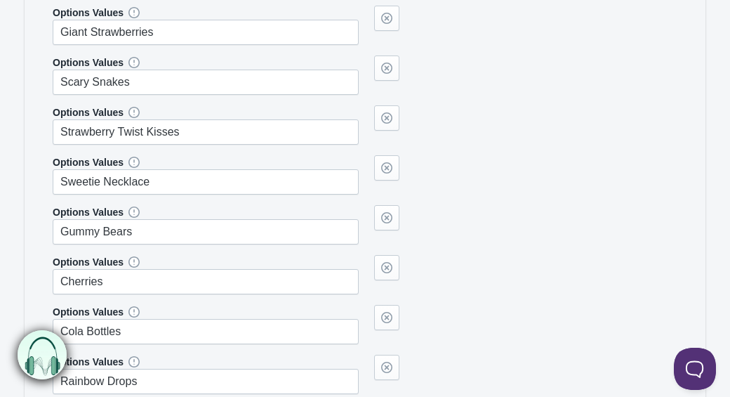
scroll to position [1458, 0]
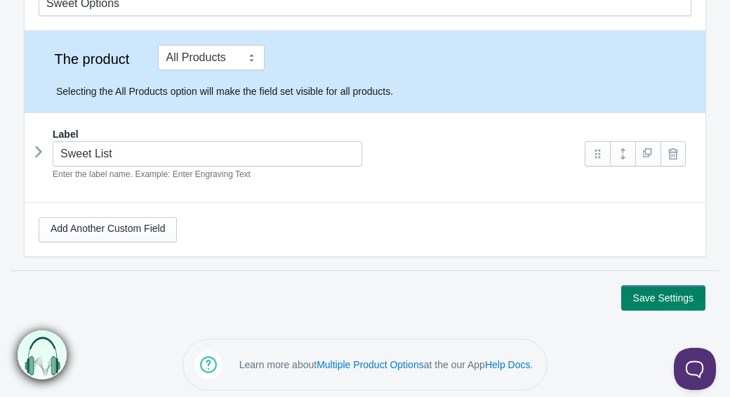
scroll to position [163, 0]
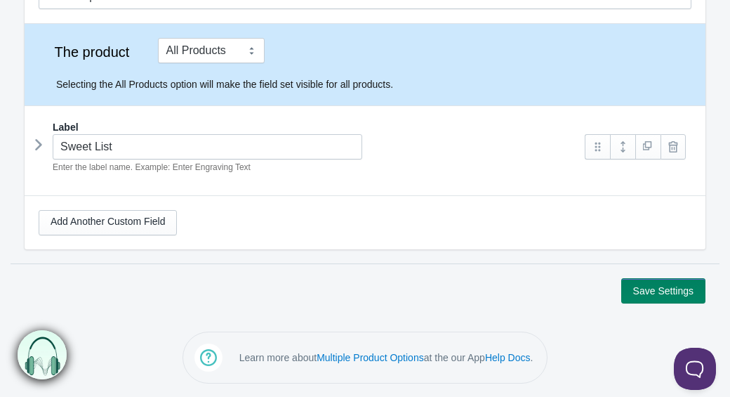
click at [39, 146] on icon at bounding box center [39, 144] width 0 height 21
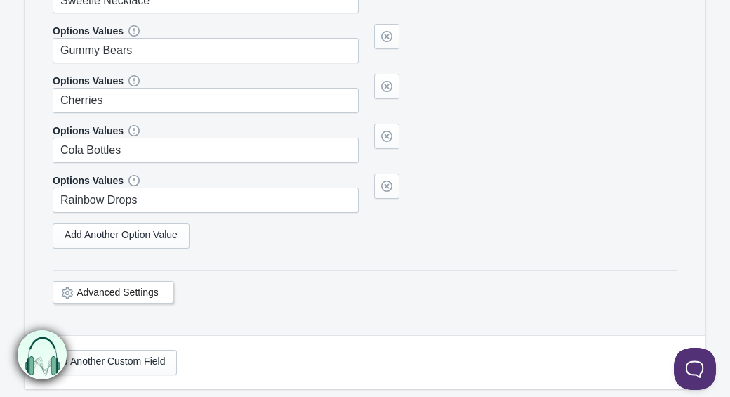
scroll to position [1583, 0]
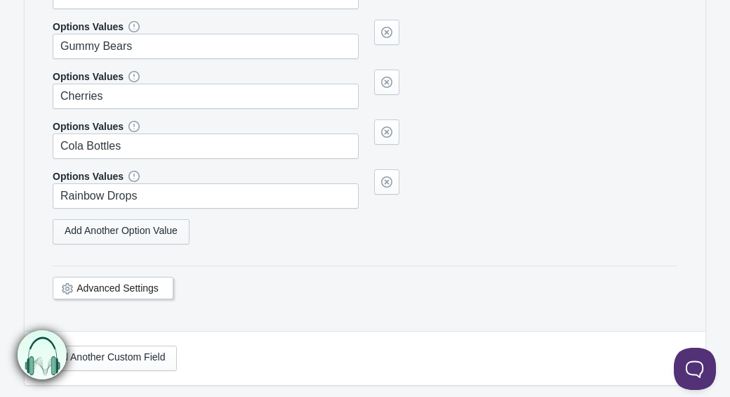
click at [152, 244] on link "Add Another Option Value" at bounding box center [121, 231] width 137 height 25
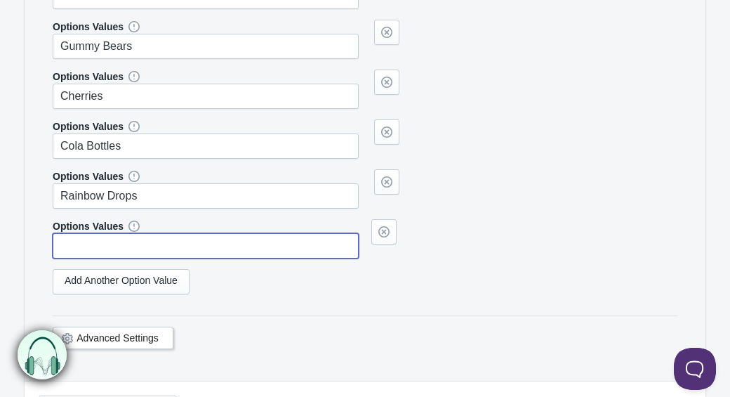
click at [117, 258] on input "text" at bounding box center [206, 245] width 306 height 25
click at [123, 293] on link "Add Another Option Value" at bounding box center [121, 281] width 137 height 25
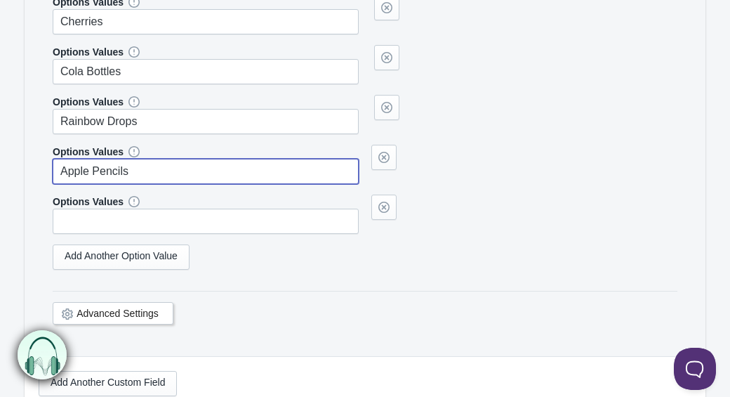
scroll to position [1659, 0]
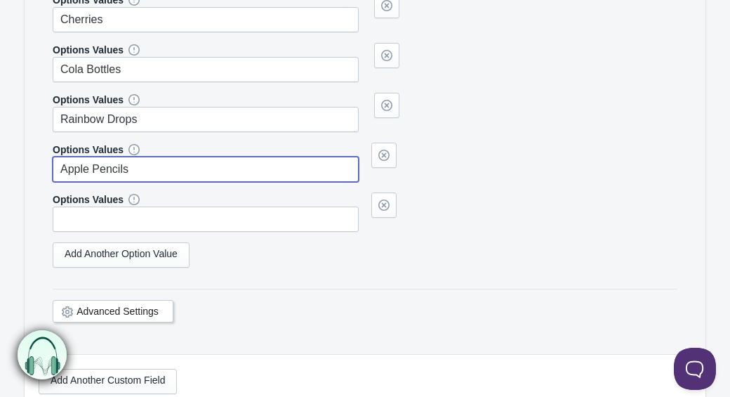
type input "Apple Pencils"
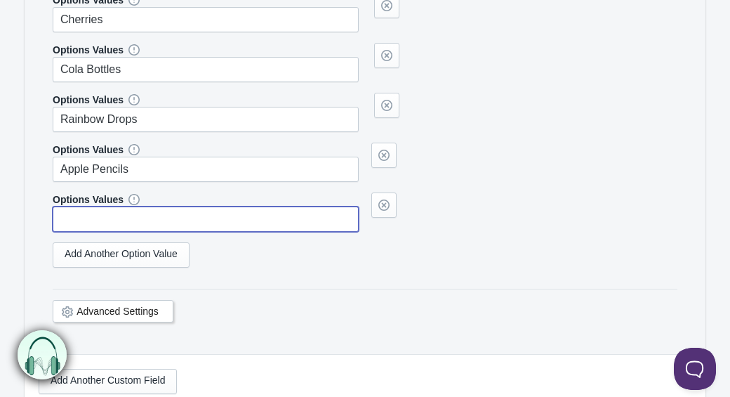
click at [90, 232] on input "text" at bounding box center [206, 218] width 306 height 25
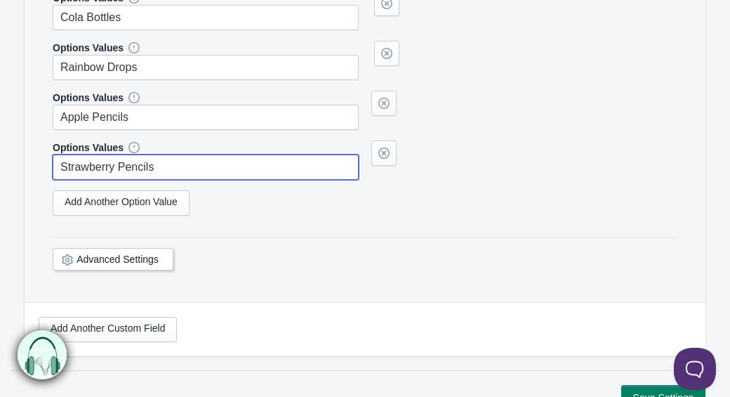
scroll to position [1731, 0]
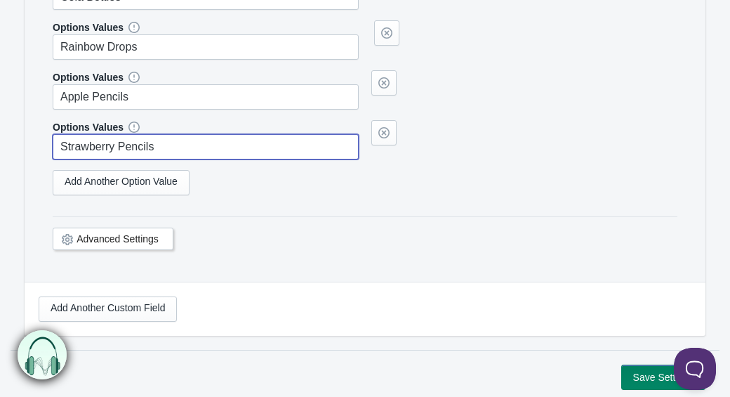
type input "Strawberry Pencils"
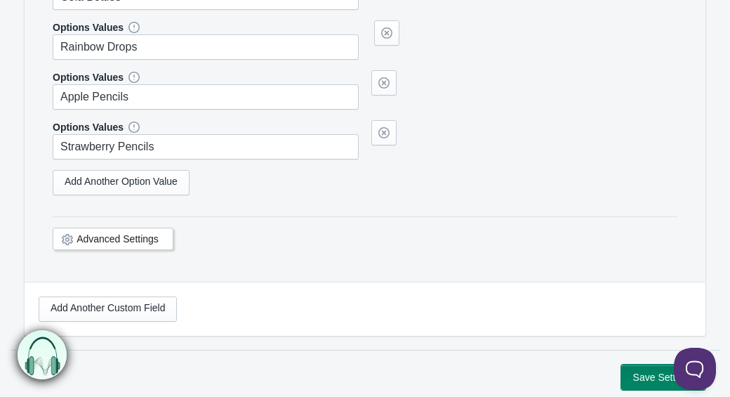
click at [631, 385] on button "Save Settings" at bounding box center [663, 376] width 84 height 25
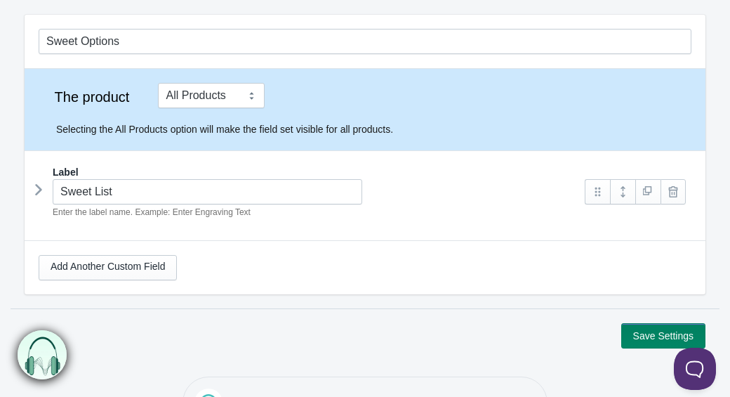
scroll to position [163, 0]
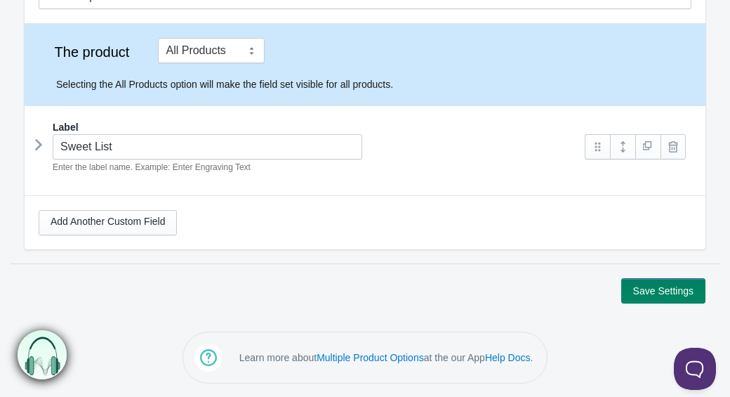
click at [39, 144] on icon at bounding box center [39, 144] width 0 height 21
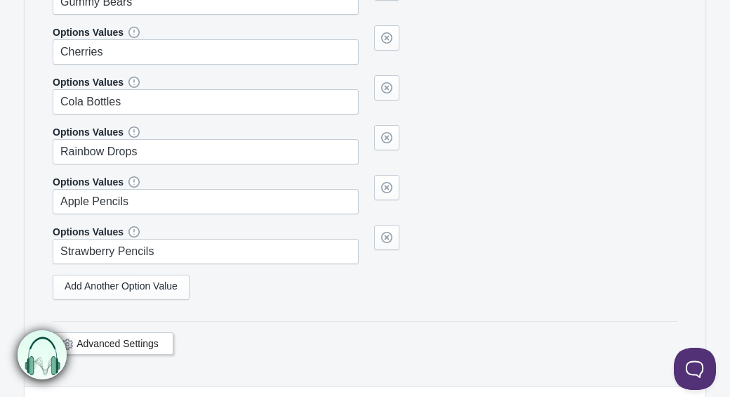
scroll to position [1641, 0]
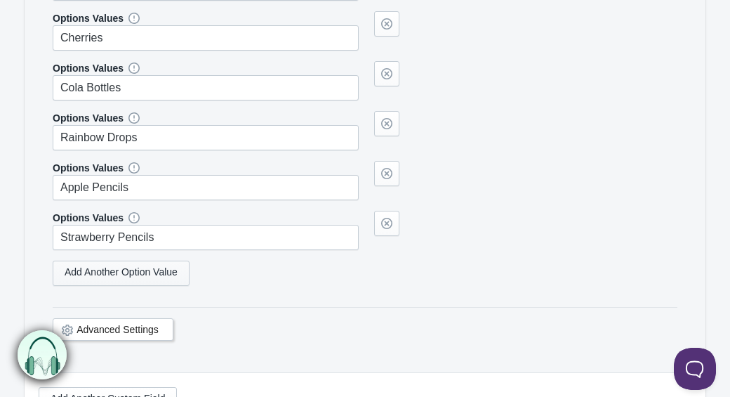
click at [142, 286] on link "Add Another Option Value" at bounding box center [121, 272] width 137 height 25
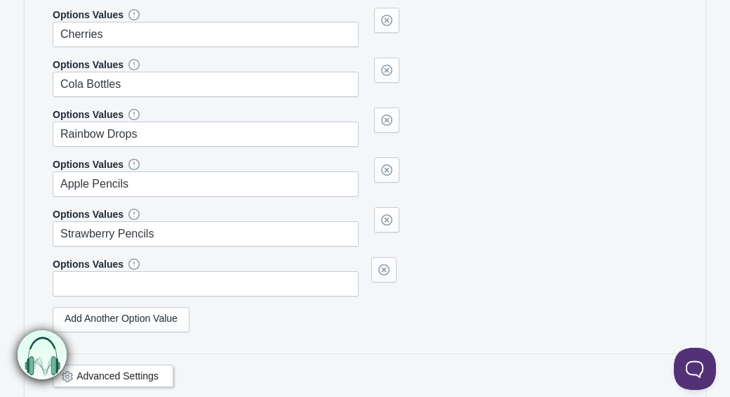
scroll to position [1655, 0]
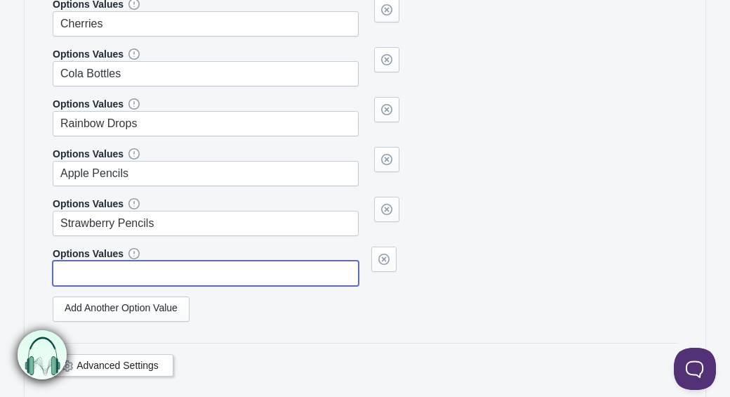
click at [96, 286] on input "text" at bounding box center [206, 272] width 306 height 25
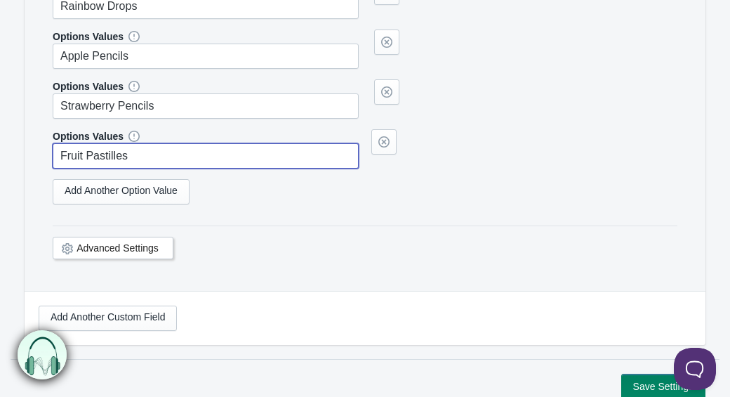
scroll to position [1787, 0]
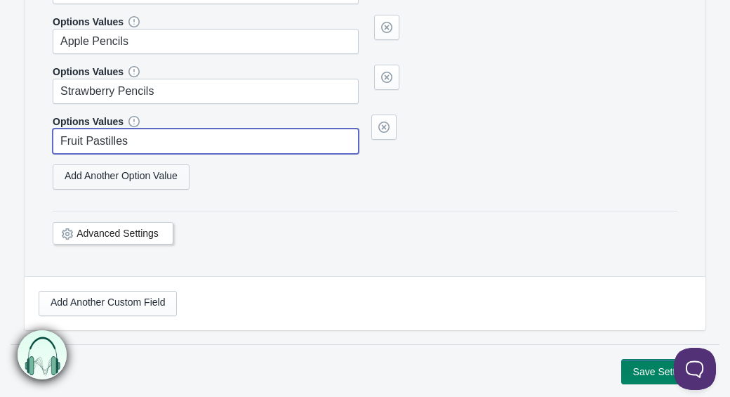
click at [157, 187] on link "Add Another Option Value" at bounding box center [121, 176] width 137 height 25
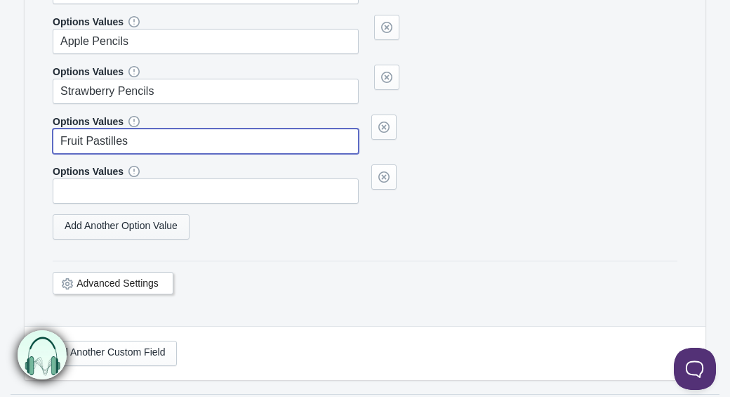
click at [142, 239] on link "Add Another Option Value" at bounding box center [121, 226] width 137 height 25
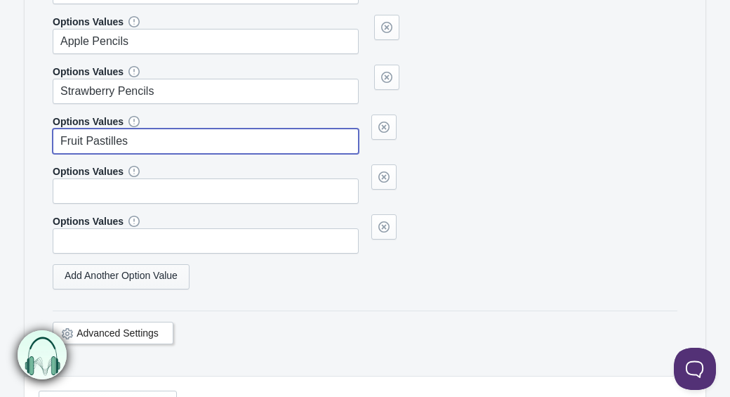
click at [133, 289] on link "Add Another Option Value" at bounding box center [121, 276] width 137 height 25
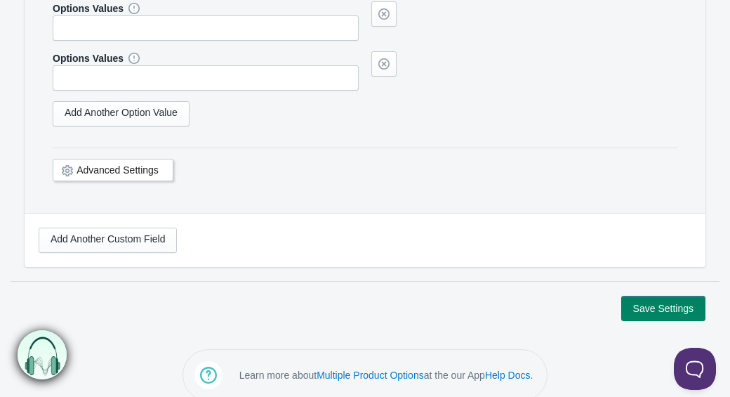
scroll to position [2019, 0]
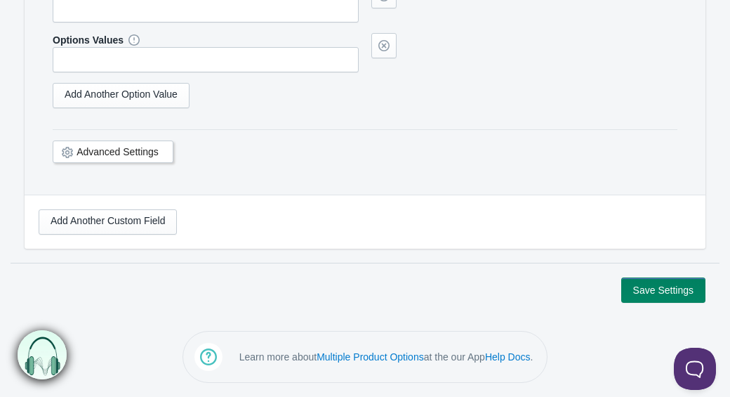
type input "Fruit Pastilles"
click at [622, 300] on button "Save Settings" at bounding box center [663, 289] width 84 height 25
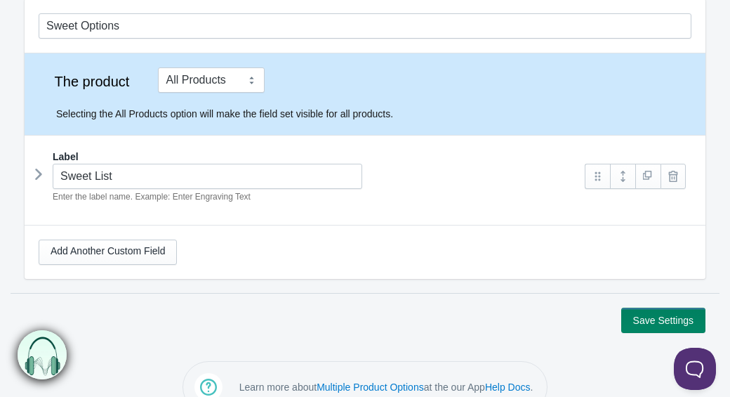
scroll to position [74, 0]
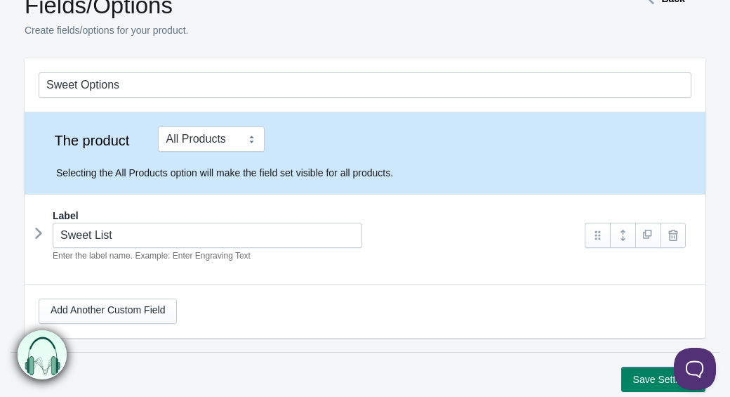
click at [39, 235] on icon at bounding box center [39, 232] width 0 height 21
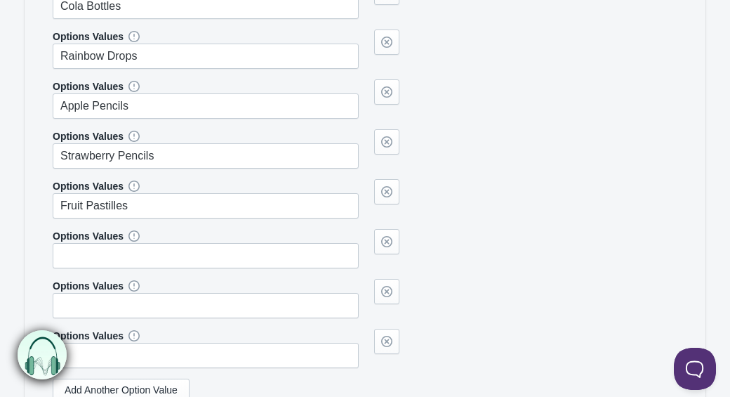
scroll to position [1726, 0]
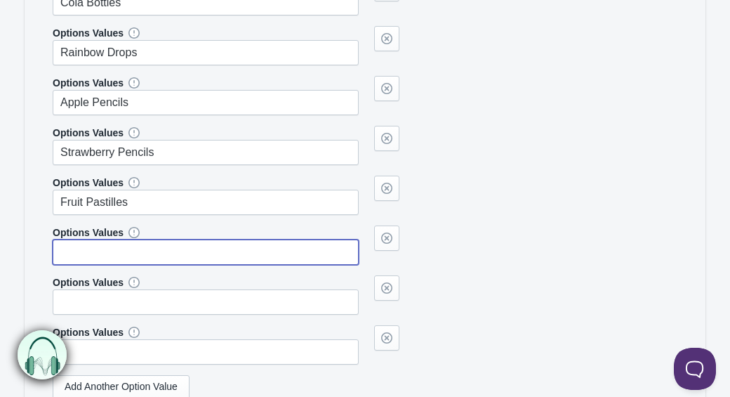
click at [197, 265] on input "text" at bounding box center [206, 251] width 306 height 25
type input "Jelly Fruits"
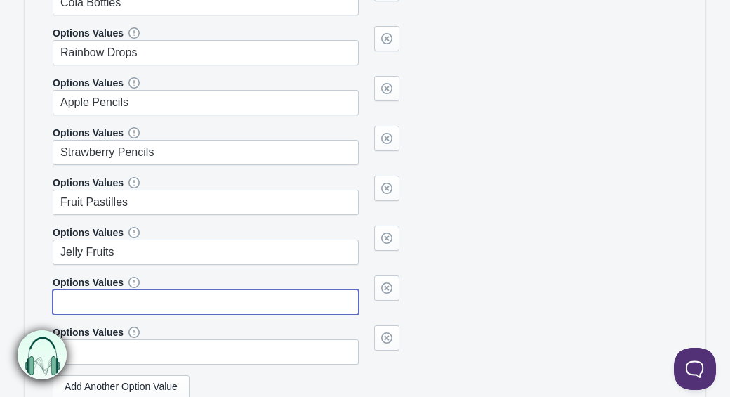
click at [196, 314] on input "text" at bounding box center [206, 301] width 306 height 25
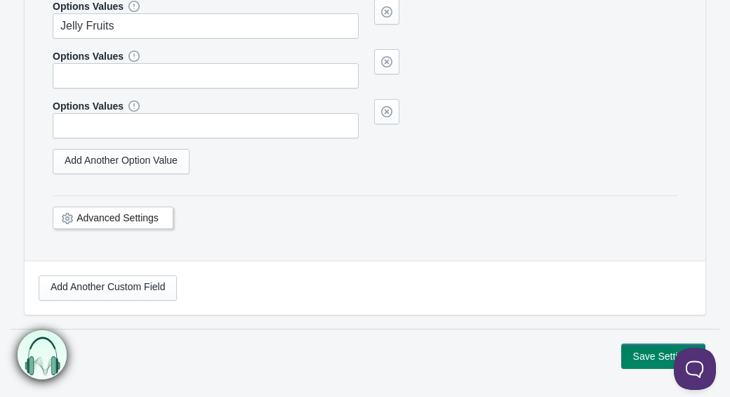
scroll to position [1967, 0]
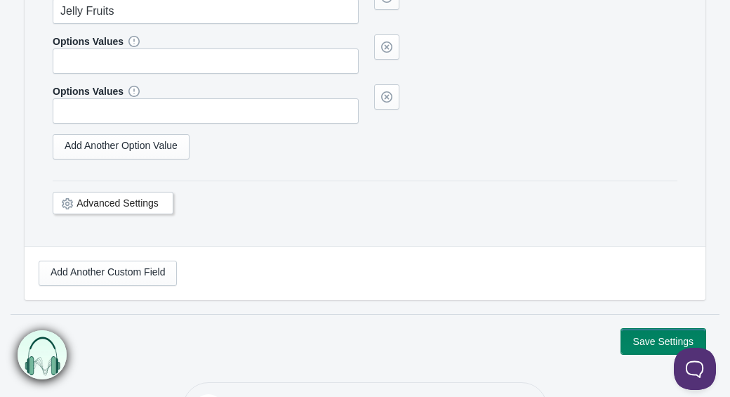
click at [639, 354] on button "Save Settings" at bounding box center [663, 340] width 84 height 25
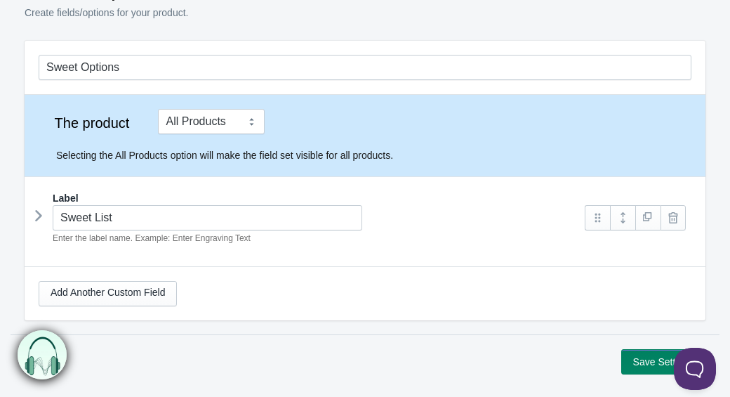
scroll to position [163, 0]
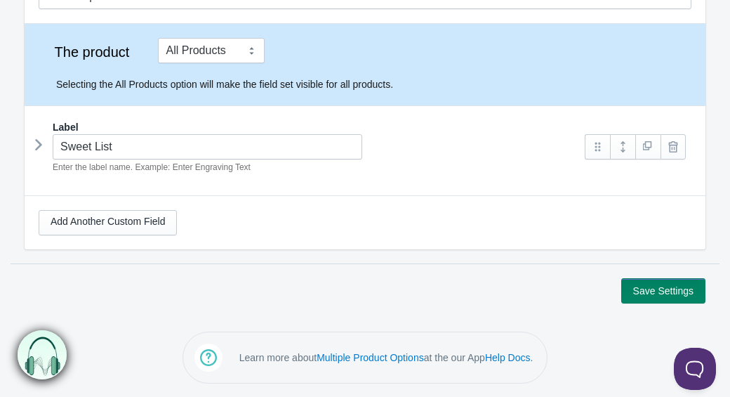
click at [39, 140] on icon at bounding box center [39, 144] width 0 height 21
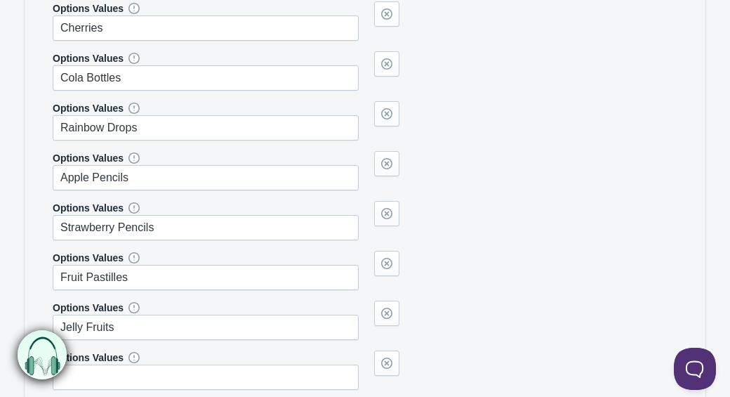
scroll to position [1811, 0]
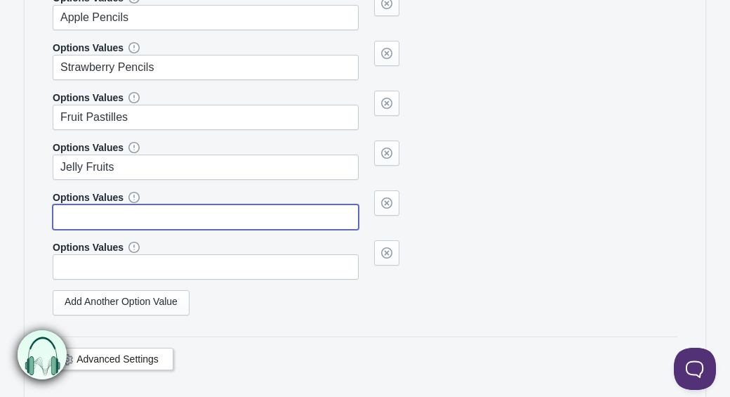
click at [128, 225] on input "text" at bounding box center [206, 216] width 306 height 25
type input "Fizzy Cola Bottles"
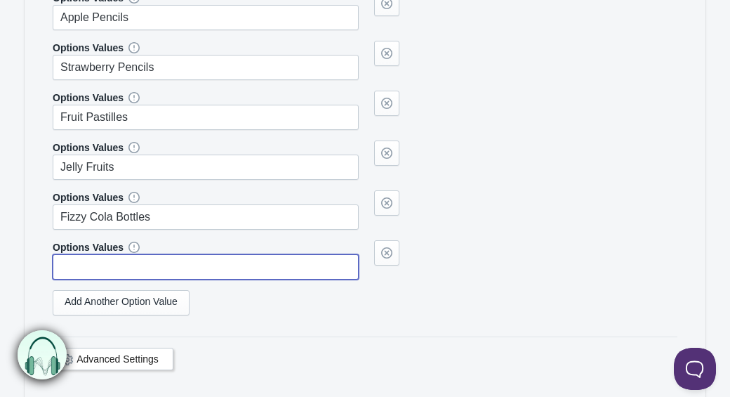
click at [133, 279] on input "text" at bounding box center [206, 266] width 306 height 25
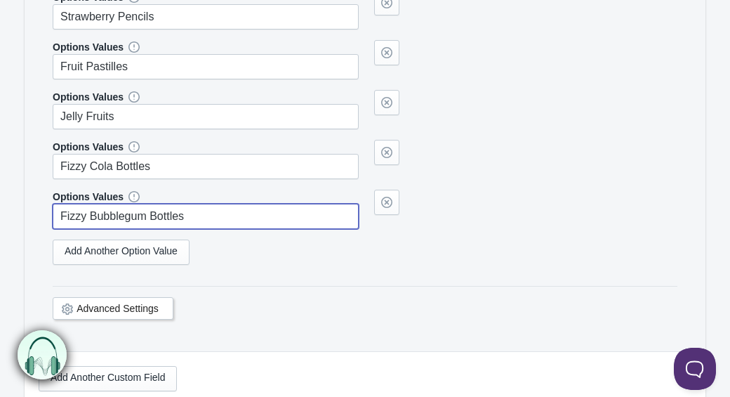
scroll to position [1950, 0]
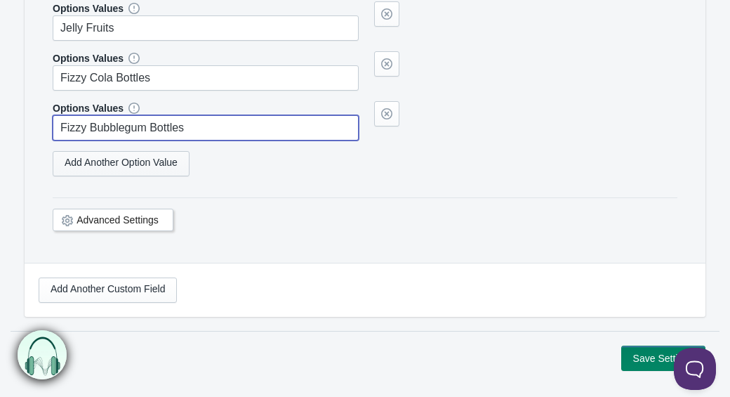
click at [138, 171] on link "Add Another Option Value" at bounding box center [121, 163] width 137 height 25
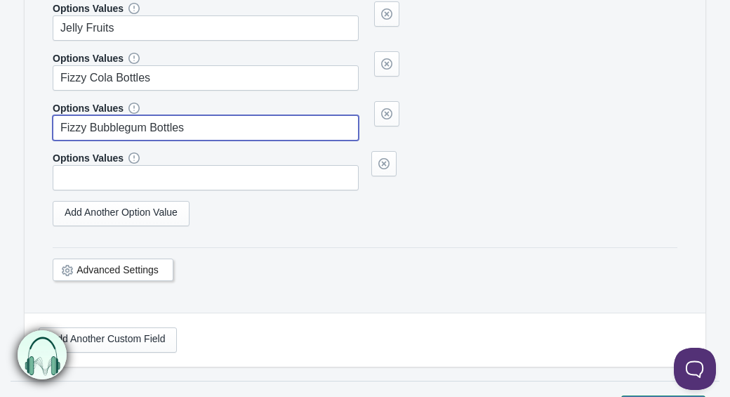
type input "Fizzy Bubblegum Bottles"
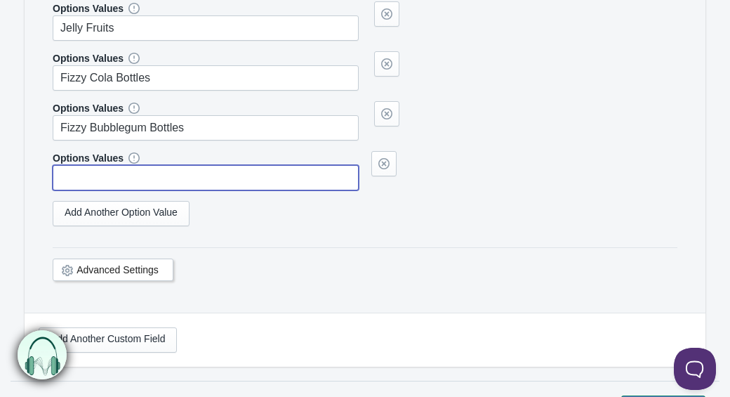
click at [112, 190] on input "text" at bounding box center [206, 177] width 306 height 25
click at [123, 226] on link "Add Another Option Value" at bounding box center [121, 213] width 137 height 25
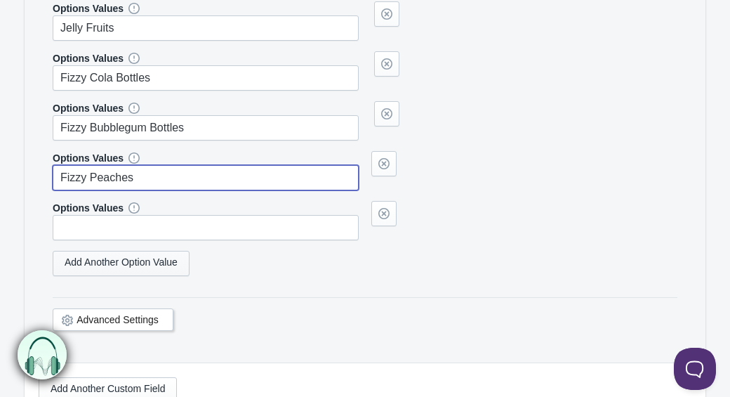
type input "Fizzy Peaches"
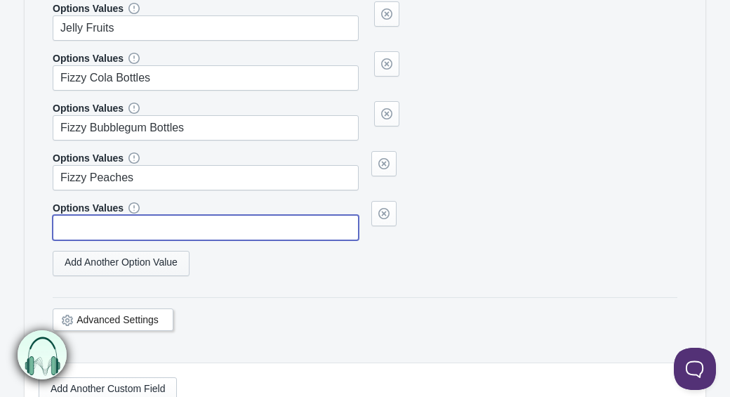
click at [123, 237] on input "text" at bounding box center [206, 227] width 306 height 25
click at [67, 240] on input "text" at bounding box center [206, 227] width 306 height 25
click at [77, 276] on link "Add Another Option Value" at bounding box center [121, 263] width 137 height 25
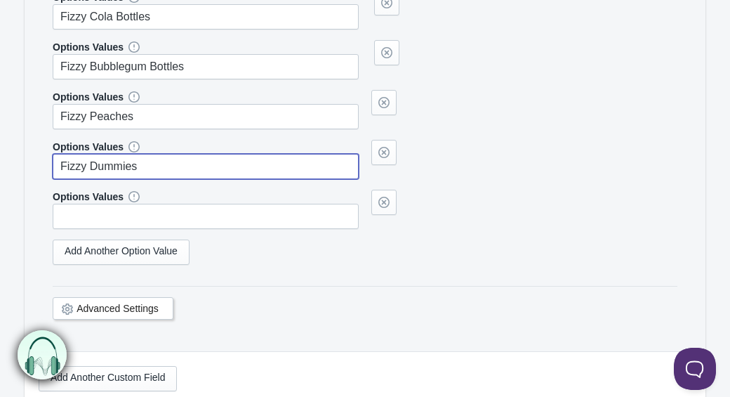
scroll to position [2014, 0]
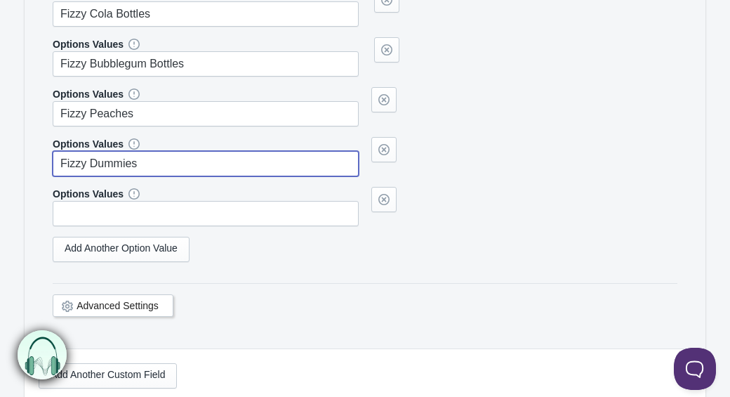
type input "Fizzy Dummies"
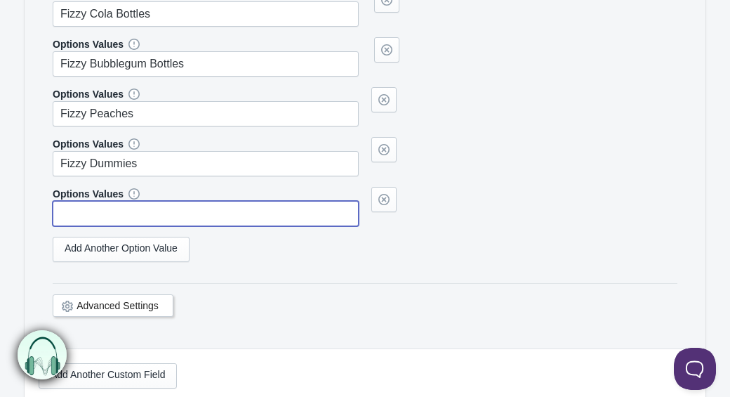
click at [304, 226] on input "text" at bounding box center [206, 213] width 306 height 25
click at [167, 262] on link "Add Another Option Value" at bounding box center [121, 249] width 137 height 25
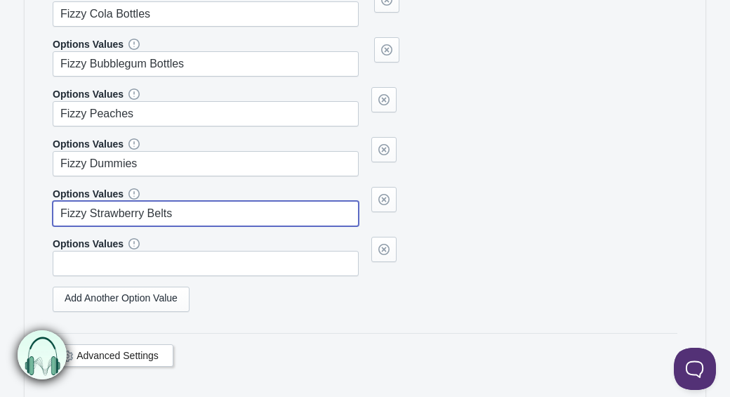
scroll to position [2068, 0]
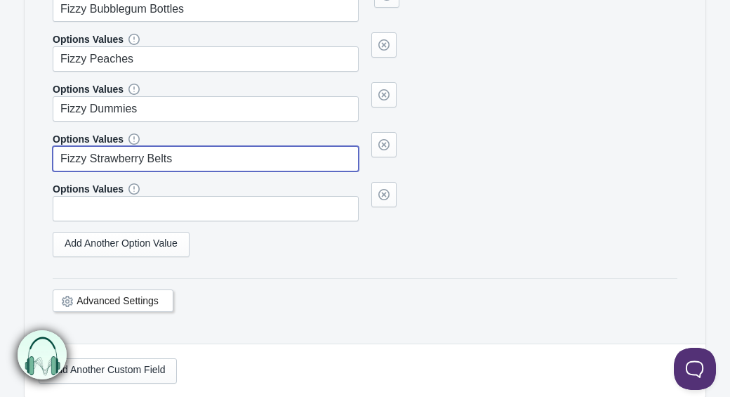
type input "Fizzy Strawberry Belts"
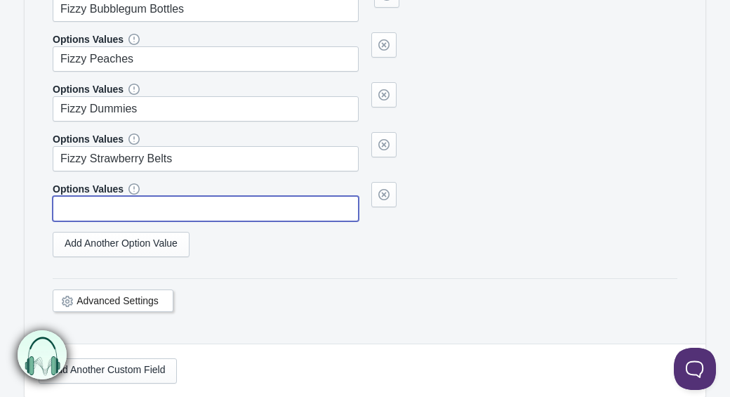
click at [273, 221] on input "text" at bounding box center [206, 208] width 306 height 25
click at [169, 257] on link "Add Another Option Value" at bounding box center [121, 244] width 137 height 25
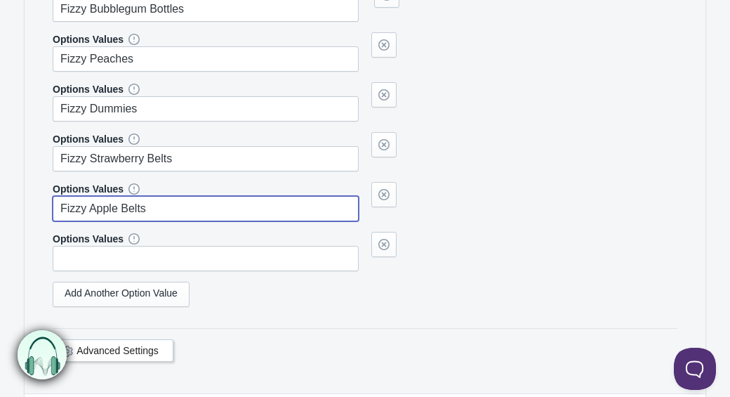
type input "Fizzy Apple Belts"
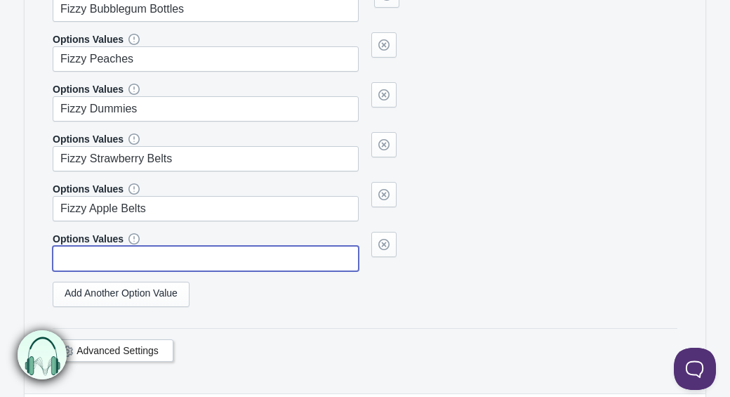
click at [329, 268] on input "text" at bounding box center [206, 258] width 306 height 25
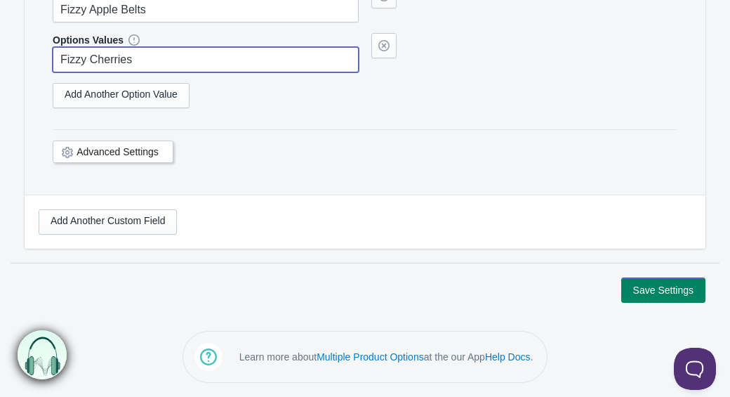
scroll to position [2278, 0]
type input "Fizzy Cherries"
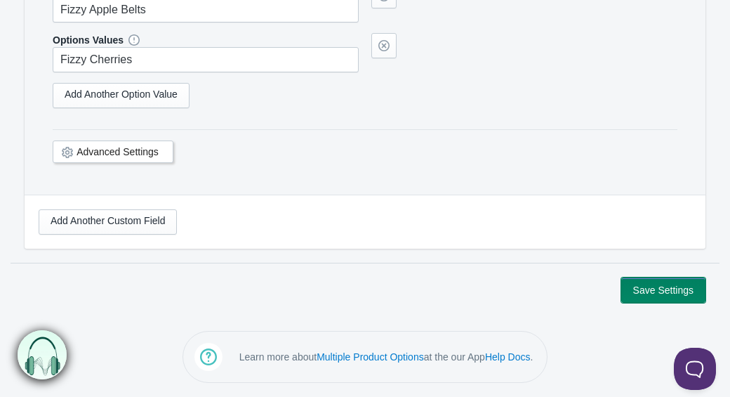
click at [651, 292] on button "Save Settings" at bounding box center [663, 289] width 84 height 25
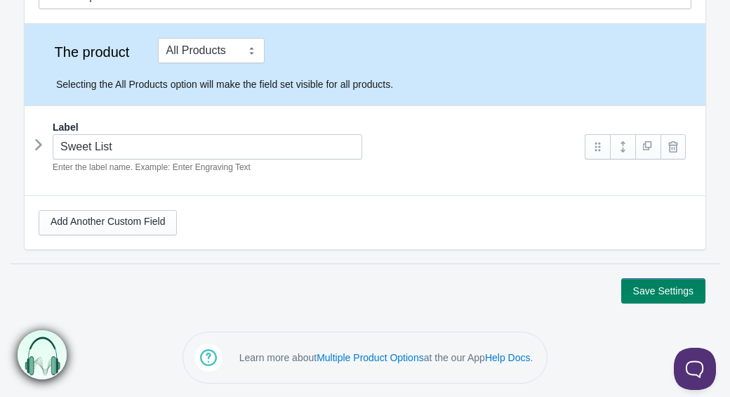
scroll to position [74, 0]
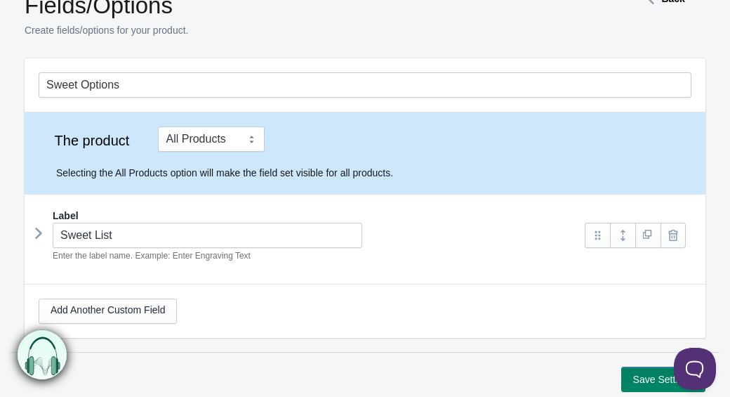
click at [39, 236] on icon at bounding box center [39, 232] width 0 height 21
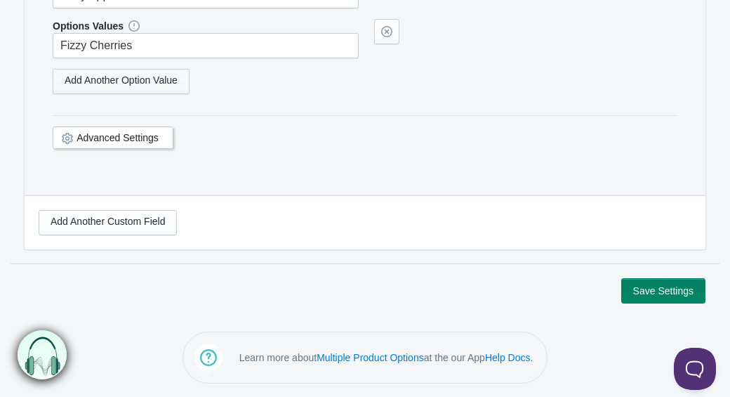
scroll to position [2078, 0]
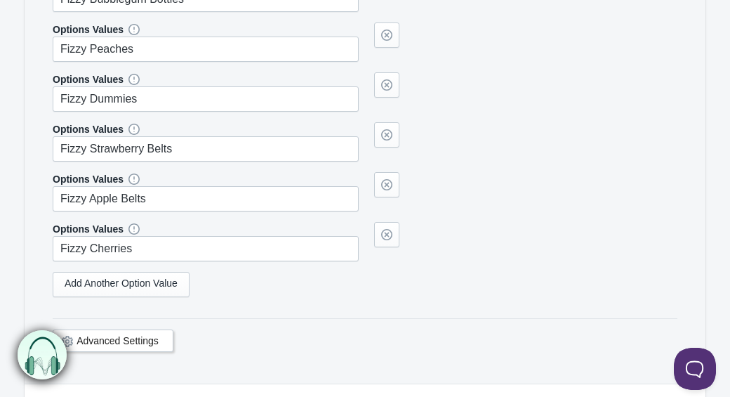
click at [145, 297] on link "Add Another Option Value" at bounding box center [121, 284] width 137 height 25
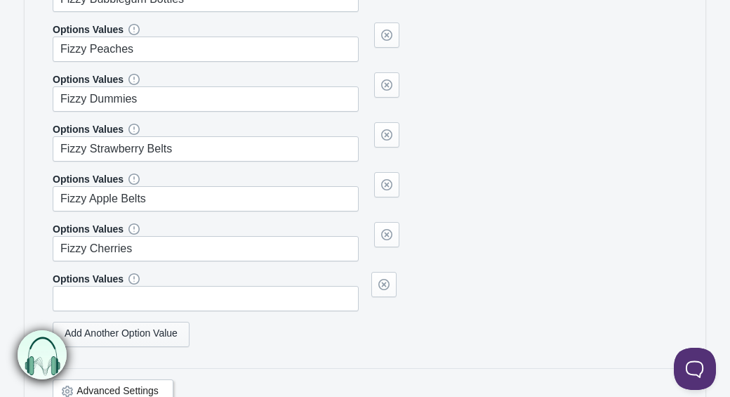
click at [132, 347] on link "Add Another Option Value" at bounding box center [121, 333] width 137 height 25
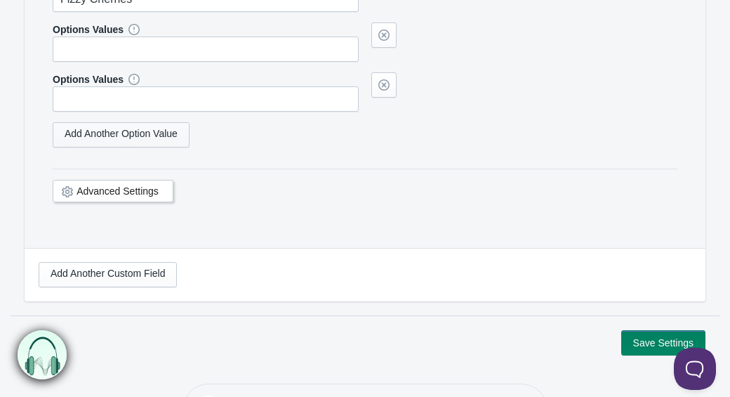
scroll to position [2178, 0]
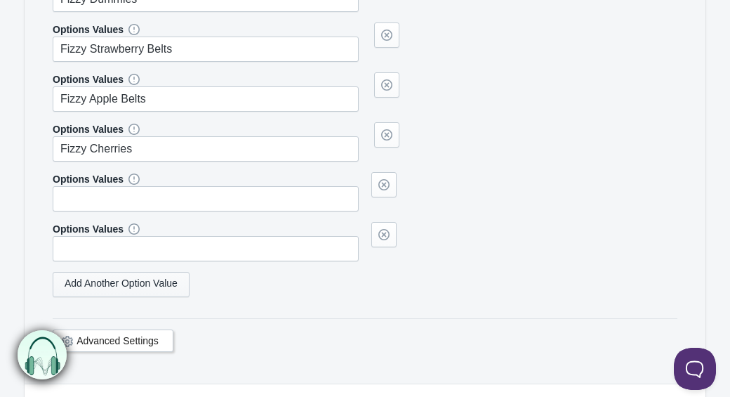
click at [133, 297] on link "Add Another Option Value" at bounding box center [121, 284] width 137 height 25
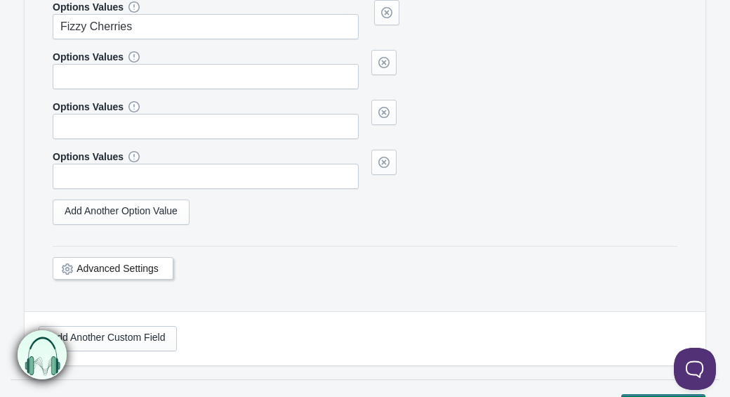
scroll to position [2228, 0]
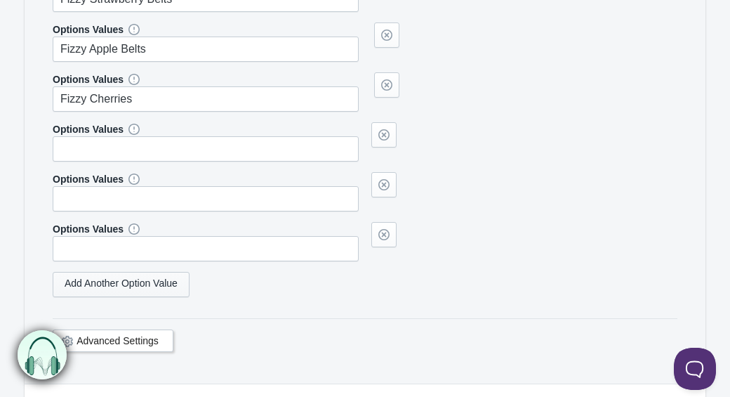
click at [105, 297] on link "Add Another Option Value" at bounding box center [121, 284] width 137 height 25
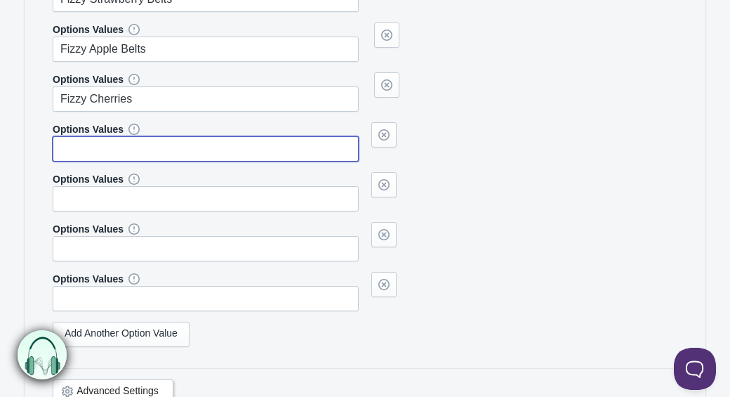
click at [81, 161] on input "text" at bounding box center [206, 148] width 306 height 25
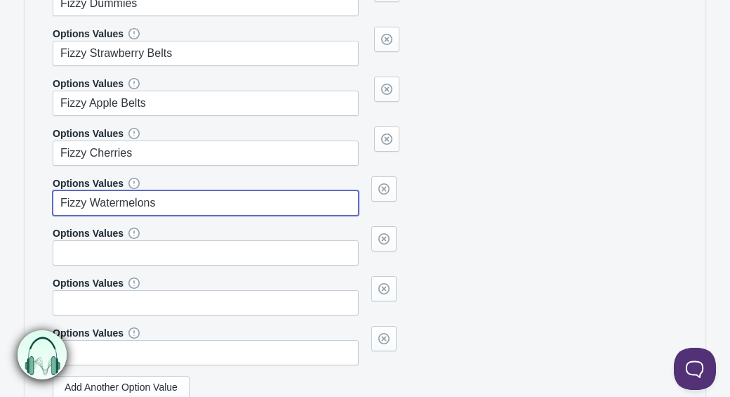
scroll to position [2181, 0]
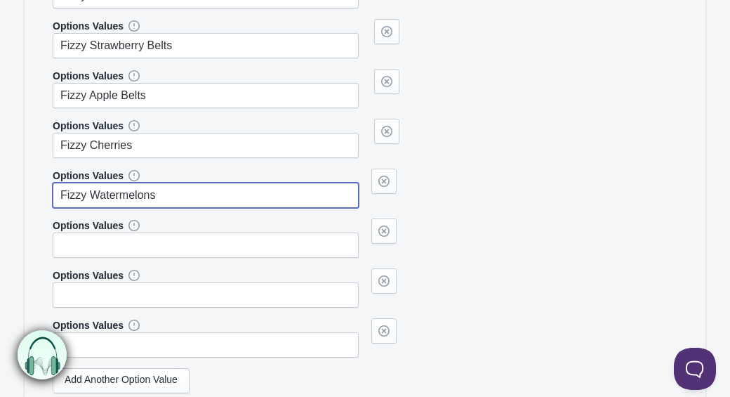
type input "Fizzy Watermelons"
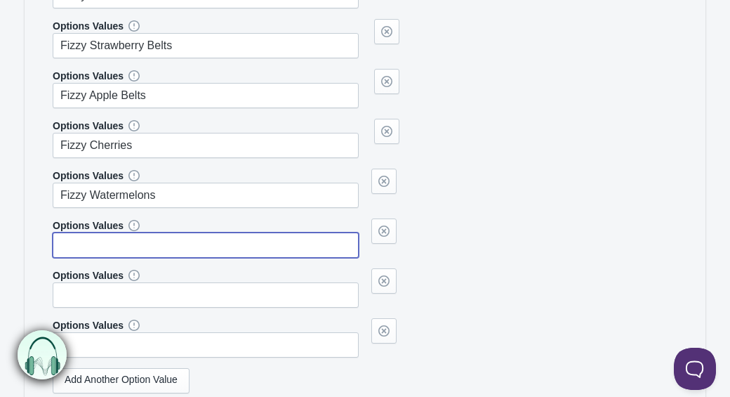
click at [290, 255] on input "text" at bounding box center [206, 244] width 306 height 25
type input "Fizzy Gummies"
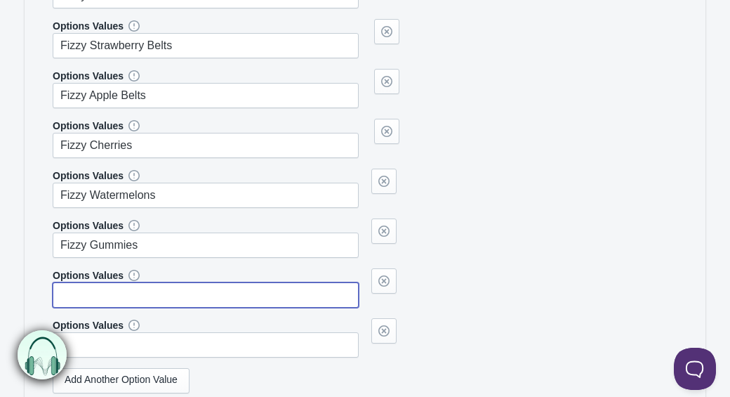
click at [223, 307] on input "text" at bounding box center [206, 294] width 306 height 25
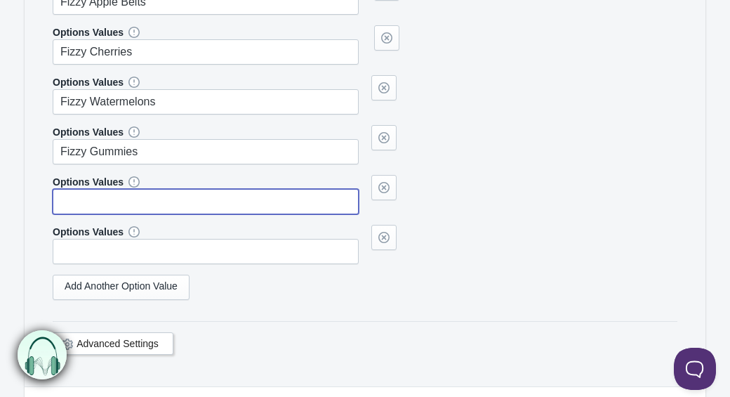
scroll to position [2274, 0]
type input "Fizzy Apple Rings"
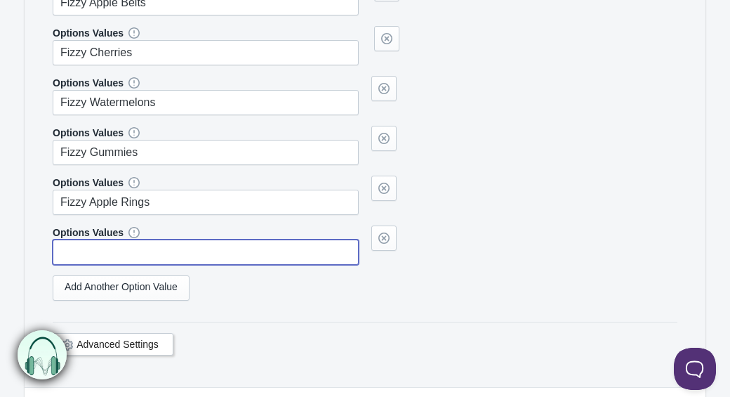
click at [164, 265] on input "text" at bounding box center [206, 251] width 306 height 25
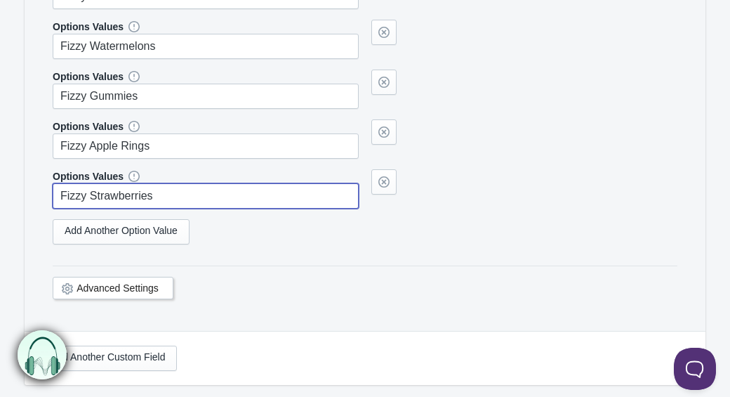
scroll to position [2332, 0]
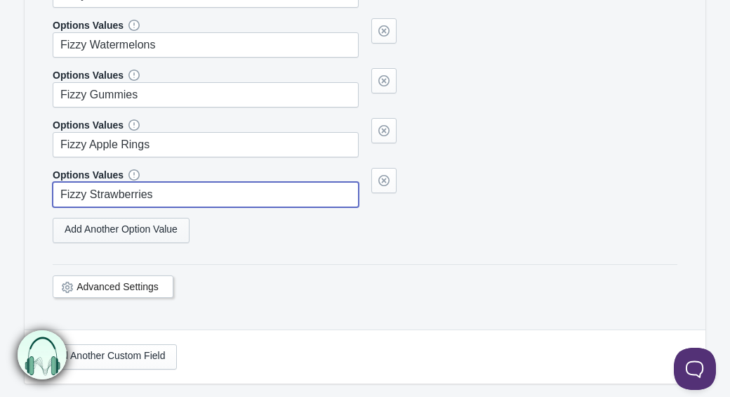
click at [123, 243] on link "Add Another Option Value" at bounding box center [121, 230] width 137 height 25
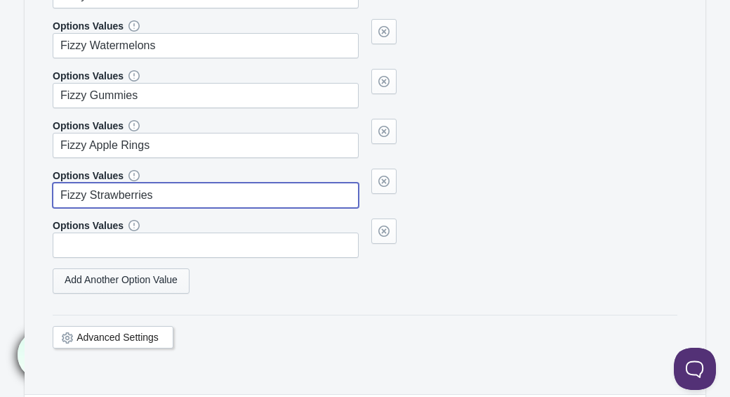
type input "Fizzy Strawberries"
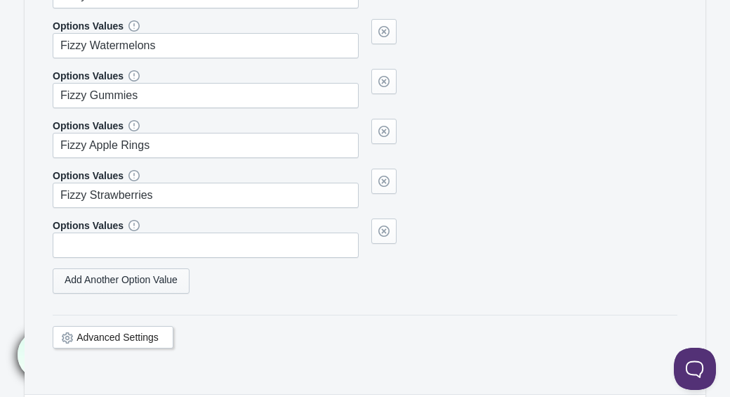
scroll to position [2327, 0]
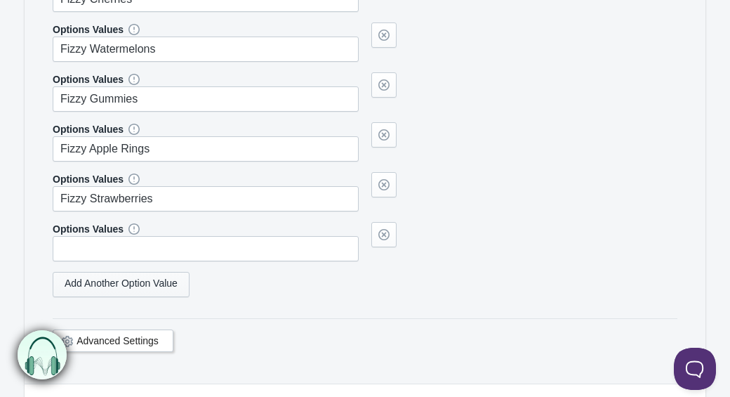
click at [120, 297] on link "Add Another Option Value" at bounding box center [121, 284] width 137 height 25
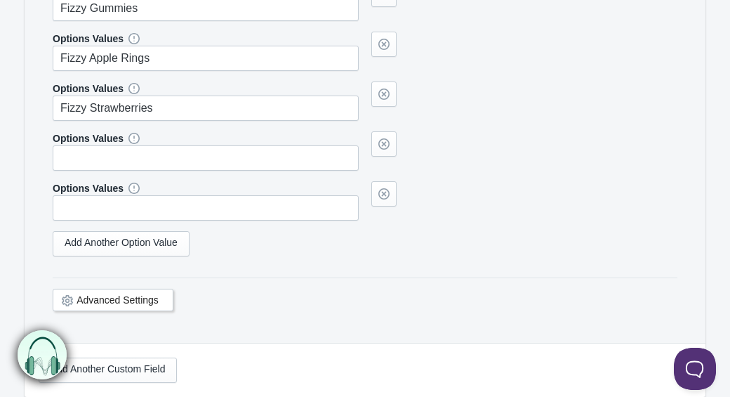
scroll to position [2428, 0]
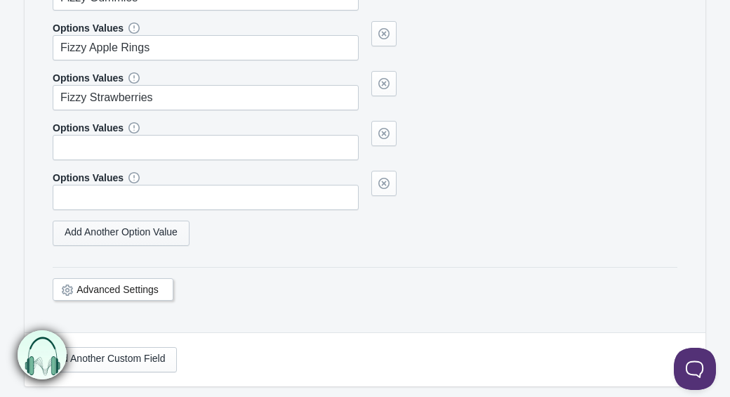
click at [154, 245] on link "Add Another Option Value" at bounding box center [121, 232] width 137 height 25
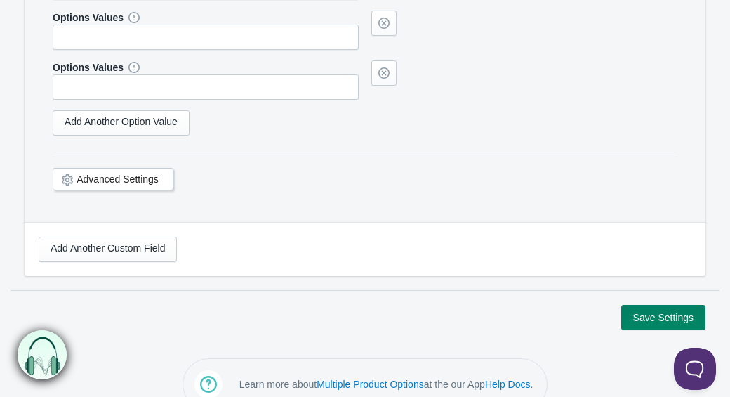
scroll to position [2600, 0]
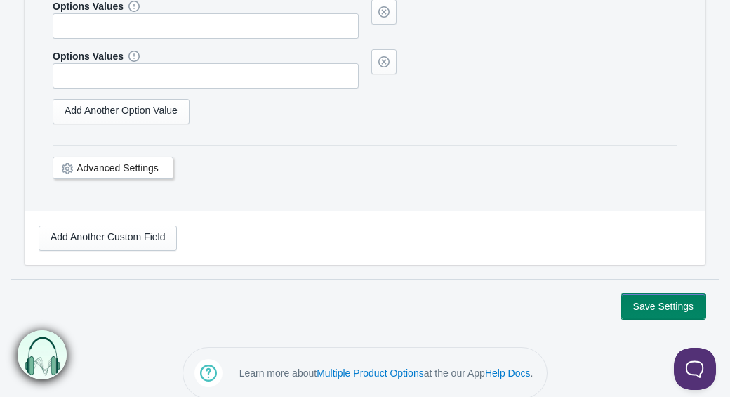
click at [667, 319] on button "Save Settings" at bounding box center [663, 305] width 84 height 25
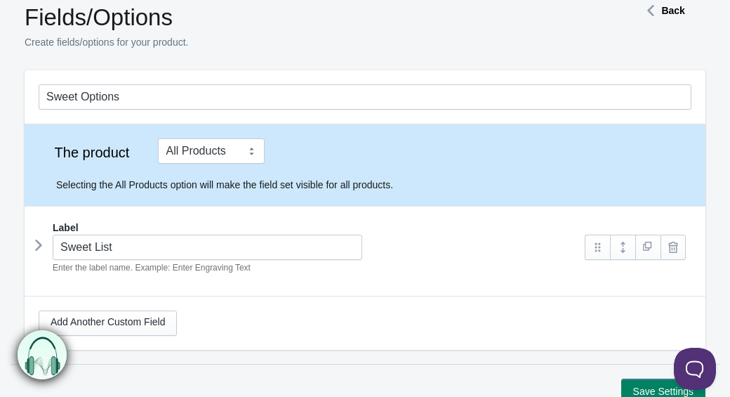
scroll to position [163, 0]
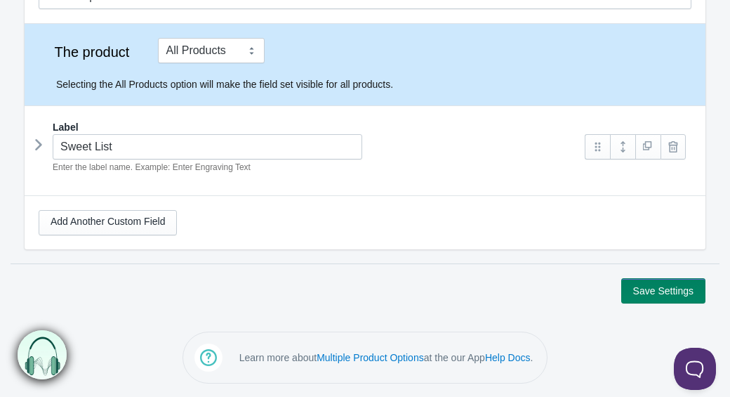
click at [39, 150] on icon at bounding box center [39, 144] width 0 height 21
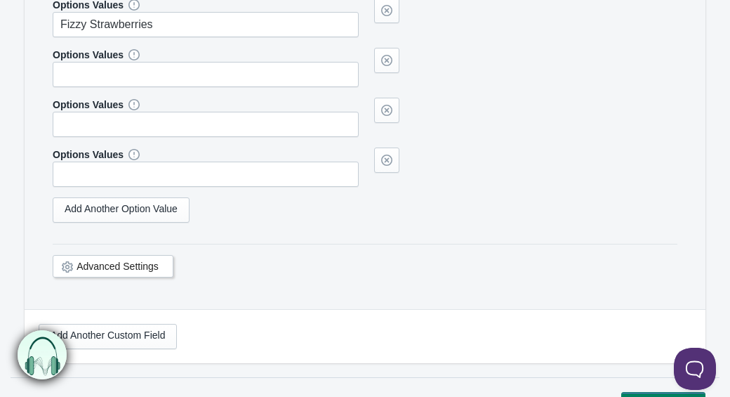
scroll to position [2501, 0]
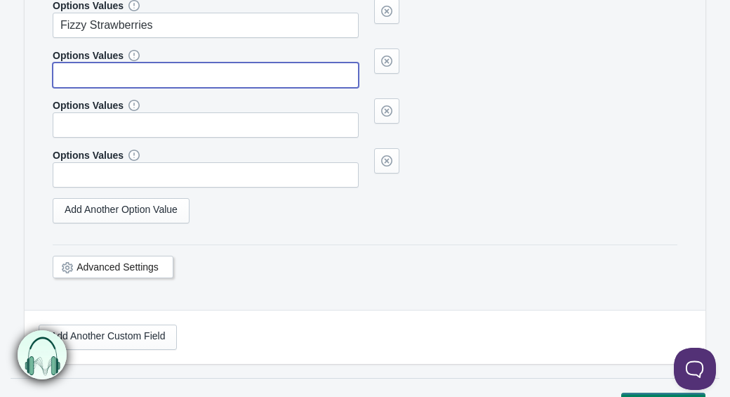
click at [88, 87] on input "text" at bounding box center [206, 74] width 306 height 25
type input "Fizzy Strawberry Pencils"
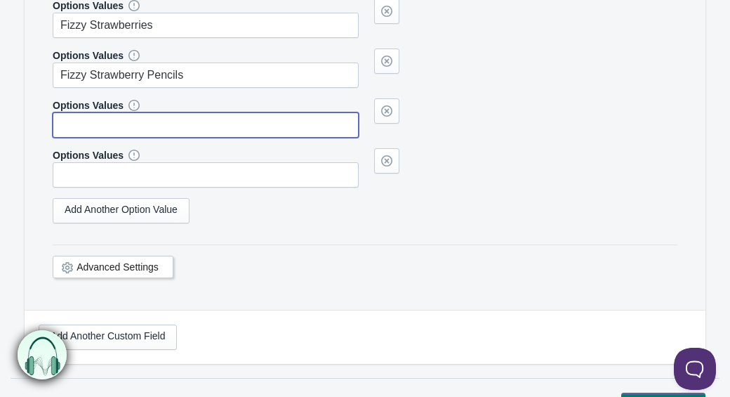
click at [77, 138] on input "text" at bounding box center [206, 124] width 306 height 25
type input "Fizzy Bubblegum Pencils"
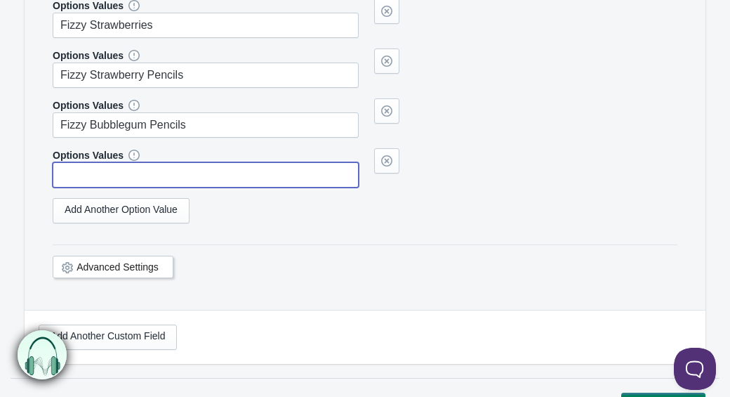
click at [60, 187] on input "text" at bounding box center [206, 174] width 306 height 25
click at [87, 222] on link "Add Another Option Value" at bounding box center [121, 210] width 137 height 25
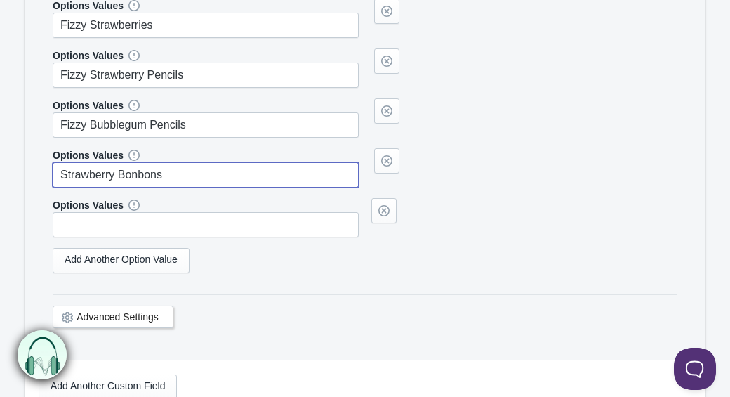
type input "Strawberry Bonbons"
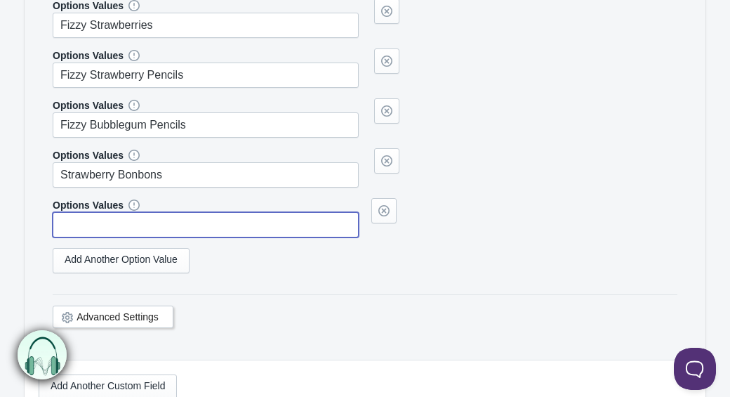
click at [90, 237] on input "text" at bounding box center [206, 224] width 306 height 25
click at [79, 273] on link "Add Another Option Value" at bounding box center [121, 260] width 137 height 25
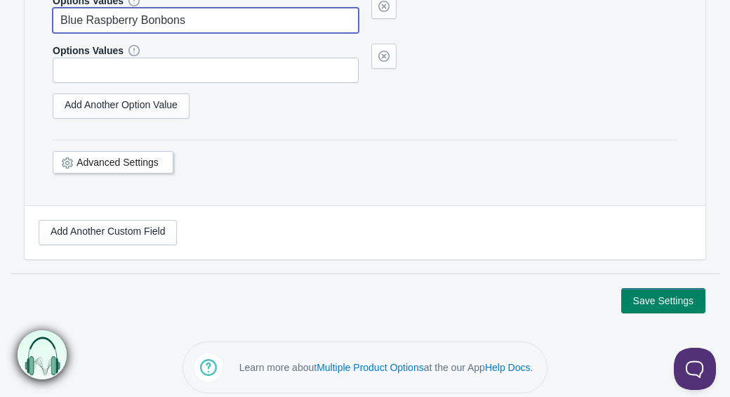
scroll to position [2729, 0]
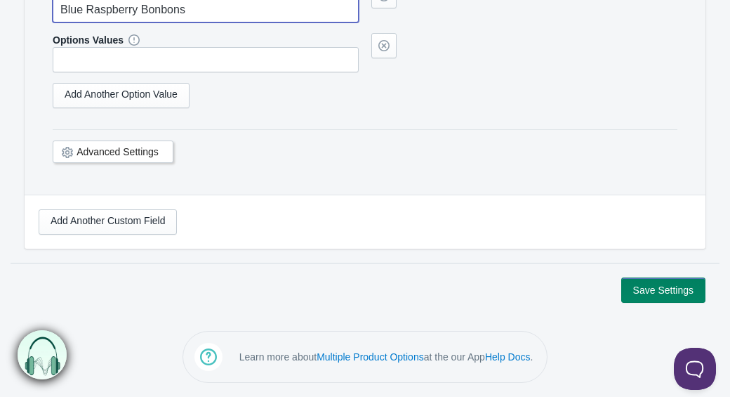
type input "Blue Raspberry Bonbons"
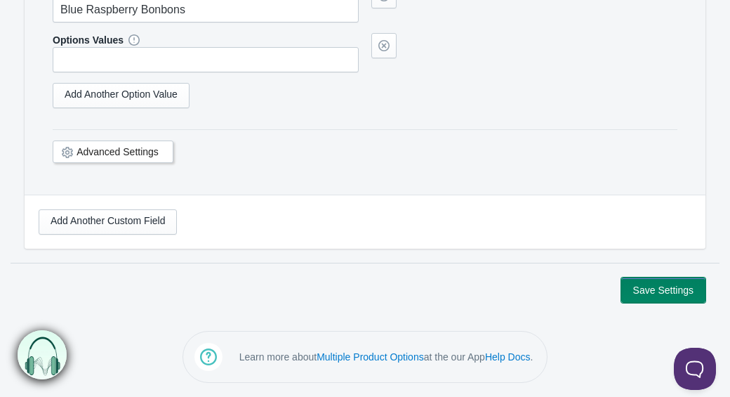
click at [681, 292] on button "Save Settings" at bounding box center [663, 289] width 84 height 25
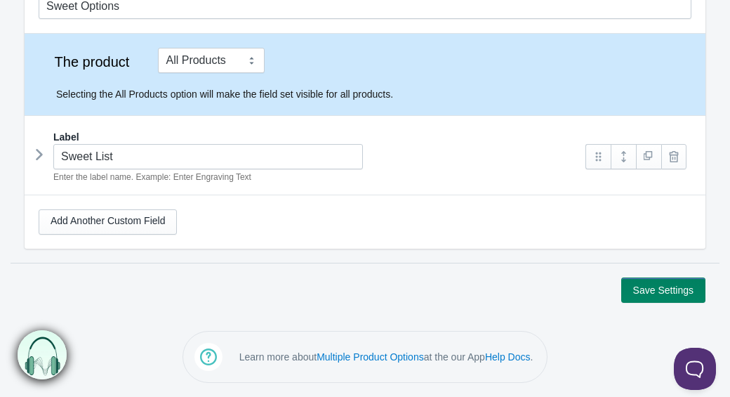
scroll to position [74, 0]
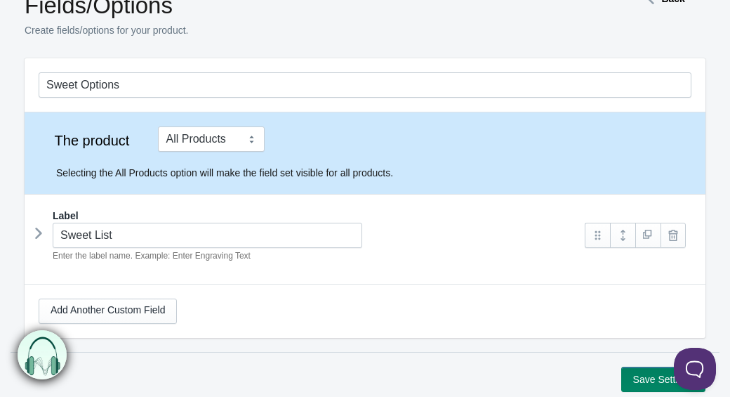
click at [39, 236] on icon at bounding box center [39, 232] width 0 height 21
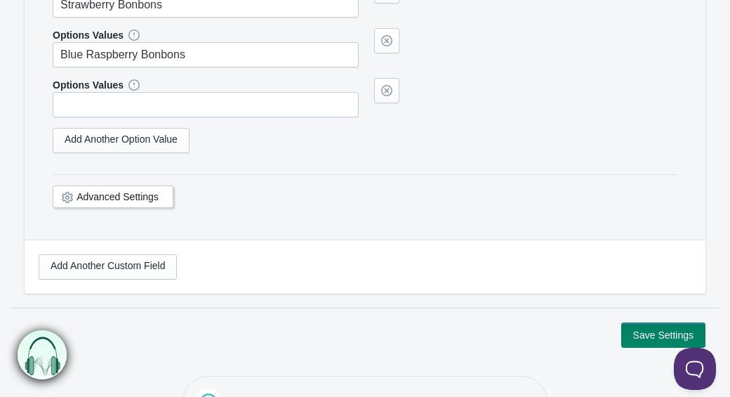
scroll to position [2729, 0]
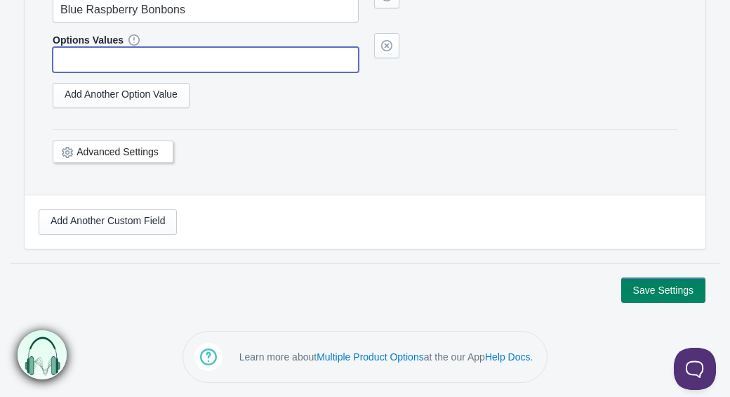
click at [109, 64] on input "text" at bounding box center [206, 59] width 306 height 25
click at [109, 94] on link "Add Another Option Value" at bounding box center [121, 95] width 137 height 25
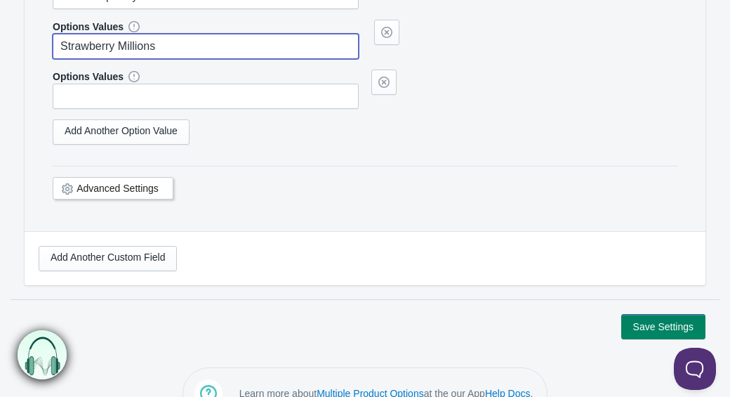
type input "Strawberry Millions"
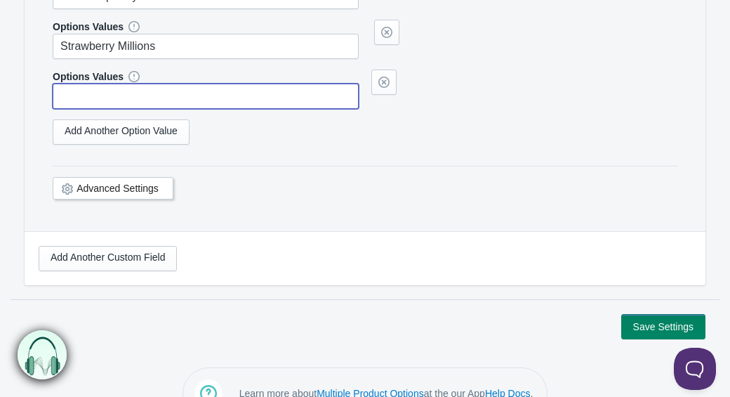
click at [100, 109] on input "text" at bounding box center [206, 96] width 306 height 25
click at [95, 145] on link "Add Another Option Value" at bounding box center [121, 131] width 137 height 25
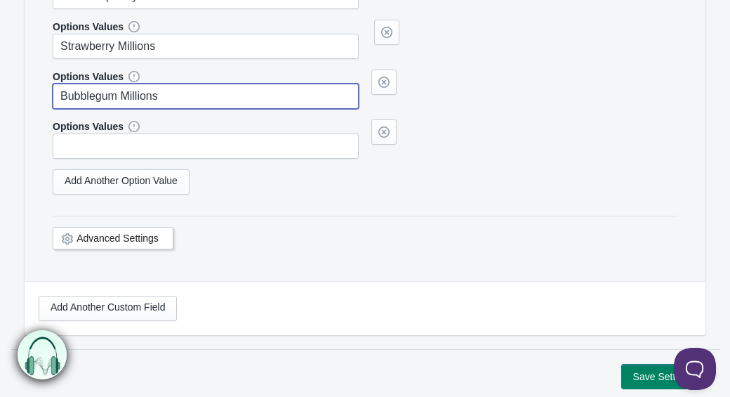
type input "Bubblegum Millions"
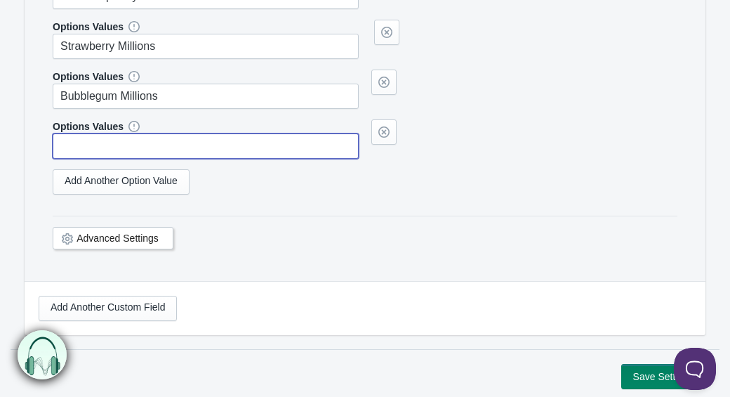
click at [81, 157] on input "text" at bounding box center [206, 145] width 306 height 25
click at [89, 194] on link "Add Another Option Value" at bounding box center [121, 181] width 137 height 25
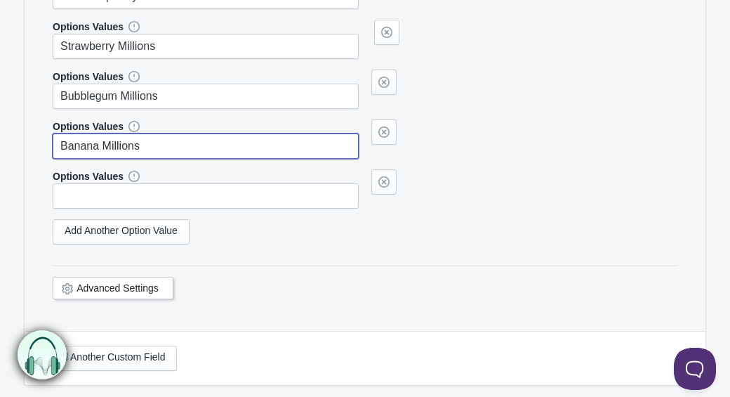
type input "Banana Millions"
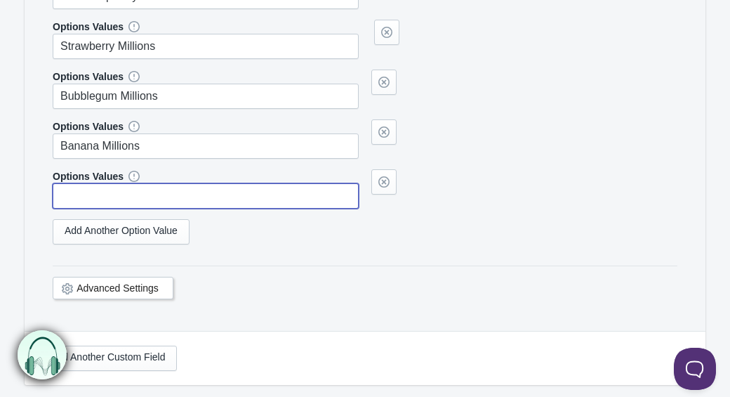
click at [76, 208] on input "text" at bounding box center [206, 195] width 306 height 25
click at [91, 244] on link "Add Another Option Value" at bounding box center [121, 231] width 137 height 25
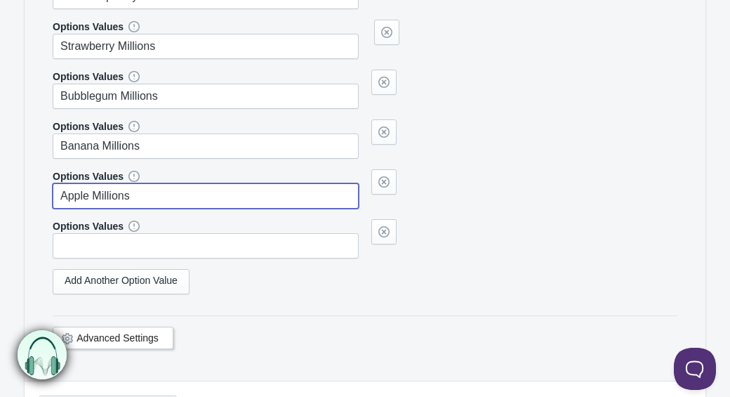
type input "Apple Millions"
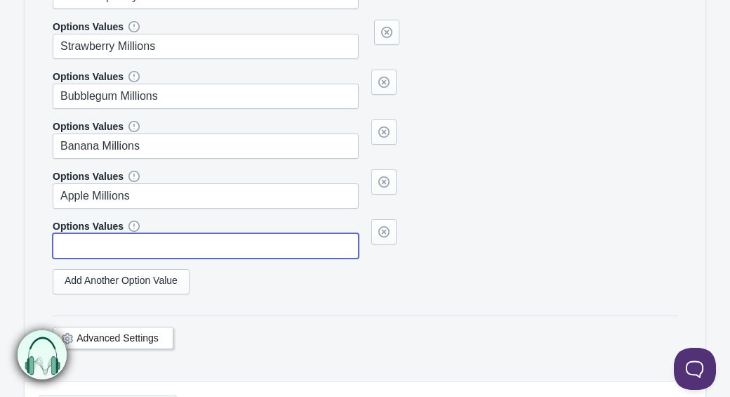
click at [77, 258] on input "text" at bounding box center [206, 245] width 306 height 25
type input "C"
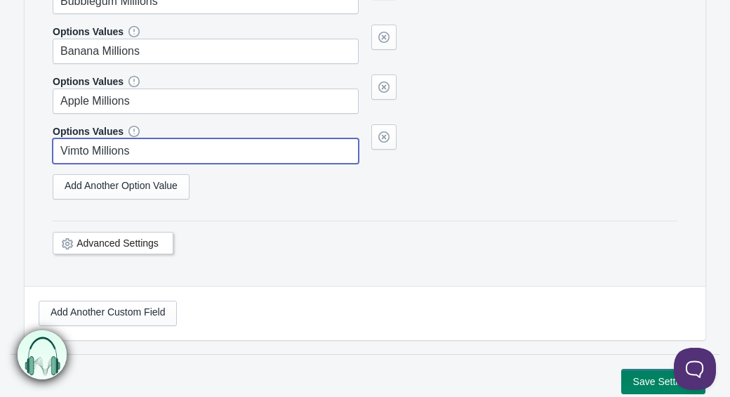
scroll to position [2928, 0]
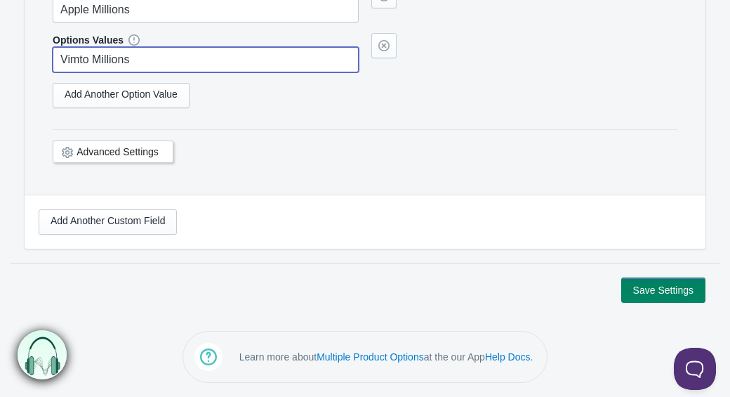
type input "Vimto Millions"
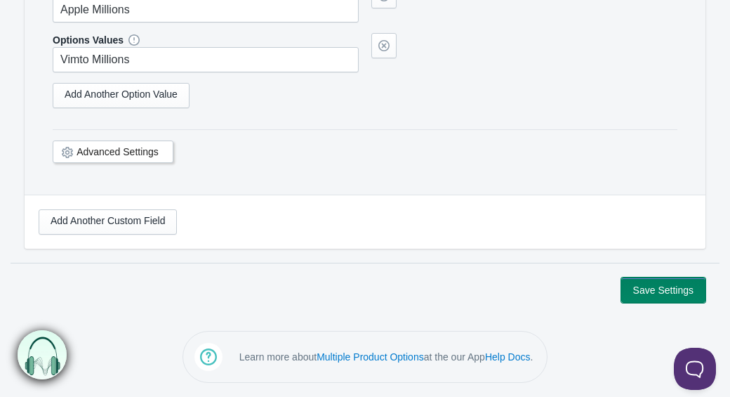
click at [663, 292] on button "Save Settings" at bounding box center [663, 289] width 84 height 25
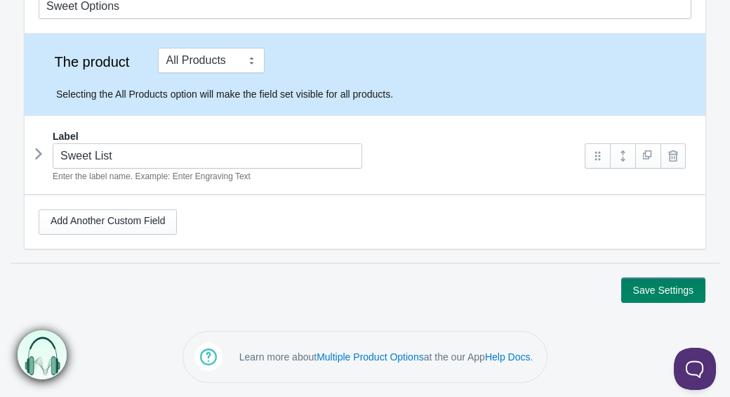
scroll to position [74, 0]
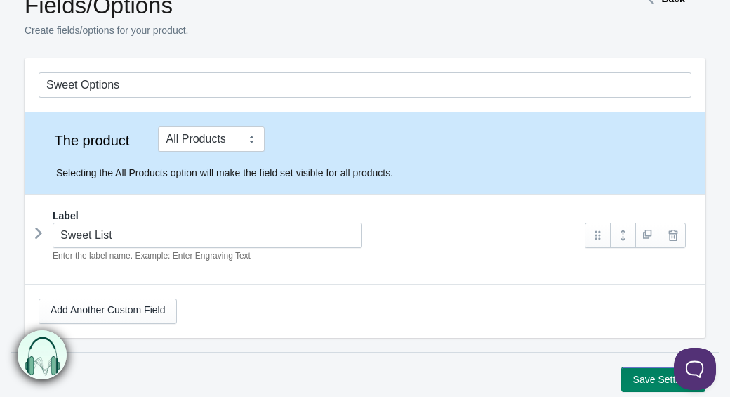
click at [39, 232] on icon at bounding box center [39, 232] width 0 height 21
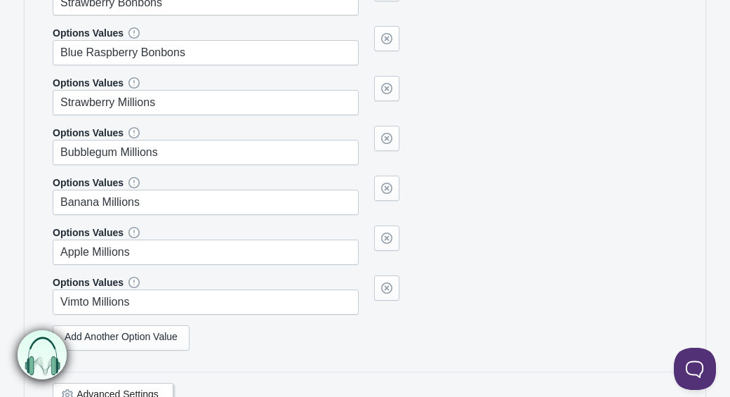
scroll to position [2928, 0]
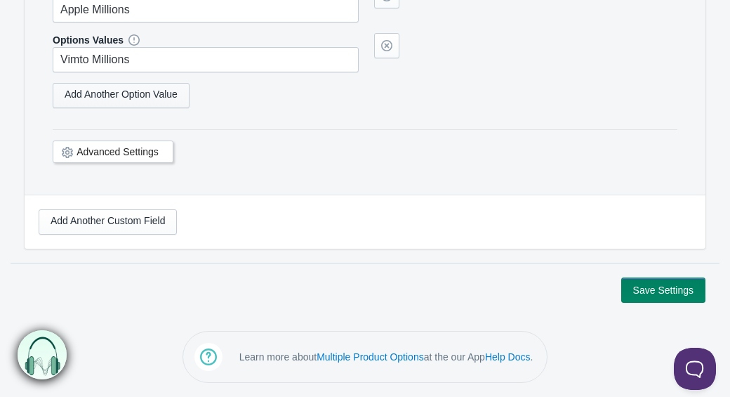
click at [130, 98] on link "Add Another Option Value" at bounding box center [121, 95] width 137 height 25
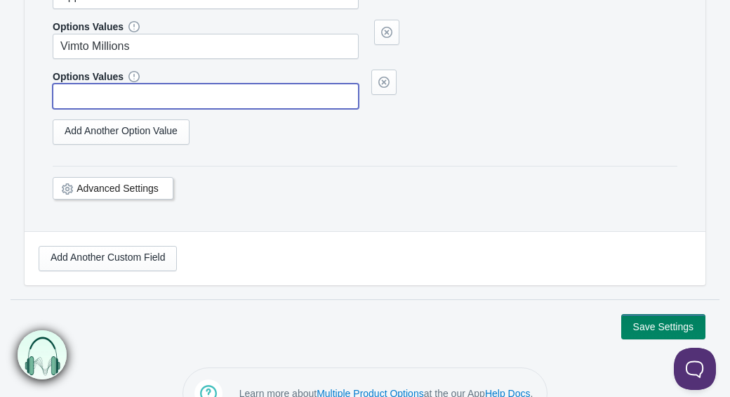
click at [72, 107] on input "text" at bounding box center [206, 96] width 306 height 25
click at [81, 145] on link "Add Another Option Value" at bounding box center [121, 131] width 137 height 25
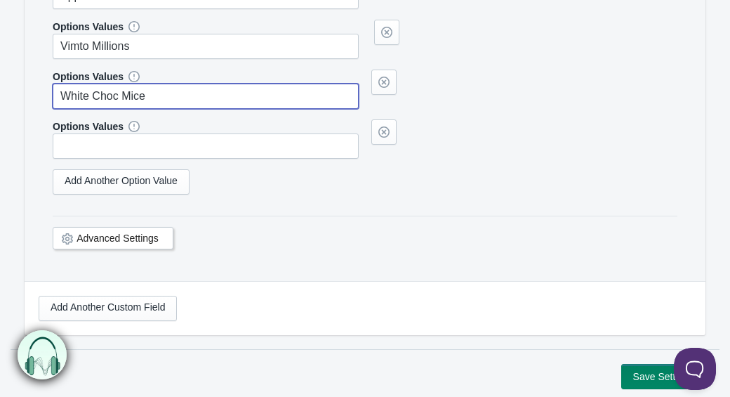
type input "White Choc Mice"
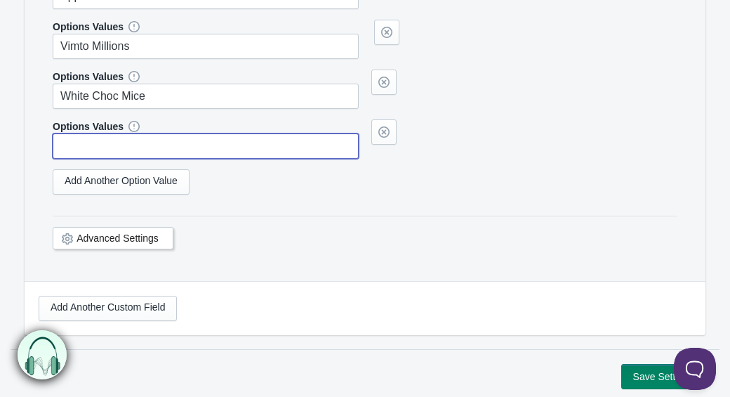
click at [75, 159] on input "text" at bounding box center [206, 145] width 306 height 25
type input "White Choc Jazzies"
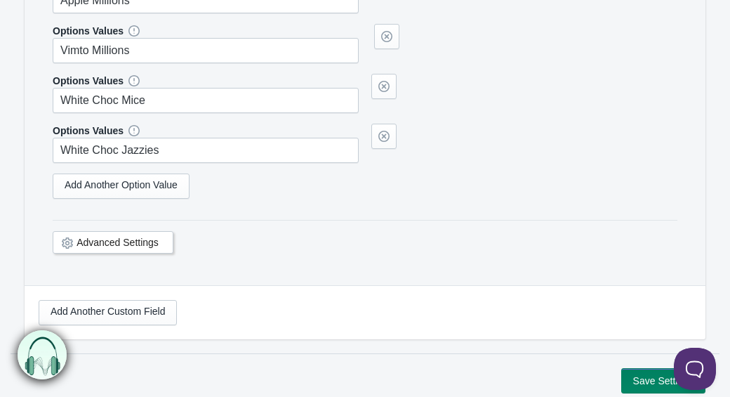
scroll to position [2929, 0]
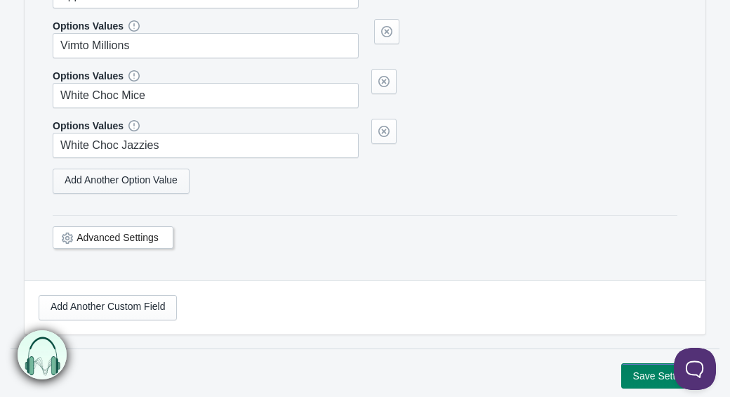
click at [122, 194] on link "Add Another Option Value" at bounding box center [121, 180] width 137 height 25
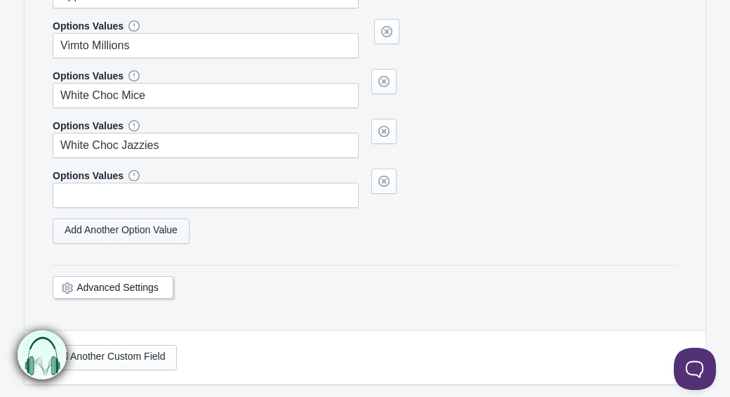
click at [119, 244] on link "Add Another Option Value" at bounding box center [121, 230] width 137 height 25
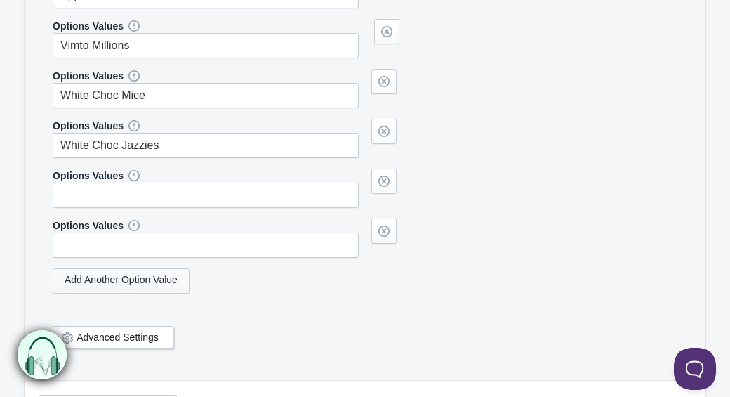
click at [117, 293] on link "Add Another Option Value" at bounding box center [121, 280] width 137 height 25
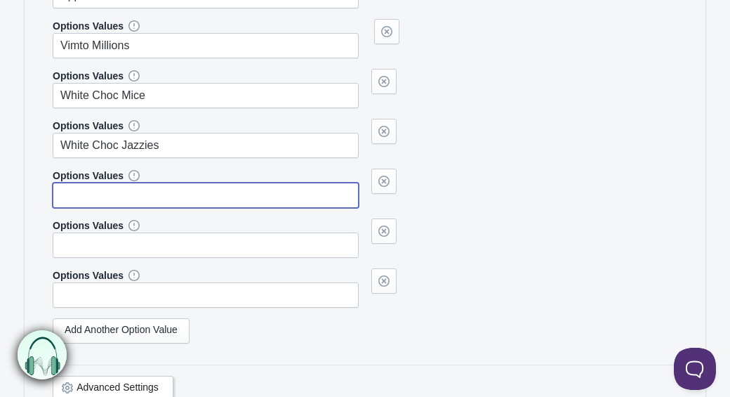
click at [84, 205] on input "text" at bounding box center [206, 194] width 306 height 25
type input "Milk Choc Jazzies"
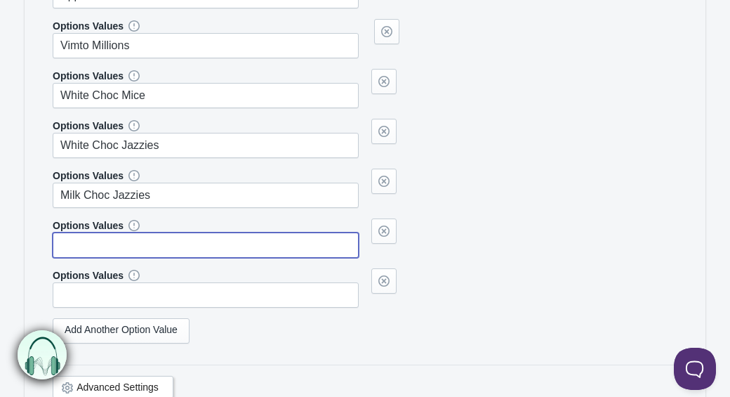
click at [86, 258] on input "text" at bounding box center [206, 244] width 306 height 25
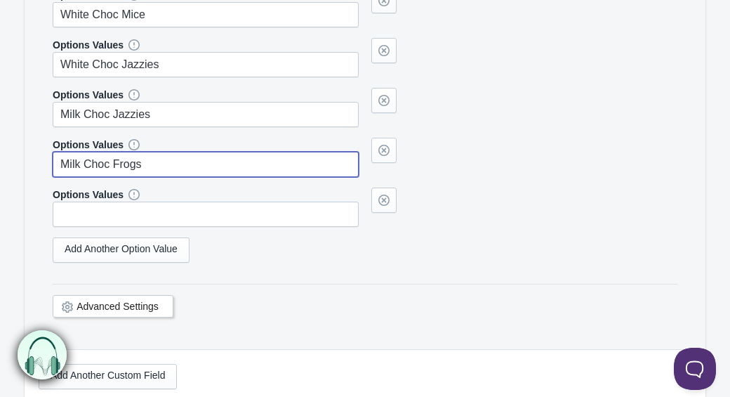
scroll to position [3007, 0]
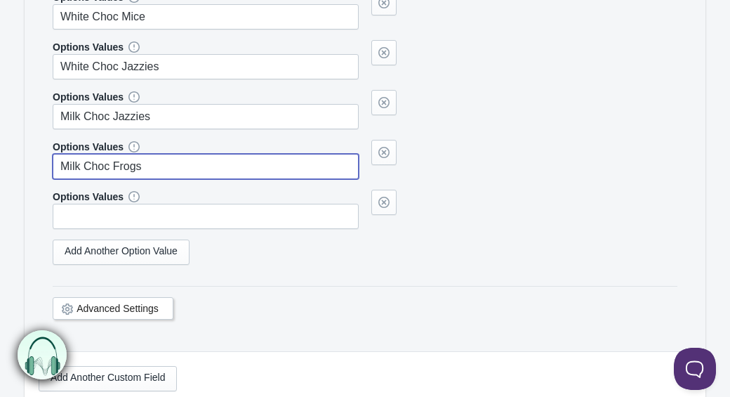
type input "Milk Choc Frogs"
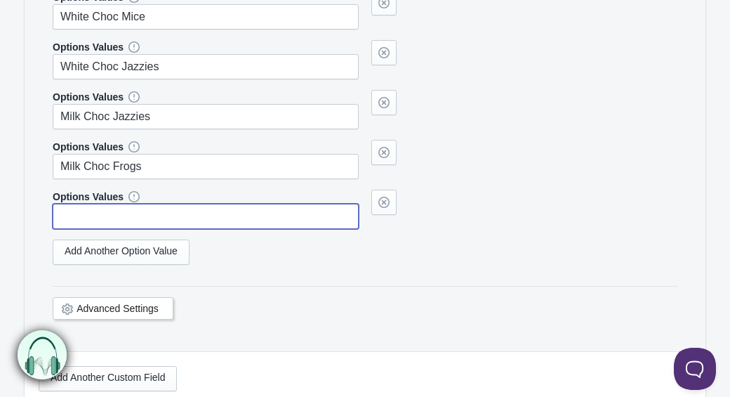
click at [86, 229] on input "text" at bounding box center [206, 216] width 306 height 25
click at [84, 262] on link "Add Another Option Value" at bounding box center [121, 251] width 137 height 25
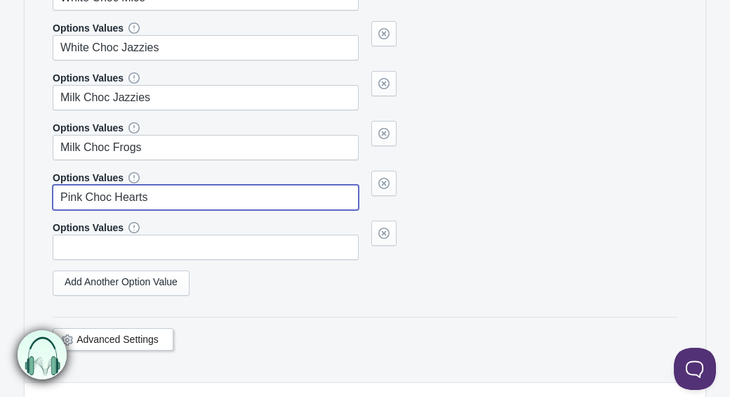
scroll to position [3036, 0]
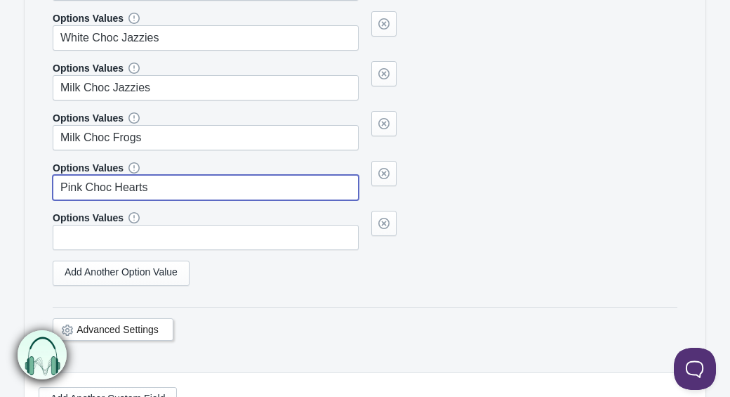
type input "Pink Choc Hearts"
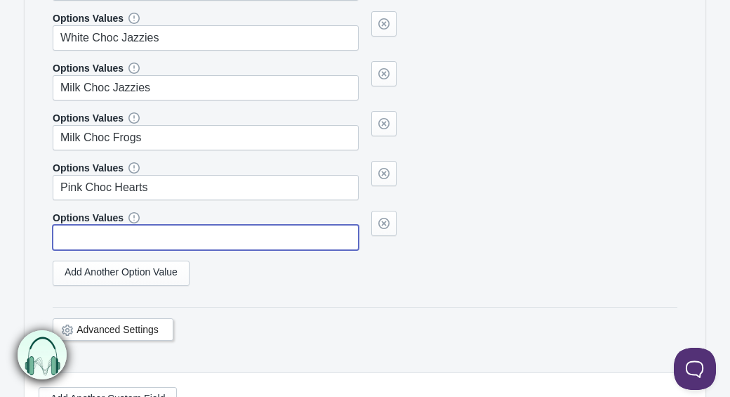
click at [81, 250] on input "text" at bounding box center [206, 237] width 306 height 25
click at [96, 286] on link "Add Another Option Value" at bounding box center [121, 272] width 137 height 25
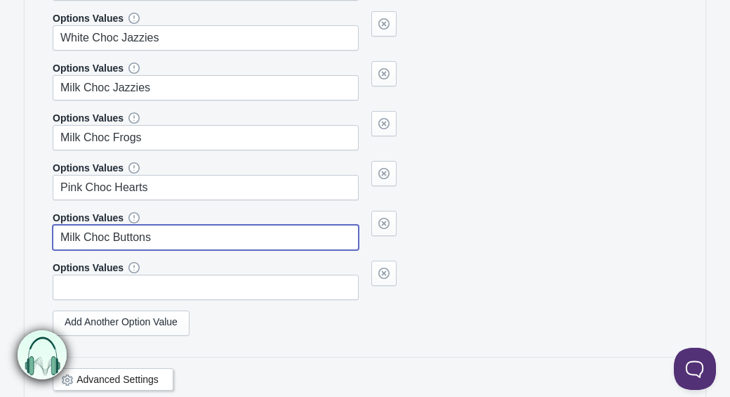
type input "Milk Choc Buttons"
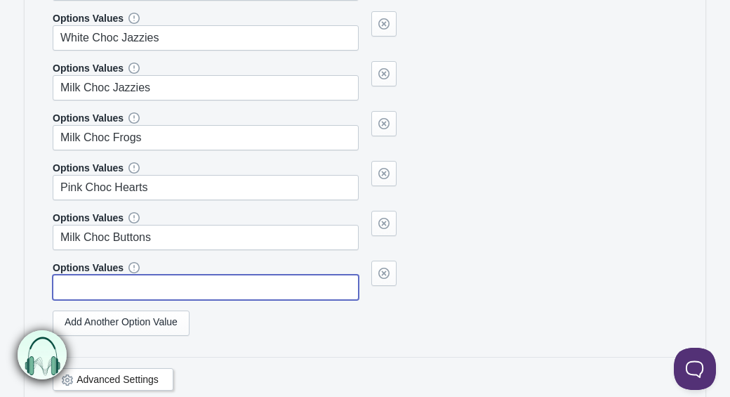
click at [92, 300] on input "text" at bounding box center [206, 286] width 306 height 25
type input "C"
click at [107, 328] on link "Add Another Option Value" at bounding box center [121, 322] width 137 height 25
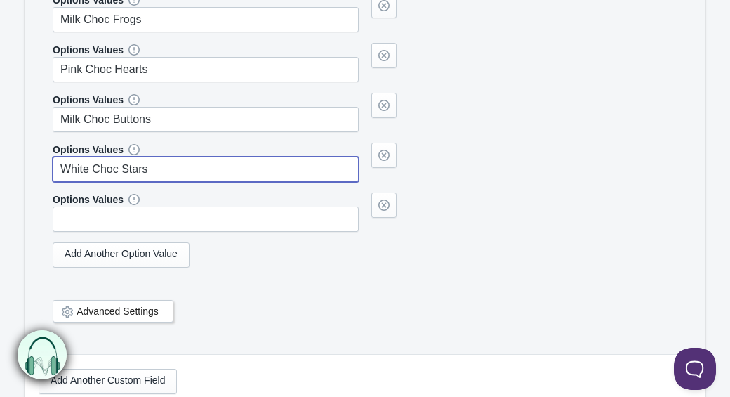
scroll to position [3175, 0]
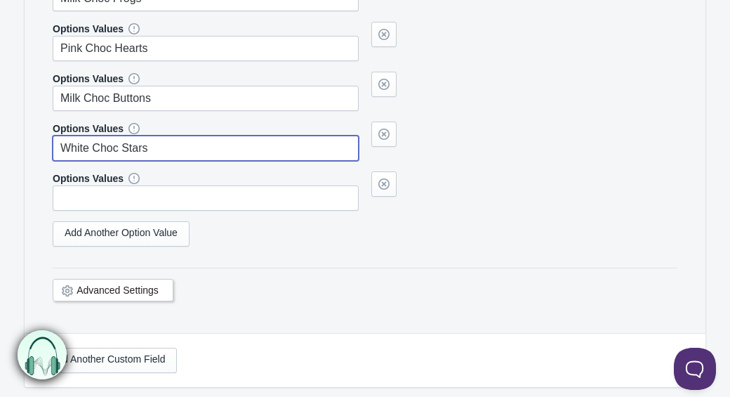
type input "White Choc Stars"
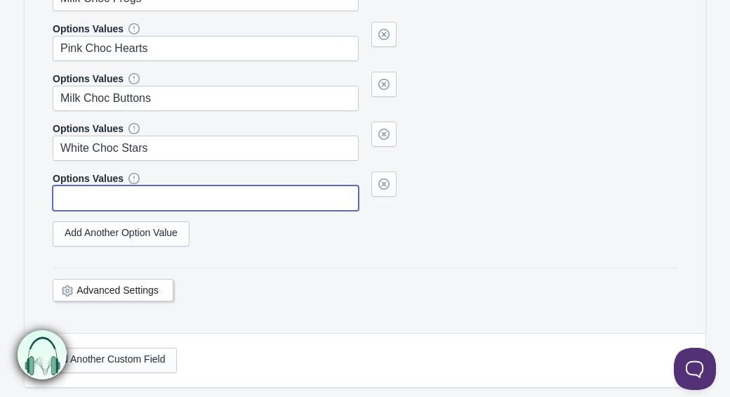
click at [152, 211] on input "text" at bounding box center [206, 197] width 306 height 25
click at [137, 244] on link "Add Another Option Value" at bounding box center [121, 233] width 137 height 25
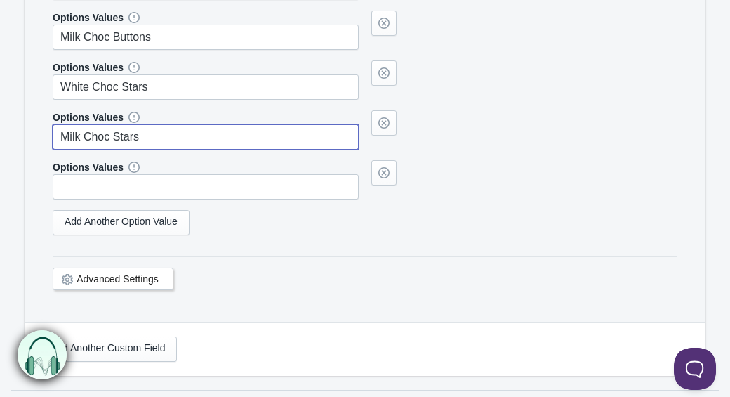
scroll to position [3243, 0]
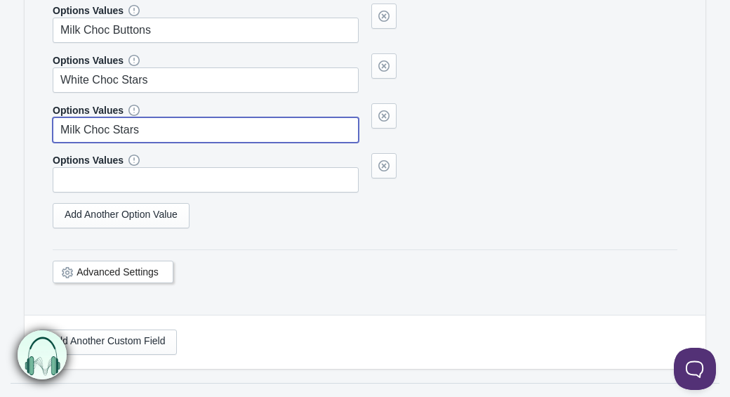
type input "Milk Choc Stars"
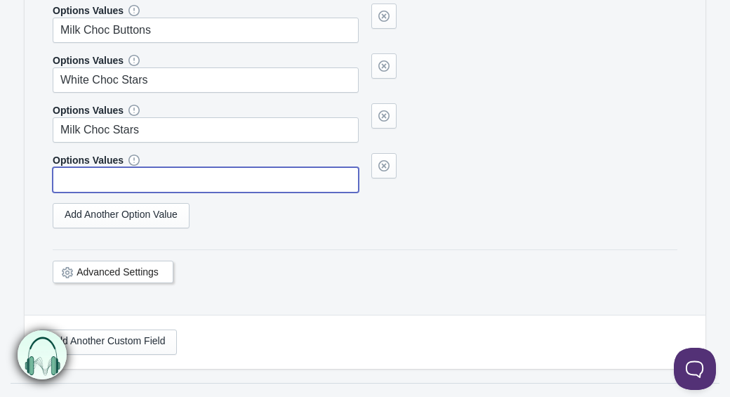
click at [155, 192] on input "text" at bounding box center [206, 179] width 306 height 25
type input "C"
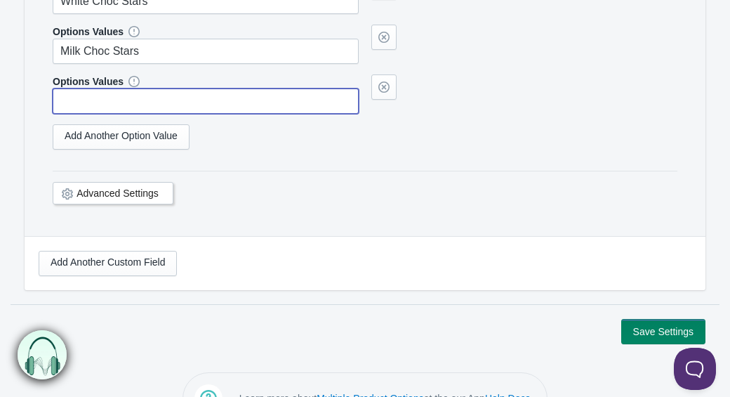
scroll to position [3372, 0]
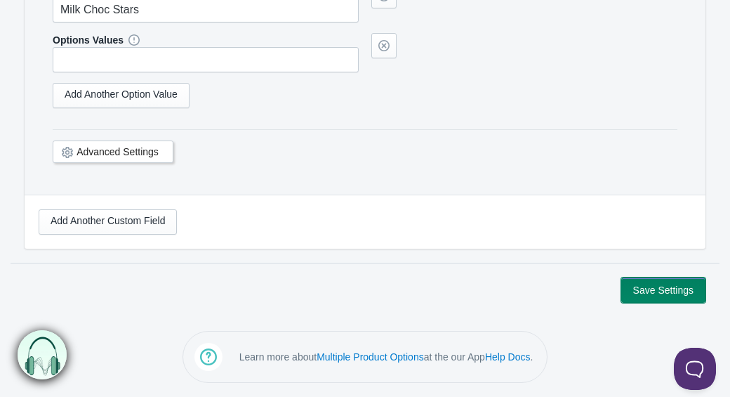
click at [670, 289] on button "Save Settings" at bounding box center [663, 289] width 84 height 25
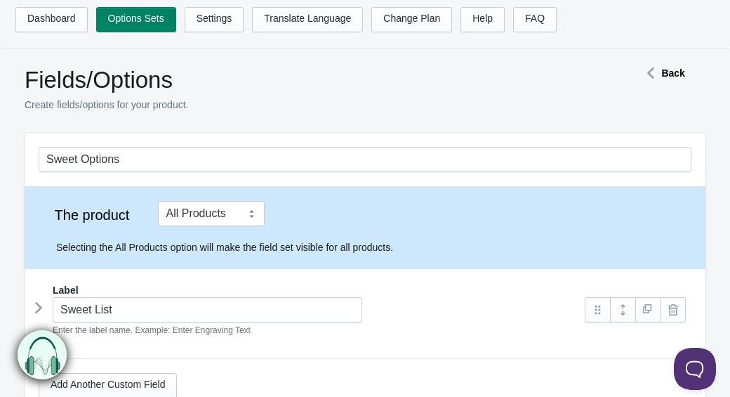
scroll to position [163, 0]
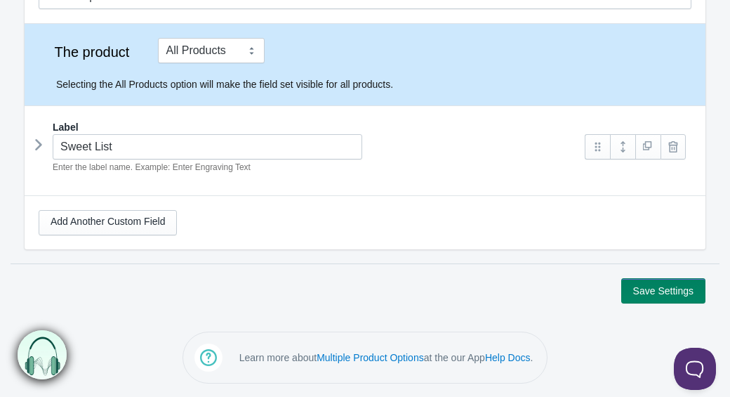
click at [39, 147] on icon at bounding box center [39, 144] width 0 height 21
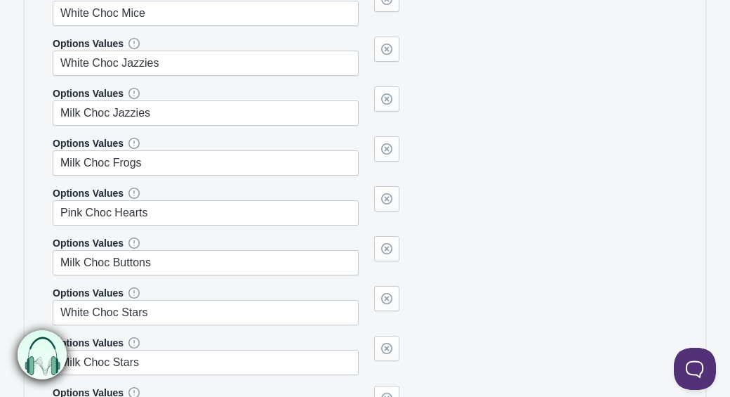
scroll to position [3377, 0]
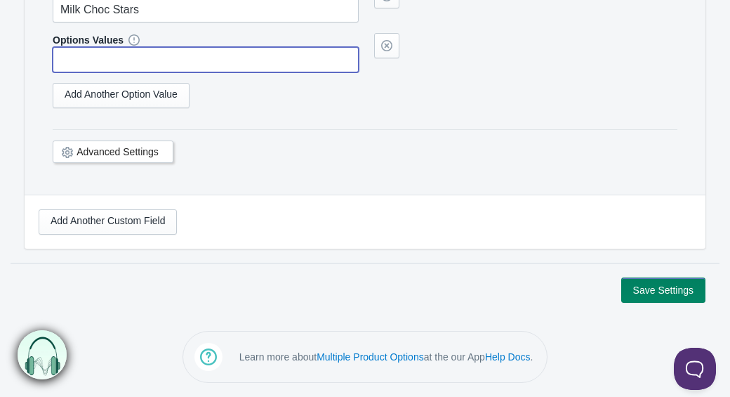
click at [122, 61] on input "text" at bounding box center [206, 59] width 306 height 25
click at [112, 99] on link "Add Another Option Value" at bounding box center [121, 95] width 137 height 25
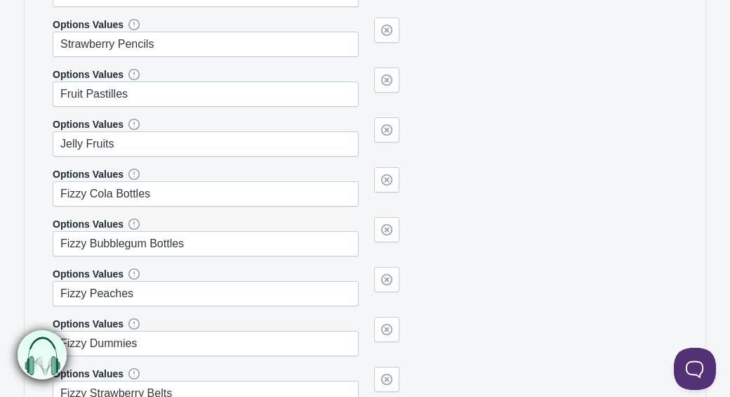
scroll to position [1829, 0]
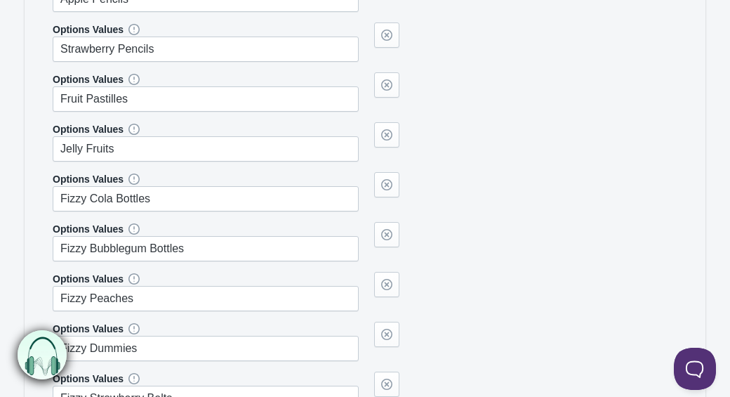
click at [511, 159] on div "Options Values Jelly Fruits" at bounding box center [365, 141] width 625 height 39
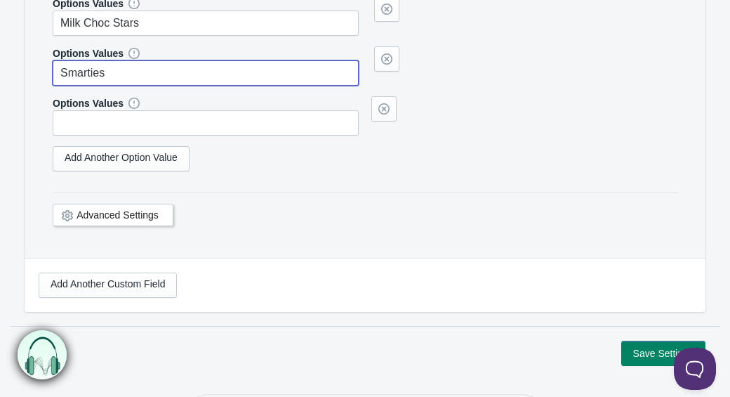
scroll to position [3426, 0]
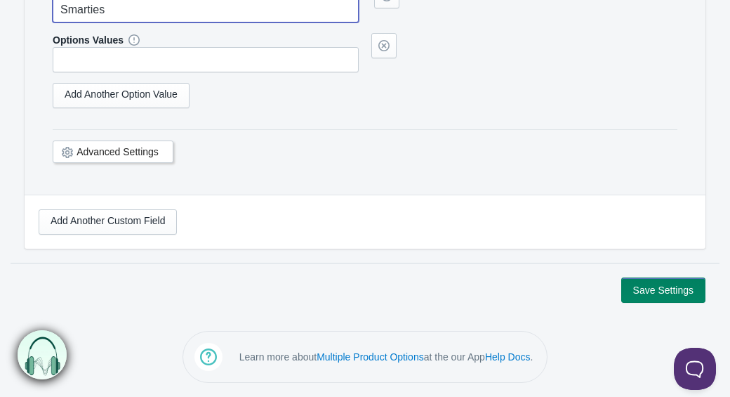
type input "Smarties"
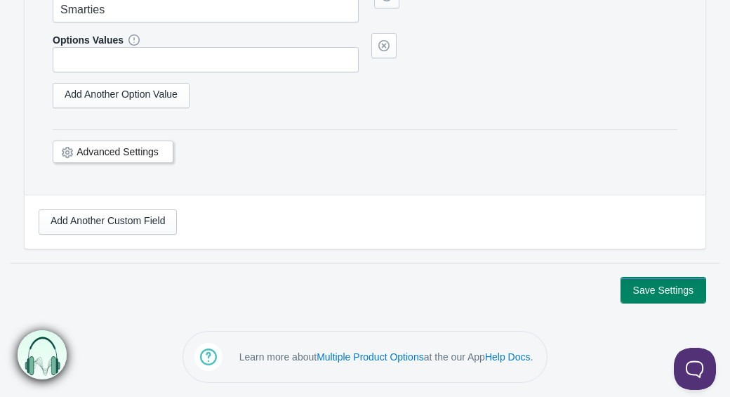
click at [638, 297] on button "Save Settings" at bounding box center [663, 289] width 84 height 25
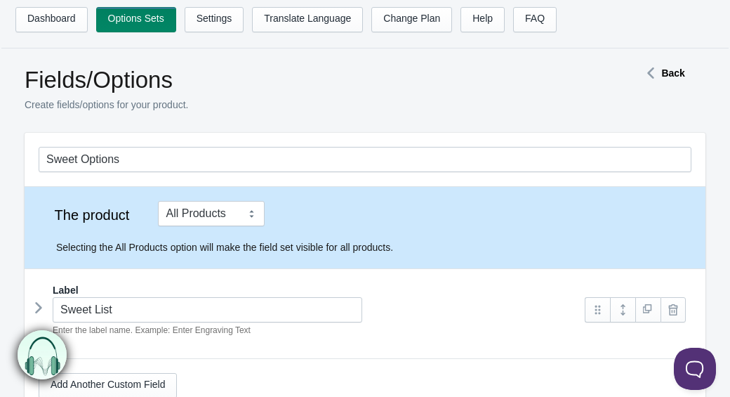
scroll to position [115, 0]
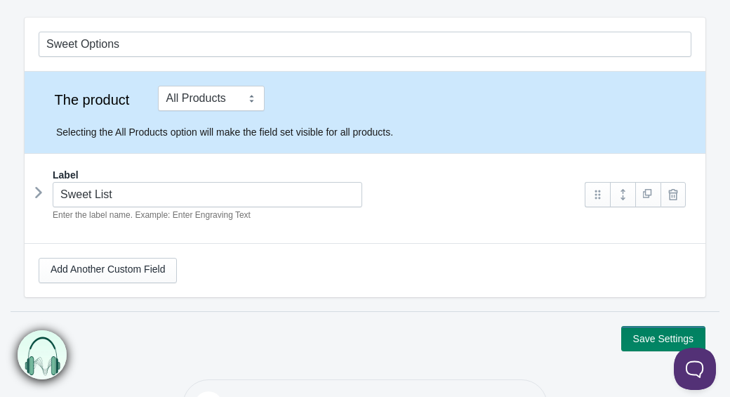
click at [39, 196] on icon at bounding box center [39, 192] width 0 height 21
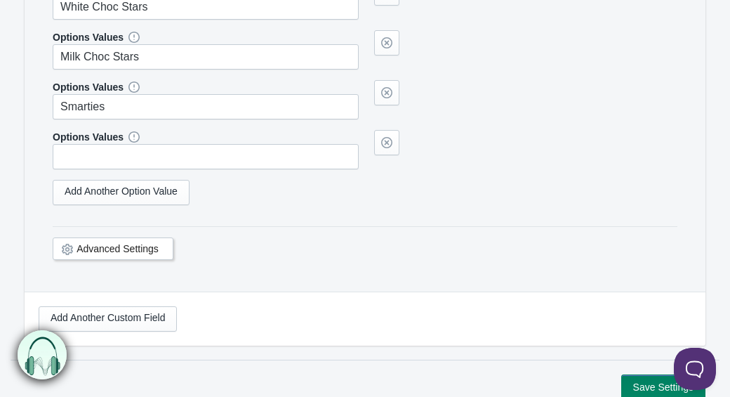
scroll to position [3346, 0]
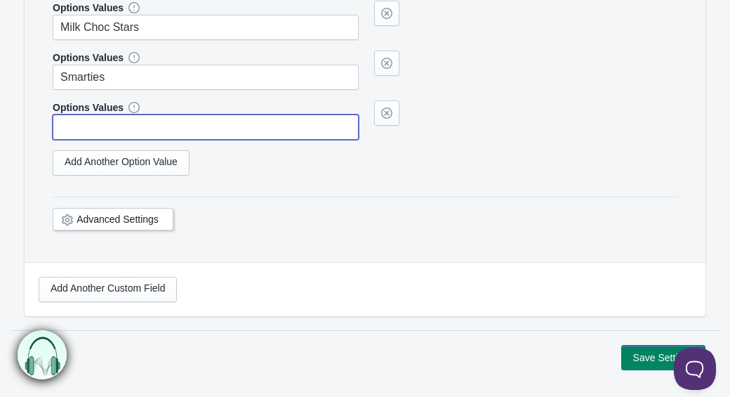
click at [99, 140] on input "text" at bounding box center [206, 126] width 306 height 25
click at [389, 126] on link at bounding box center [386, 112] width 25 height 25
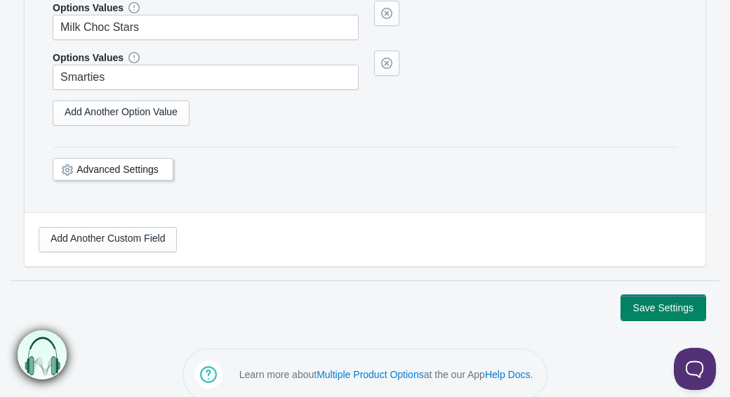
click at [652, 320] on button "Save Settings" at bounding box center [663, 307] width 84 height 25
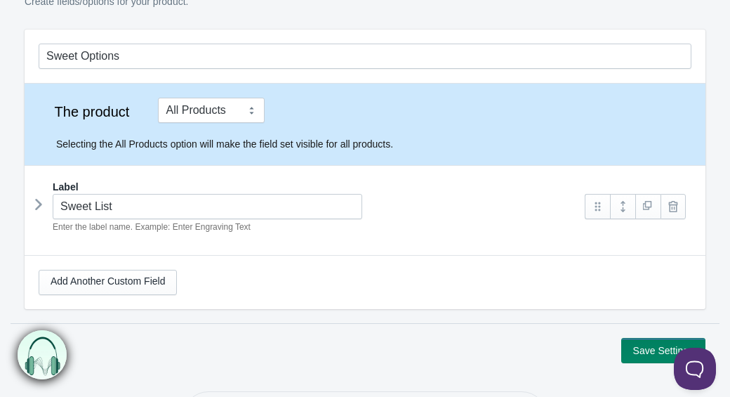
scroll to position [128, 0]
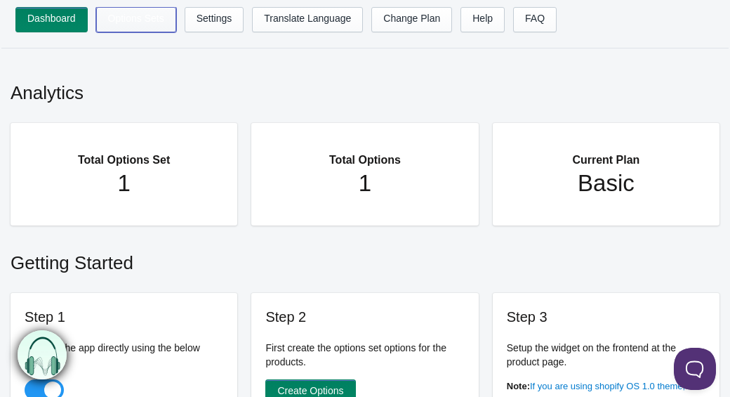
click at [133, 20] on link "Options Sets" at bounding box center [136, 19] width 80 height 25
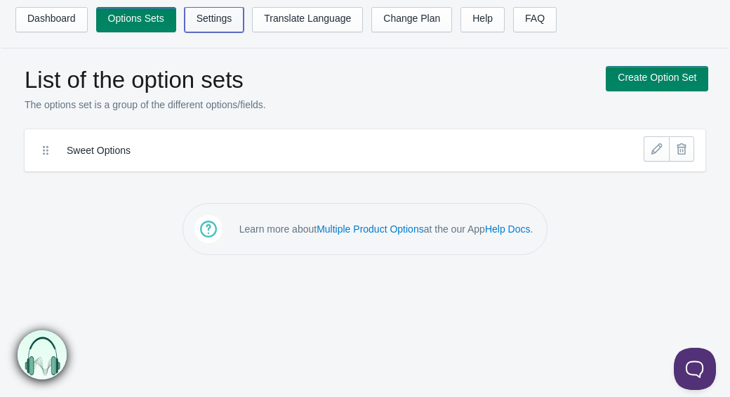
click at [224, 25] on link "Settings" at bounding box center [215, 19] width 60 height 25
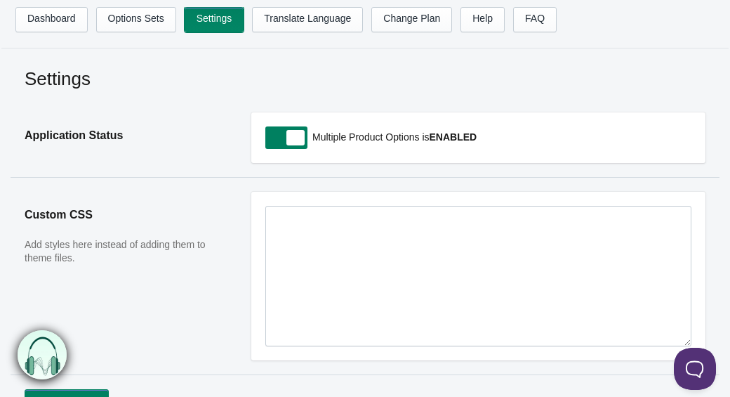
click at [230, 23] on link "Settings" at bounding box center [215, 19] width 60 height 25
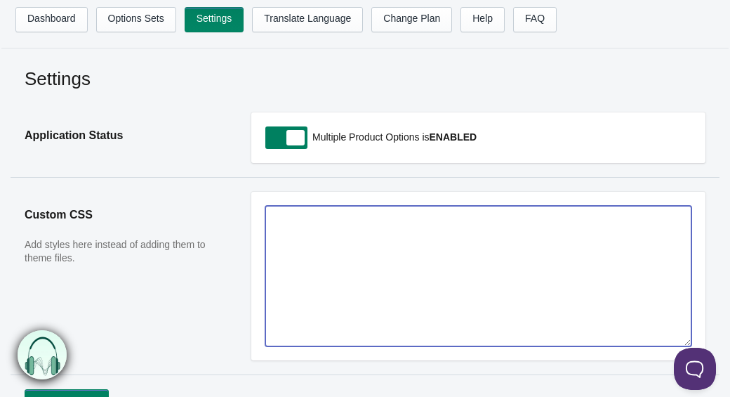
click at [332, 227] on textarea at bounding box center [478, 276] width 426 height 140
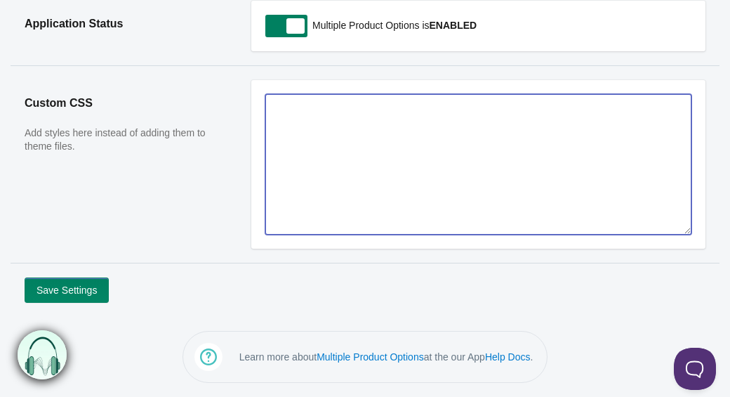
scroll to position [110, 0]
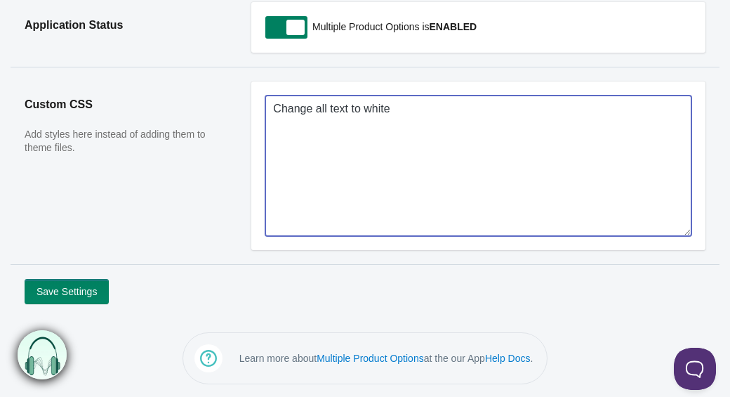
type textarea "Change all text to white"
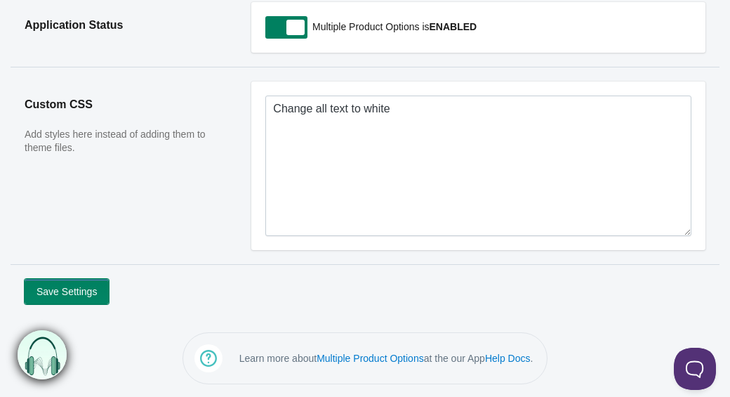
click at [81, 298] on button "Save Settings" at bounding box center [67, 291] width 84 height 25
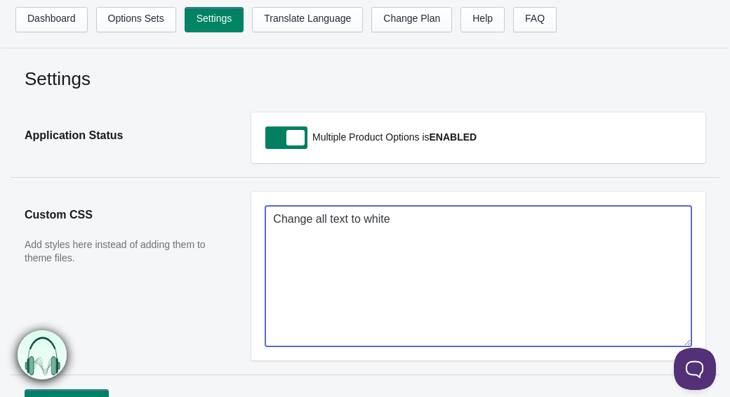
drag, startPoint x: 408, startPoint y: 241, endPoint x: 240, endPoint y: 214, distance: 170.5
click at [240, 214] on section "Custom CSS Add styles here instead of adding them to theme files. Change all te…" at bounding box center [365, 275] width 709 height 197
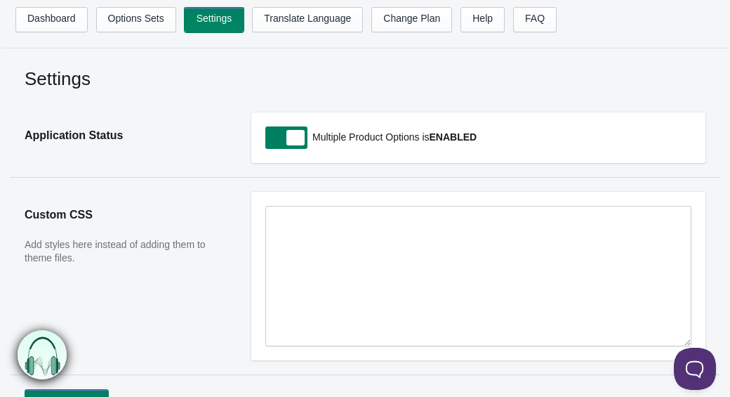
click at [205, 20] on link "Settings" at bounding box center [215, 19] width 60 height 25
click at [288, 140] on span at bounding box center [286, 137] width 42 height 22
click at [267, 139] on input "checkbox" at bounding box center [265, 138] width 1 height 1
checkbox input "false"
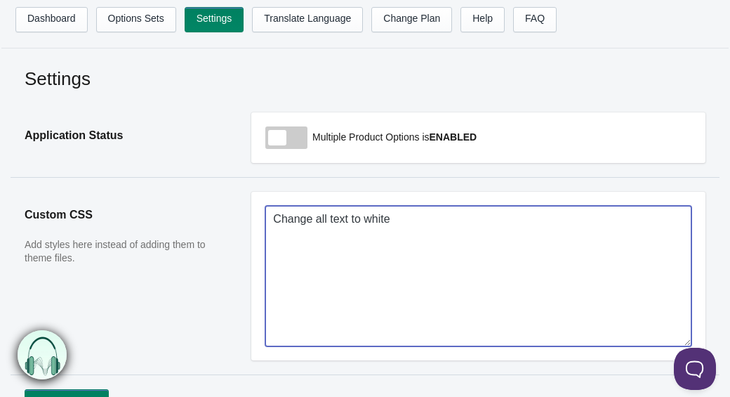
drag, startPoint x: 394, startPoint y: 220, endPoint x: 229, endPoint y: 208, distance: 166.1
click at [229, 208] on section "Custom CSS Add styles here instead of adding them to theme files. Change all te…" at bounding box center [365, 275] width 709 height 197
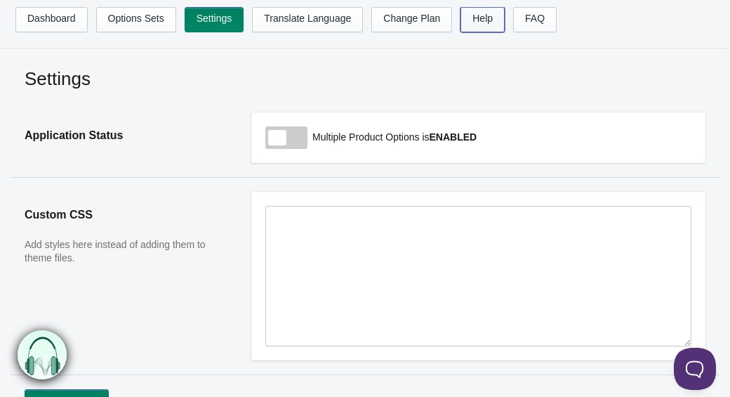
click at [498, 30] on link "Help" at bounding box center [482, 19] width 44 height 25
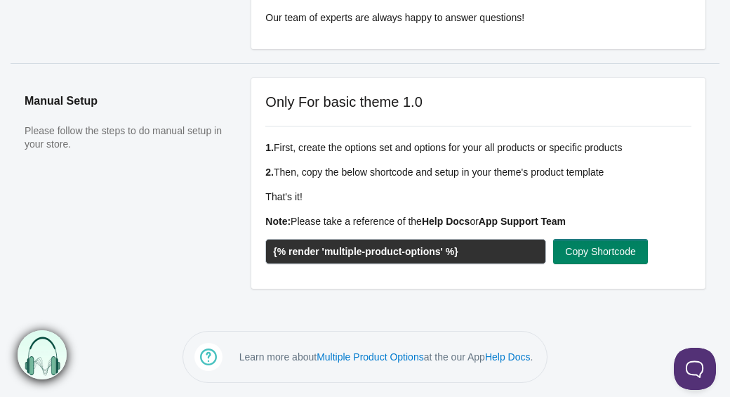
scroll to position [366, 0]
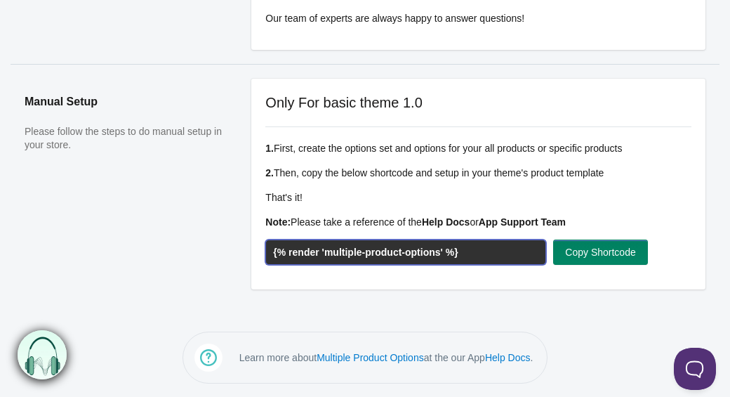
drag, startPoint x: 480, startPoint y: 259, endPoint x: 173, endPoint y: 256, distance: 306.7
click at [173, 256] on section "Manual Setup Please follow the steps to do manual setup in your store. Only For…" at bounding box center [365, 183] width 709 height 239
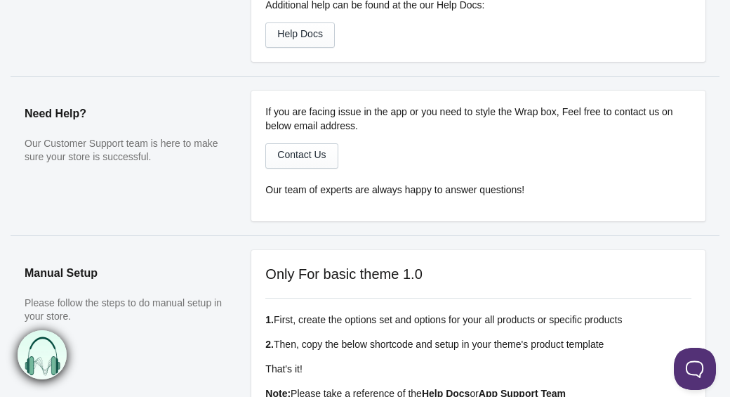
scroll to position [0, 0]
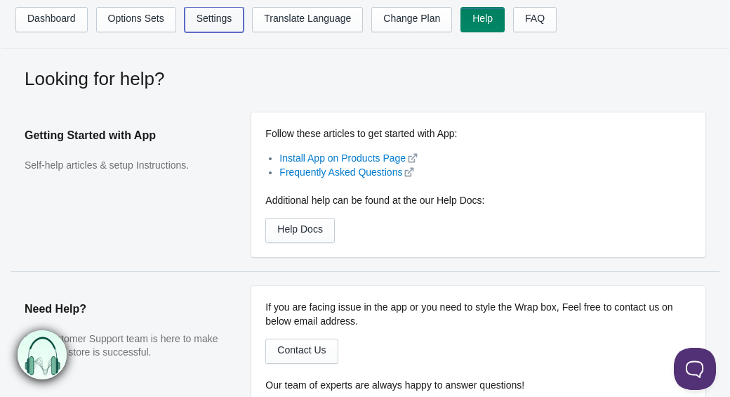
click at [218, 29] on link "Settings" at bounding box center [215, 19] width 60 height 25
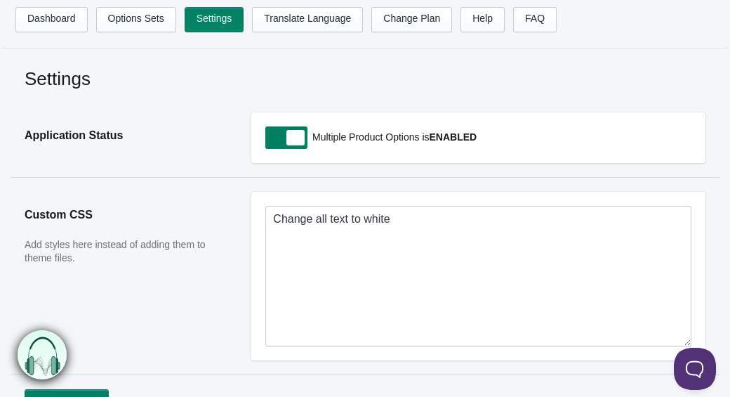
scroll to position [18, 0]
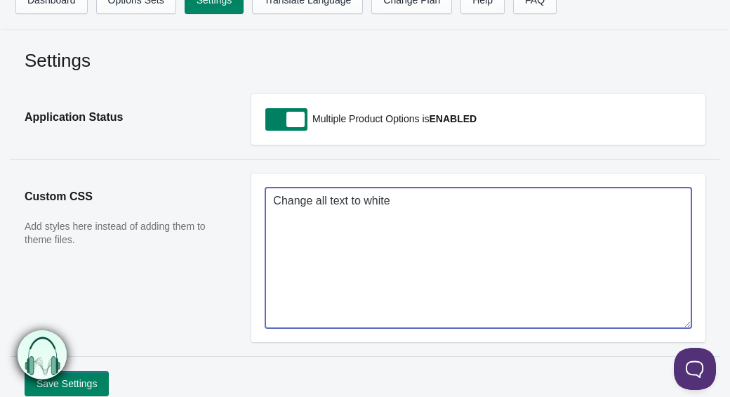
drag, startPoint x: 443, startPoint y: 210, endPoint x: 157, endPoint y: 147, distance: 293.1
click at [157, 147] on div "Settings Application Status Multiple Product Options is ENABLED Custom CSS Add …" at bounding box center [365, 222] width 709 height 348
paste textarea "{% render 'multiple-product-options' %}"
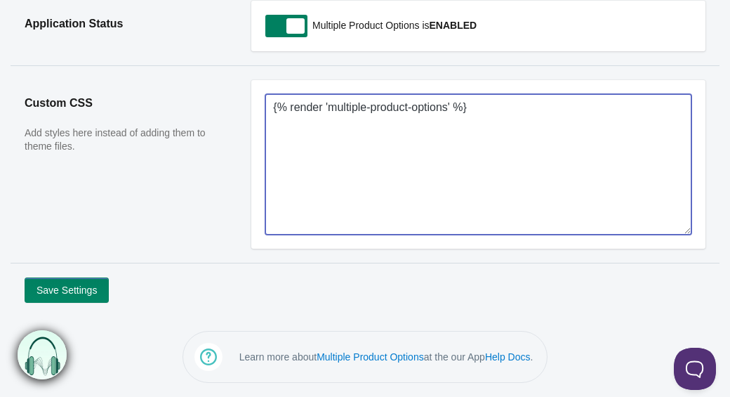
scroll to position [110, 0]
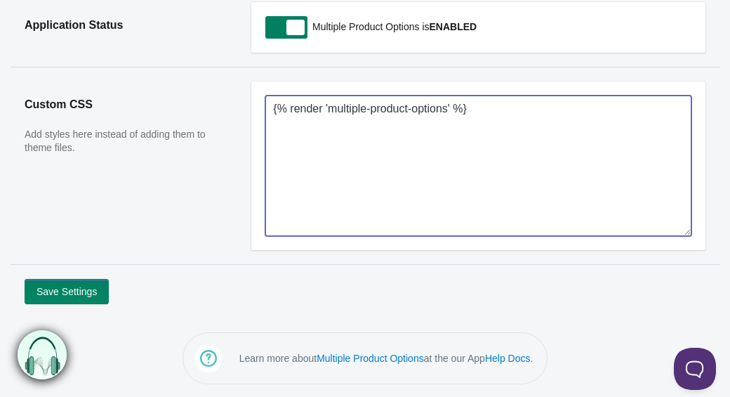
type textarea "{% render 'multiple-product-options' %}"
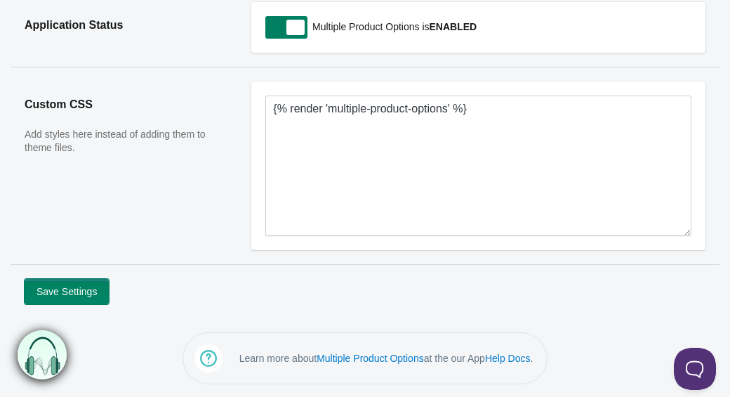
click at [89, 293] on button "Save Settings" at bounding box center [67, 291] width 84 height 25
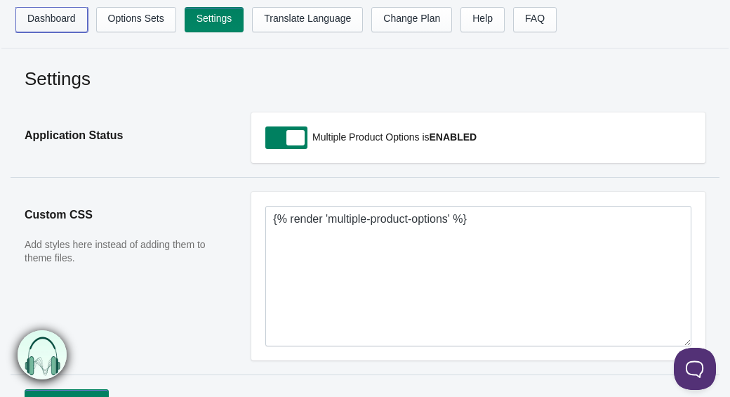
click at [67, 24] on link "Dashboard" at bounding box center [51, 19] width 72 height 25
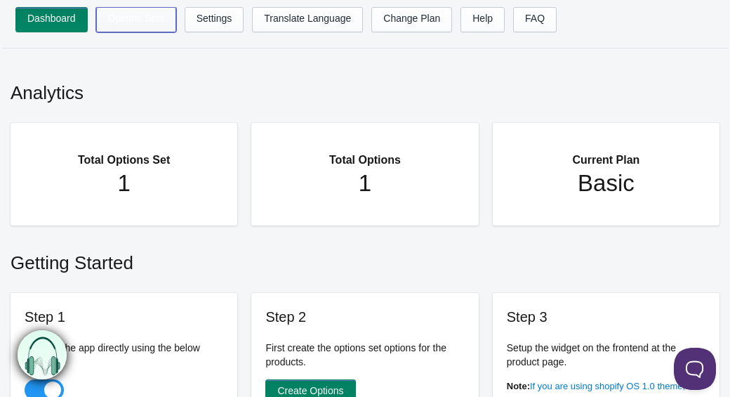
click at [131, 28] on link "Options Sets" at bounding box center [136, 19] width 80 height 25
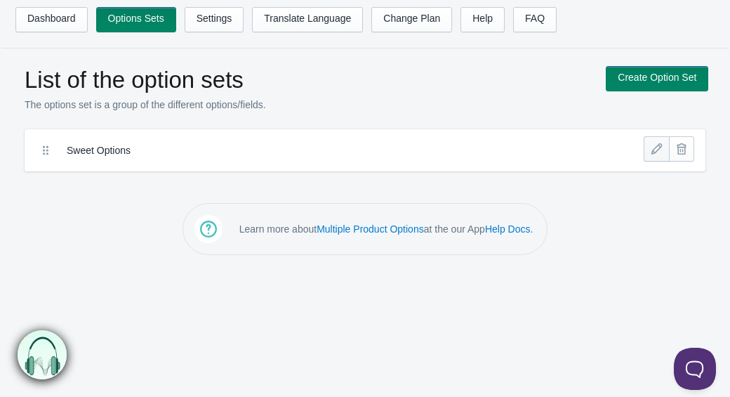
click at [658, 150] on link at bounding box center [656, 148] width 25 height 25
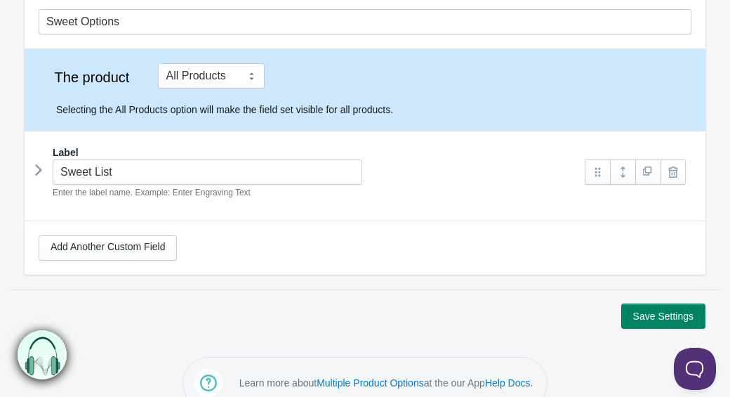
scroll to position [159, 0]
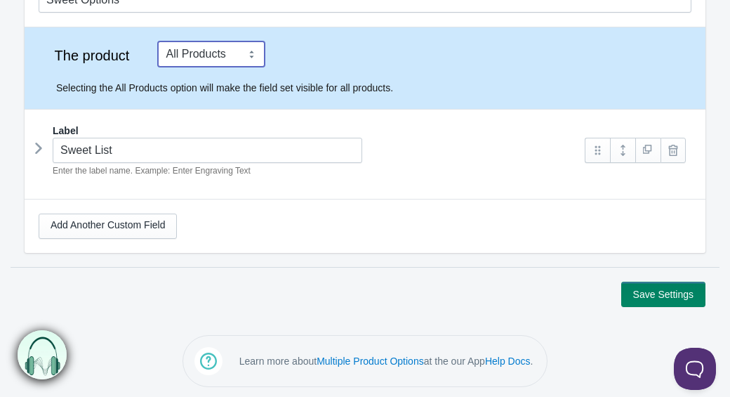
click at [206, 53] on select "Tag Vendor Type URL Handle All Products" at bounding box center [211, 53] width 107 height 25
select select "1"
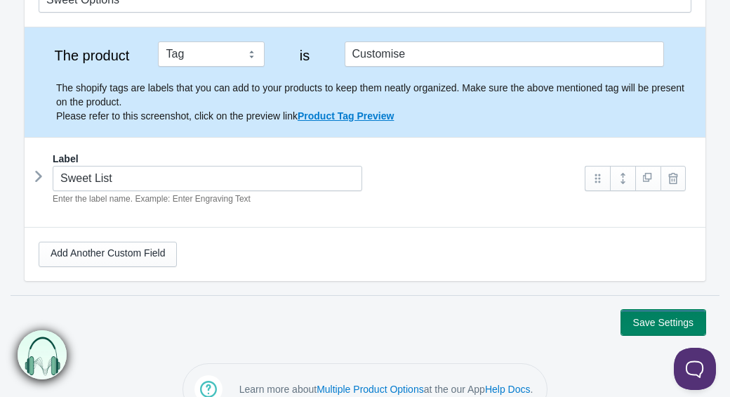
click at [651, 323] on button "Save Settings" at bounding box center [663, 322] width 84 height 25
